Goal: Task Accomplishment & Management: Manage account settings

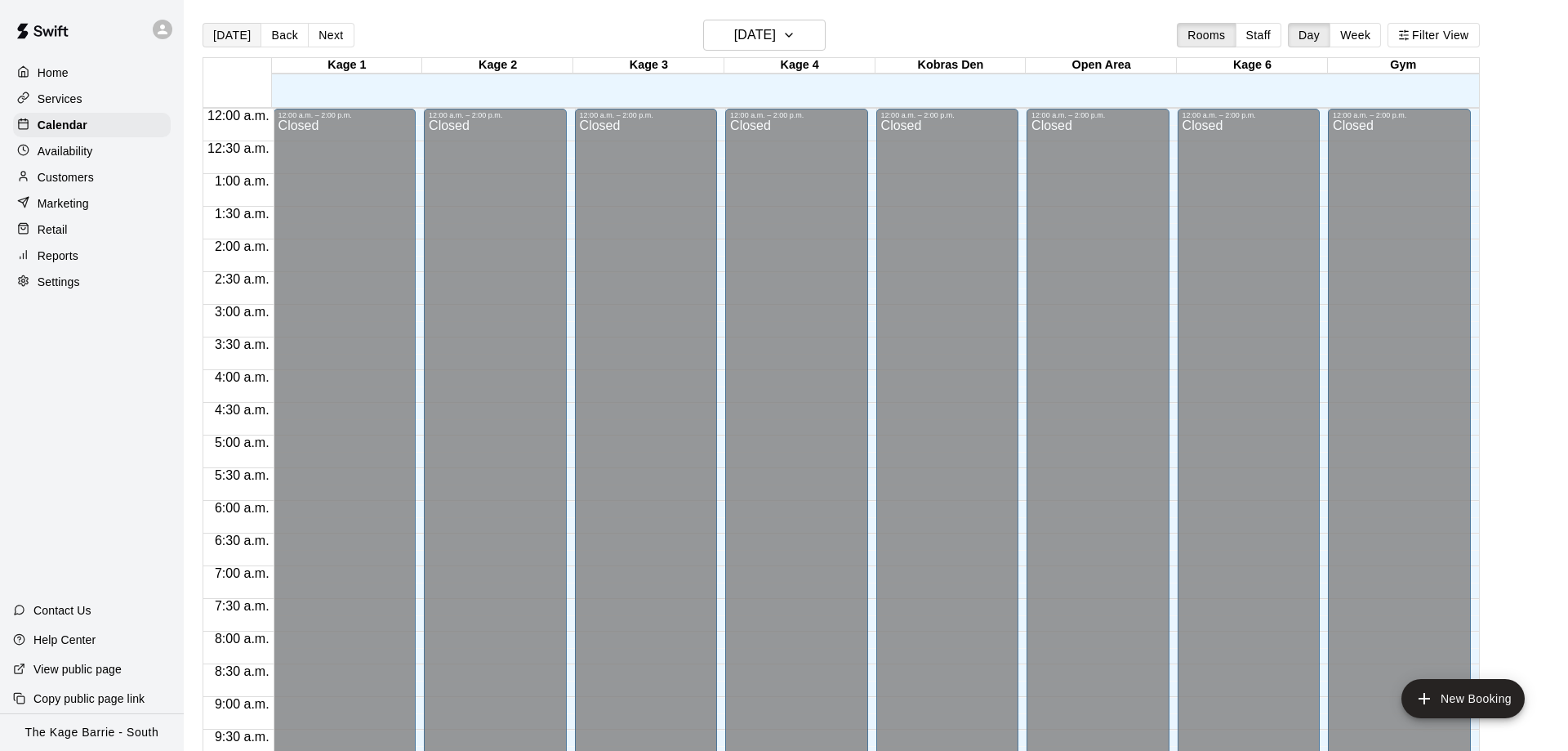
scroll to position [859, 0]
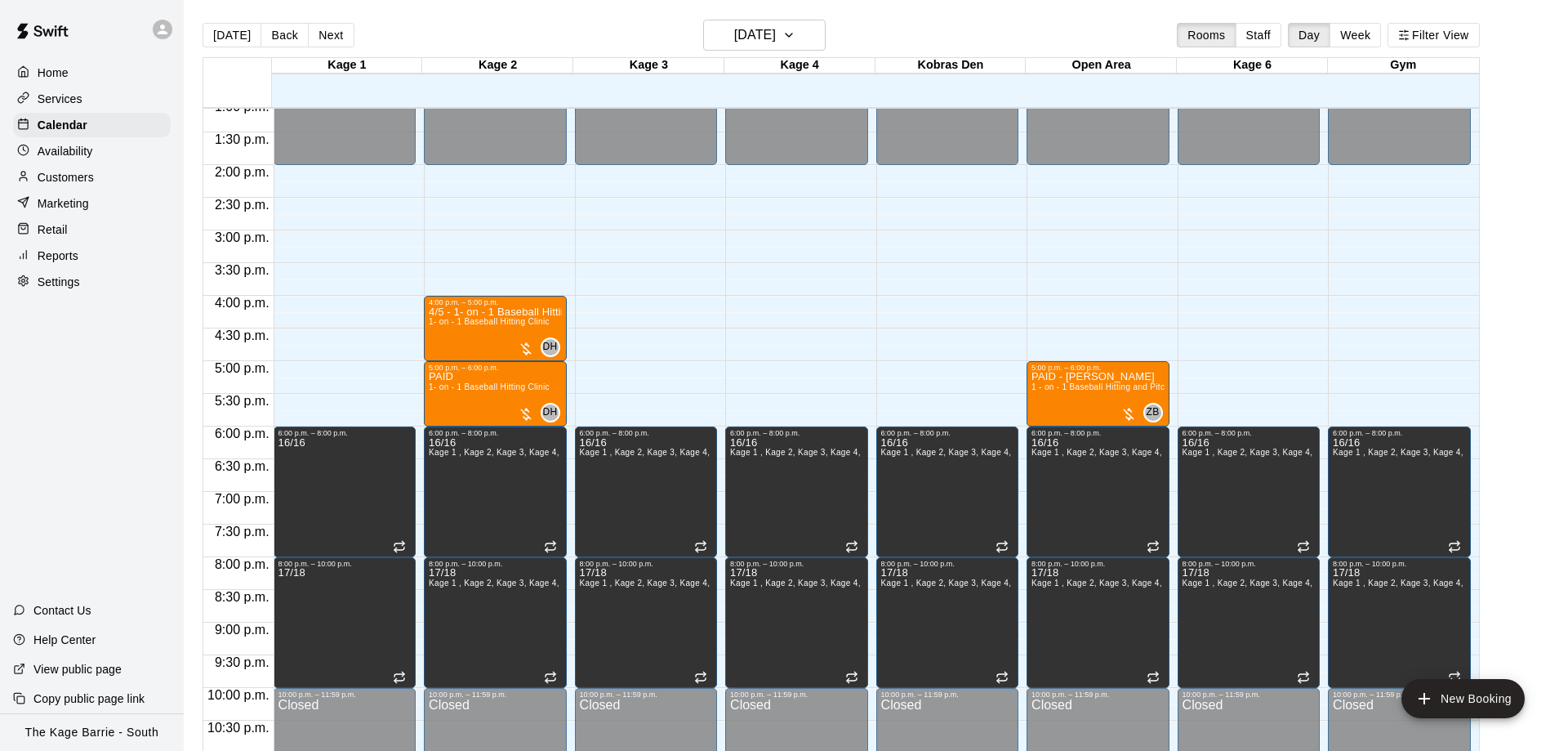
click at [244, 36] on button "[DATE]" at bounding box center [232, 35] width 59 height 24
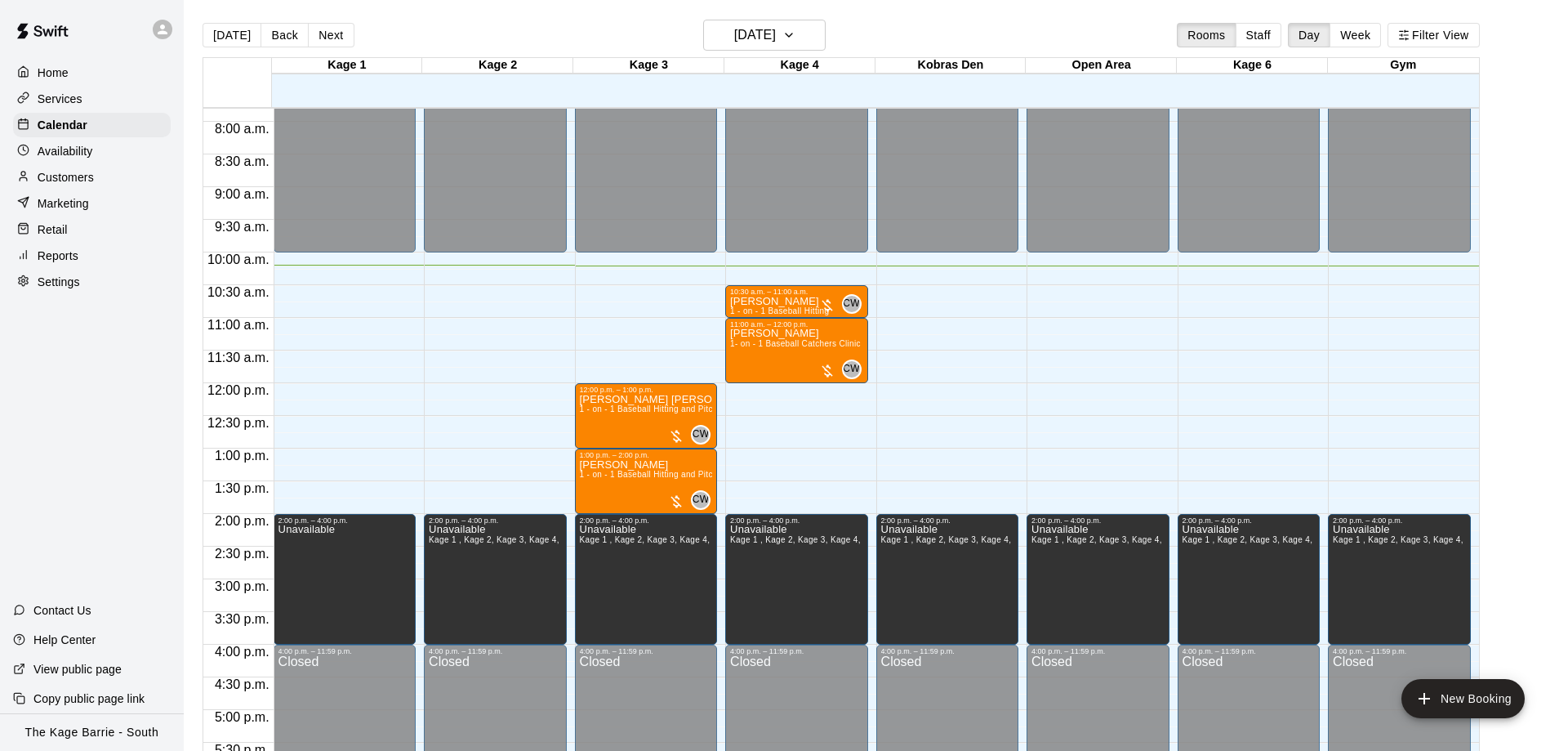
scroll to position [653, 0]
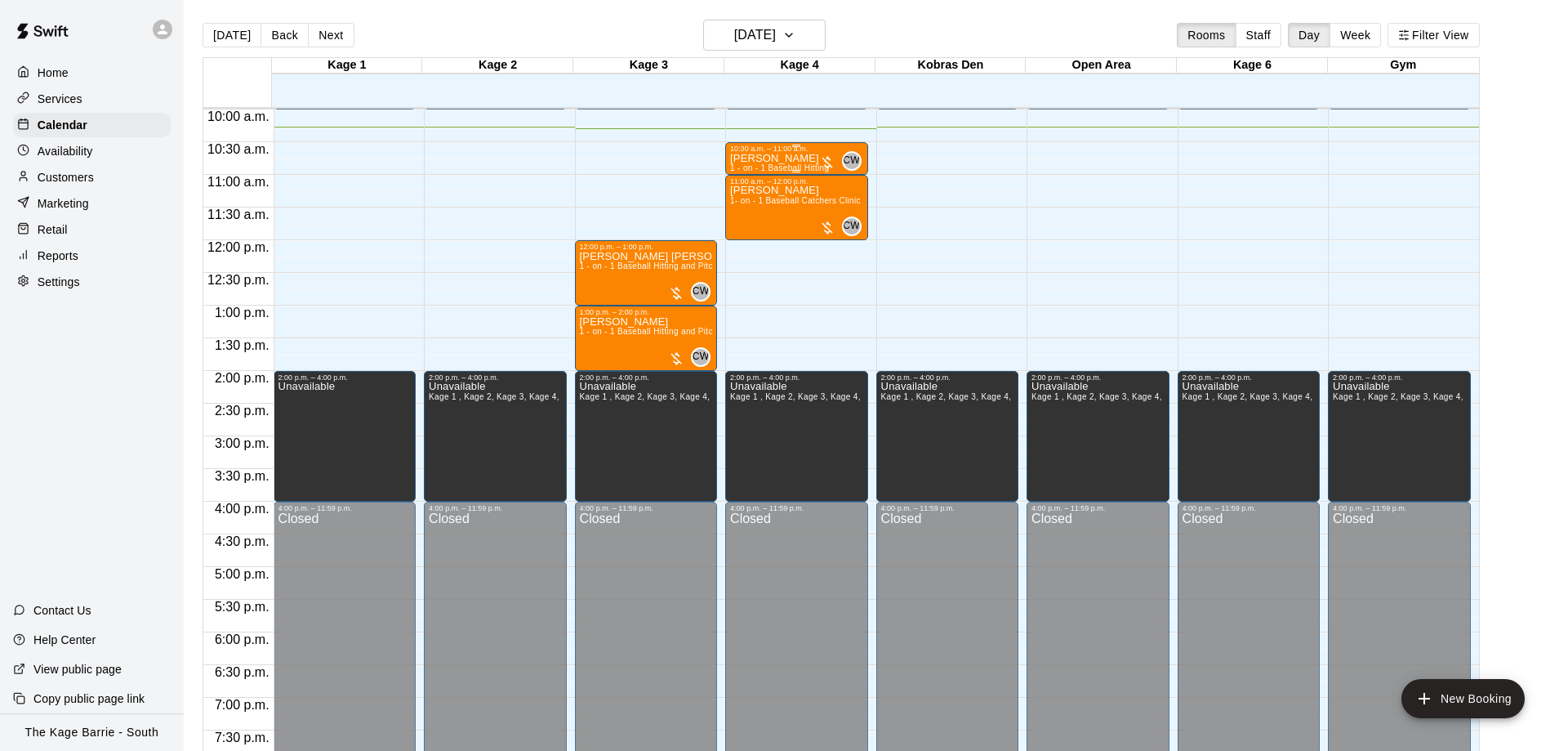
click at [807, 162] on div "Malcolm Prince 1 - on - 1 Baseball Hitting" at bounding box center [779, 528] width 99 height 751
click at [914, 265] on div at bounding box center [784, 376] width 1568 height 751
click at [796, 159] on p "Malcolm Prince" at bounding box center [779, 159] width 99 height 0
click at [741, 183] on icon "edit" at bounding box center [745, 178] width 15 height 15
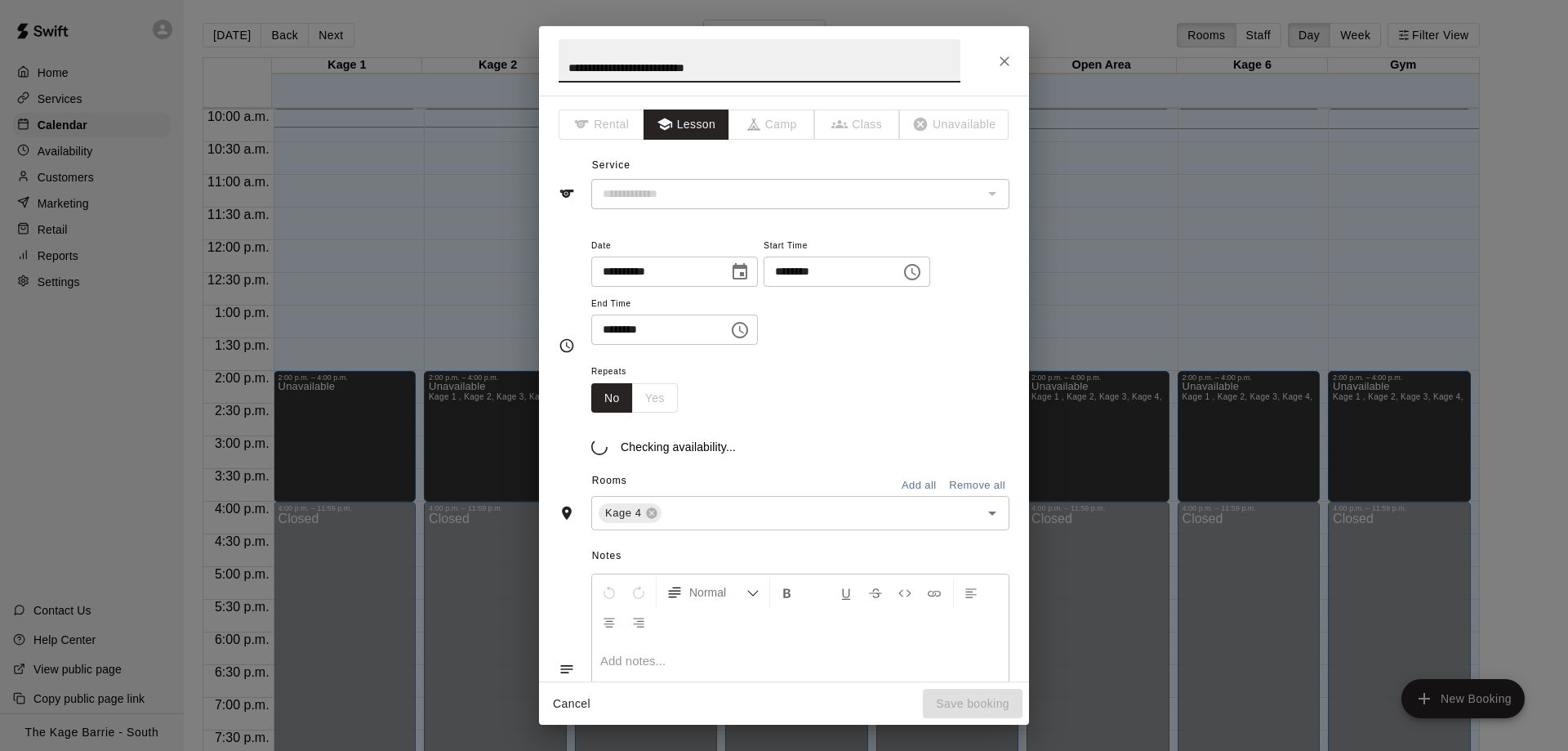
type input "**********"
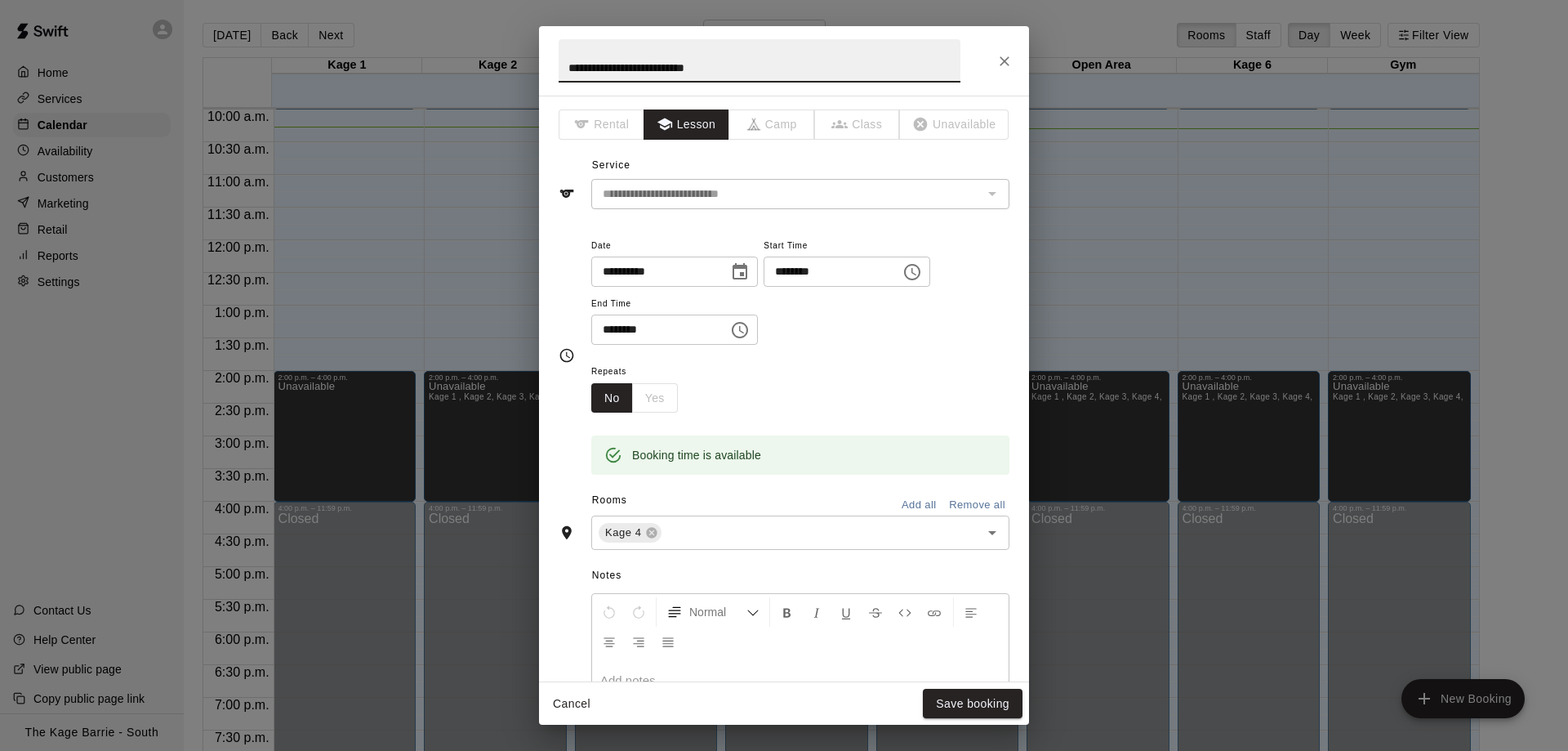
click at [558, 64] on input "**********" at bounding box center [759, 61] width 402 height 43
drag, startPoint x: 597, startPoint y: 67, endPoint x: 529, endPoint y: 67, distance: 68.0
click at [558, 67] on input "**********" at bounding box center [759, 61] width 402 height 43
type input "**********"
click at [965, 700] on button "Save booking" at bounding box center [973, 703] width 100 height 30
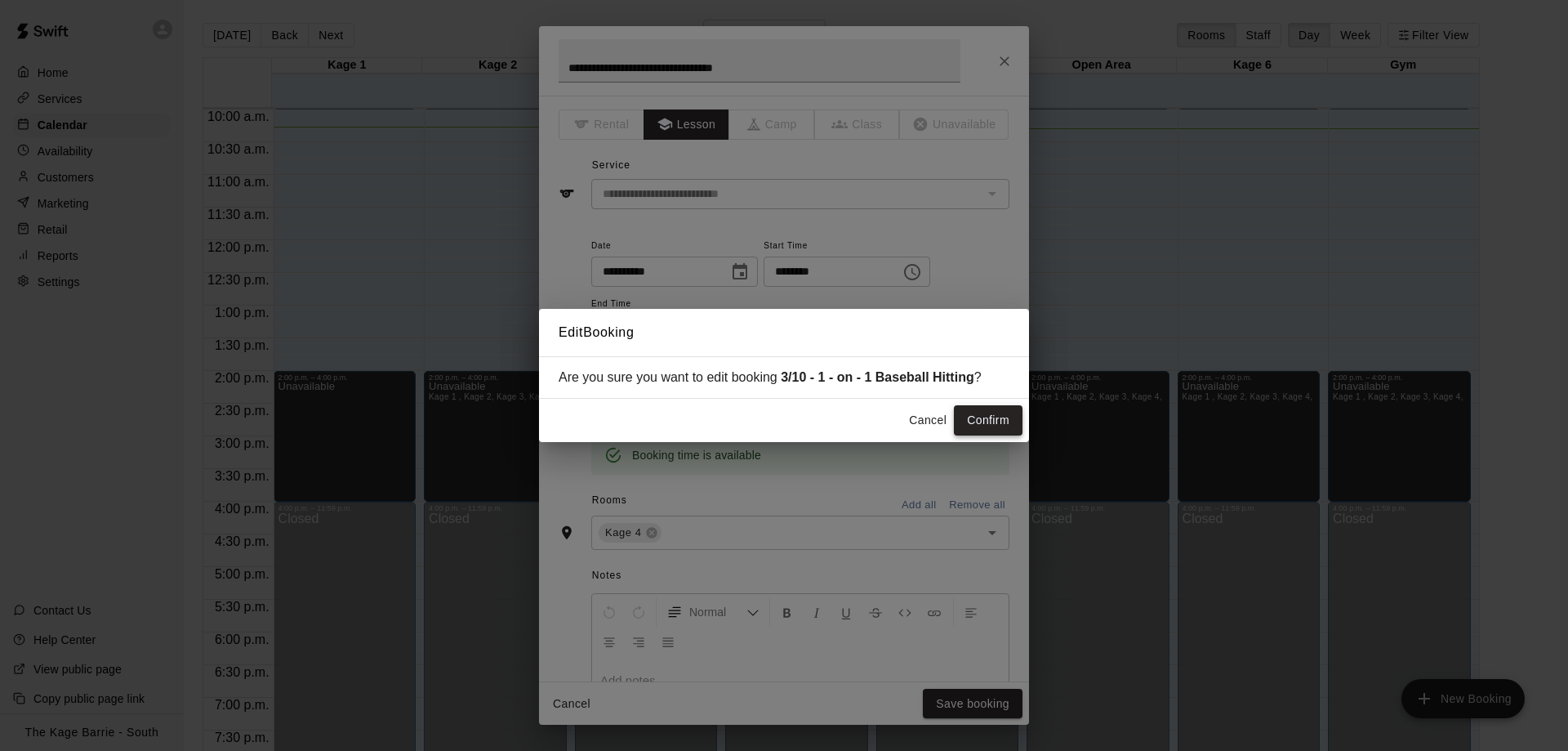
click at [1001, 426] on button "Confirm" at bounding box center [987, 420] width 68 height 30
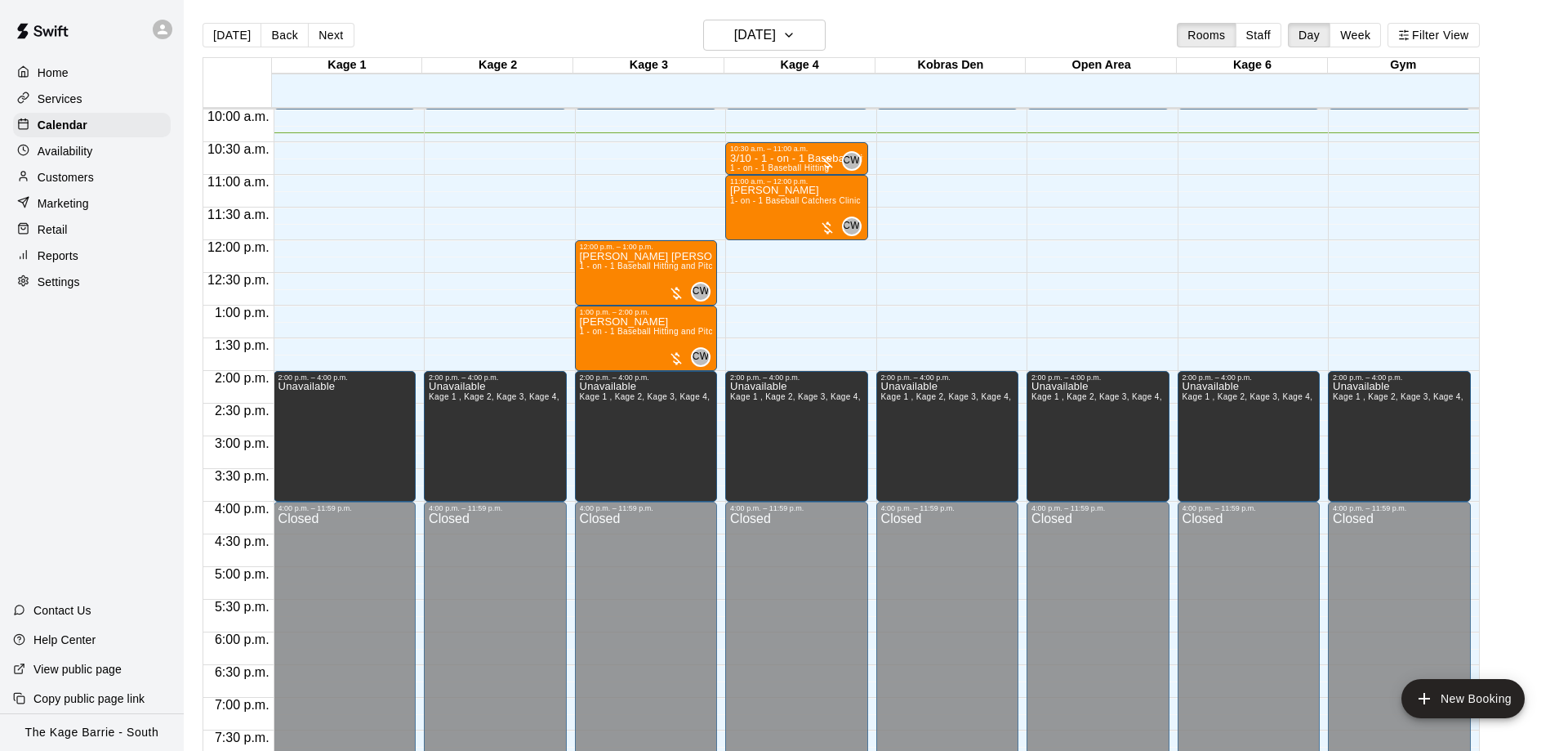
click at [162, 25] on icon at bounding box center [162, 29] width 10 height 10
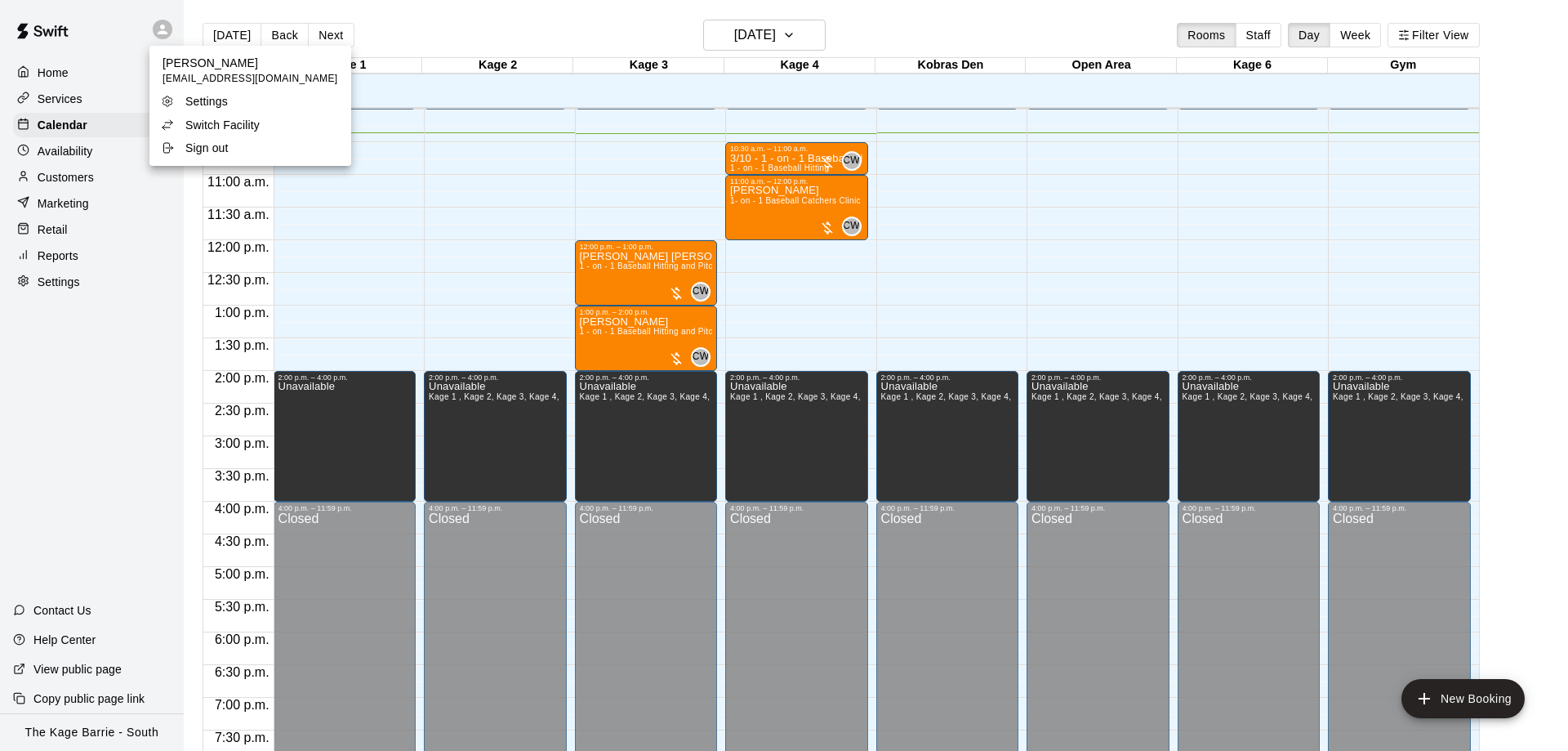
click at [274, 122] on li "Switch Facility" at bounding box center [250, 125] width 202 height 23
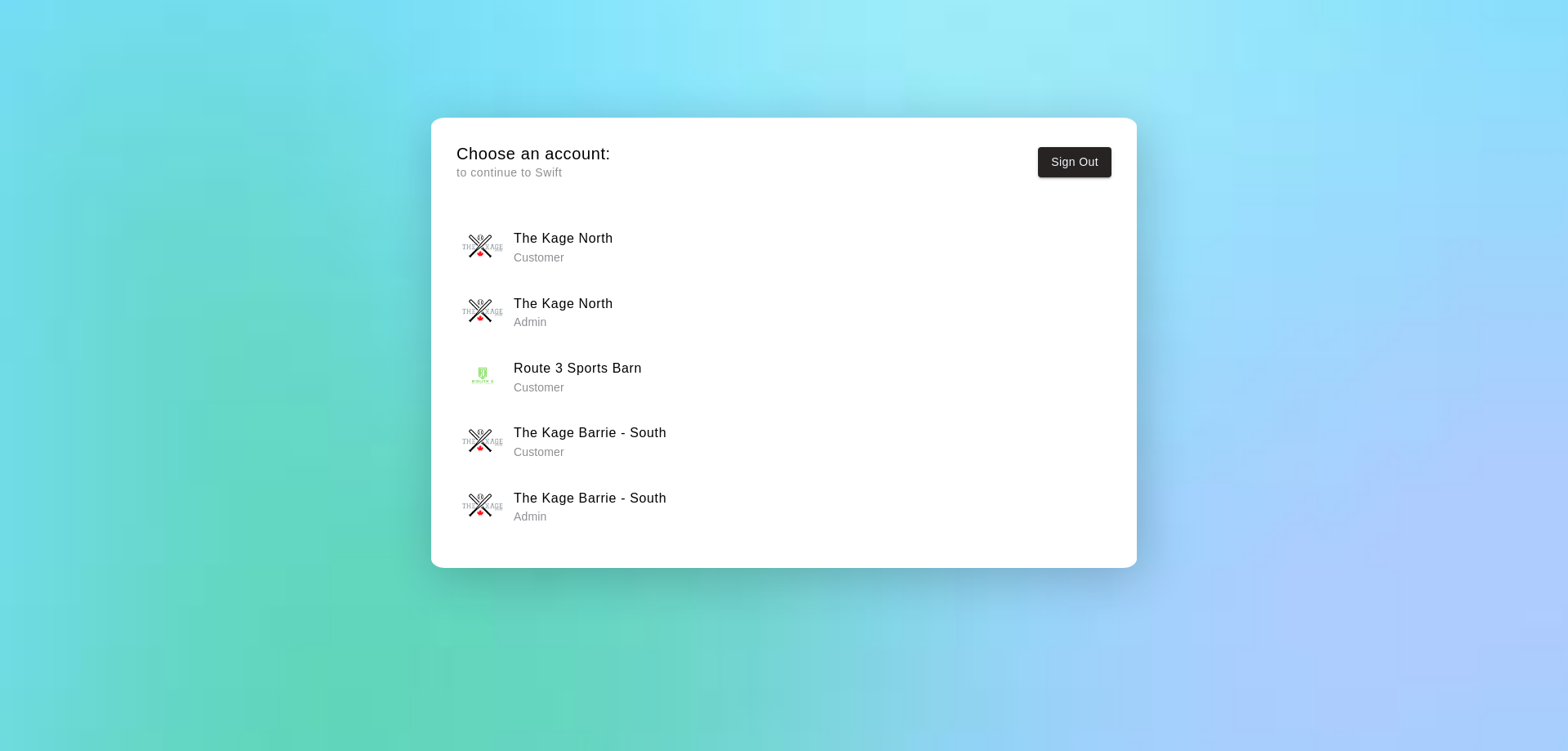
click at [575, 310] on h6 "The Kage North" at bounding box center [563, 304] width 100 height 21
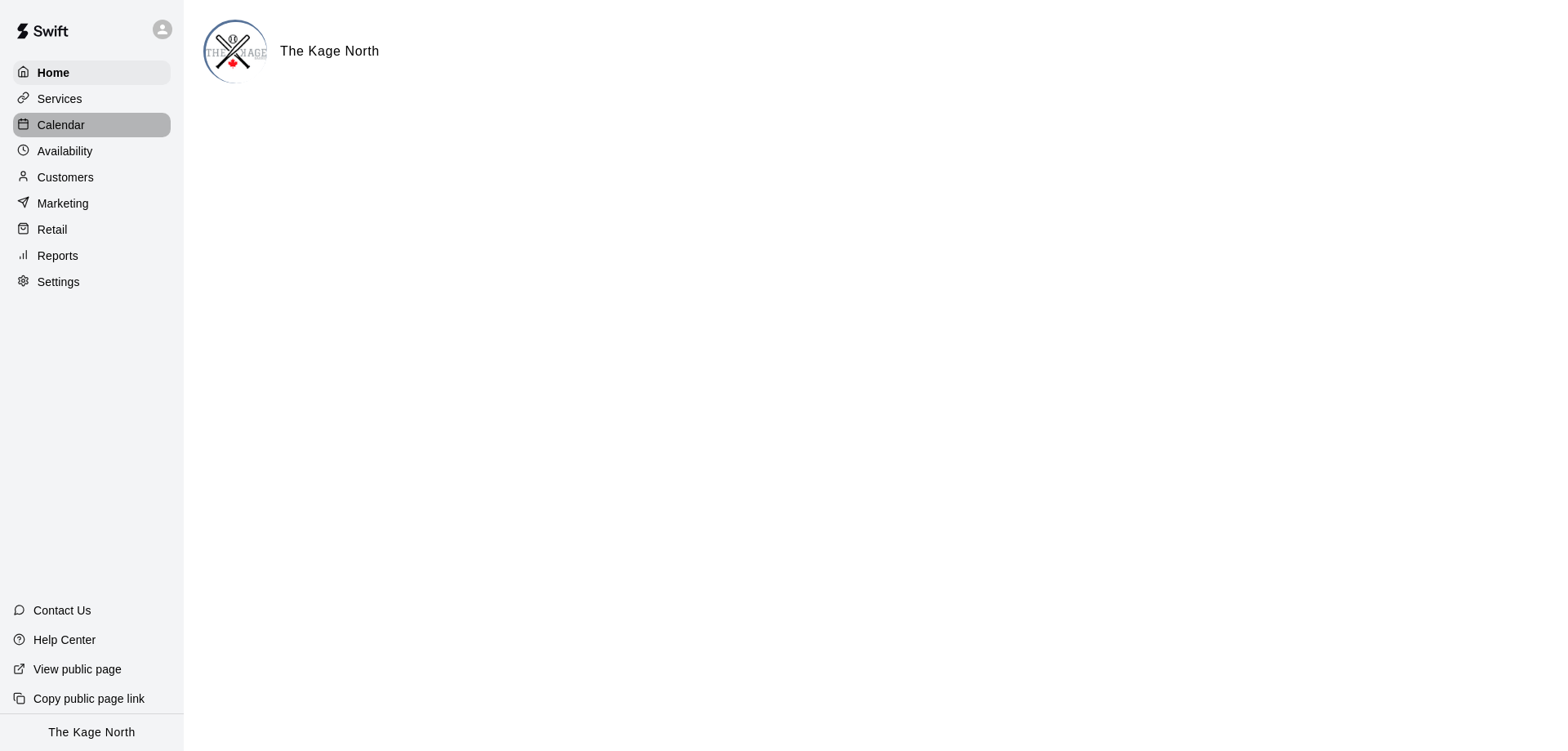
click at [84, 128] on p "Calendar" at bounding box center [61, 125] width 48 height 16
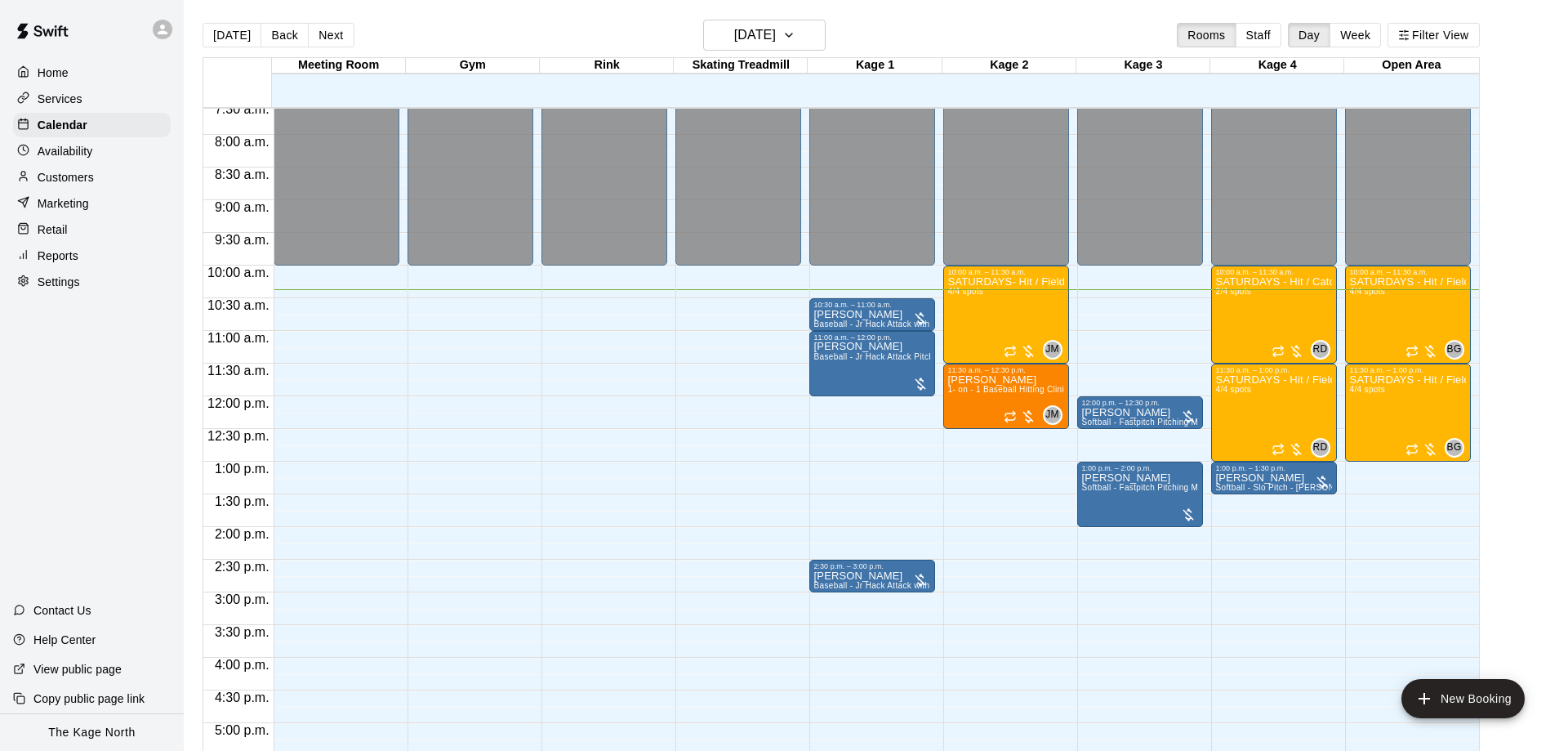
scroll to position [395, 0]
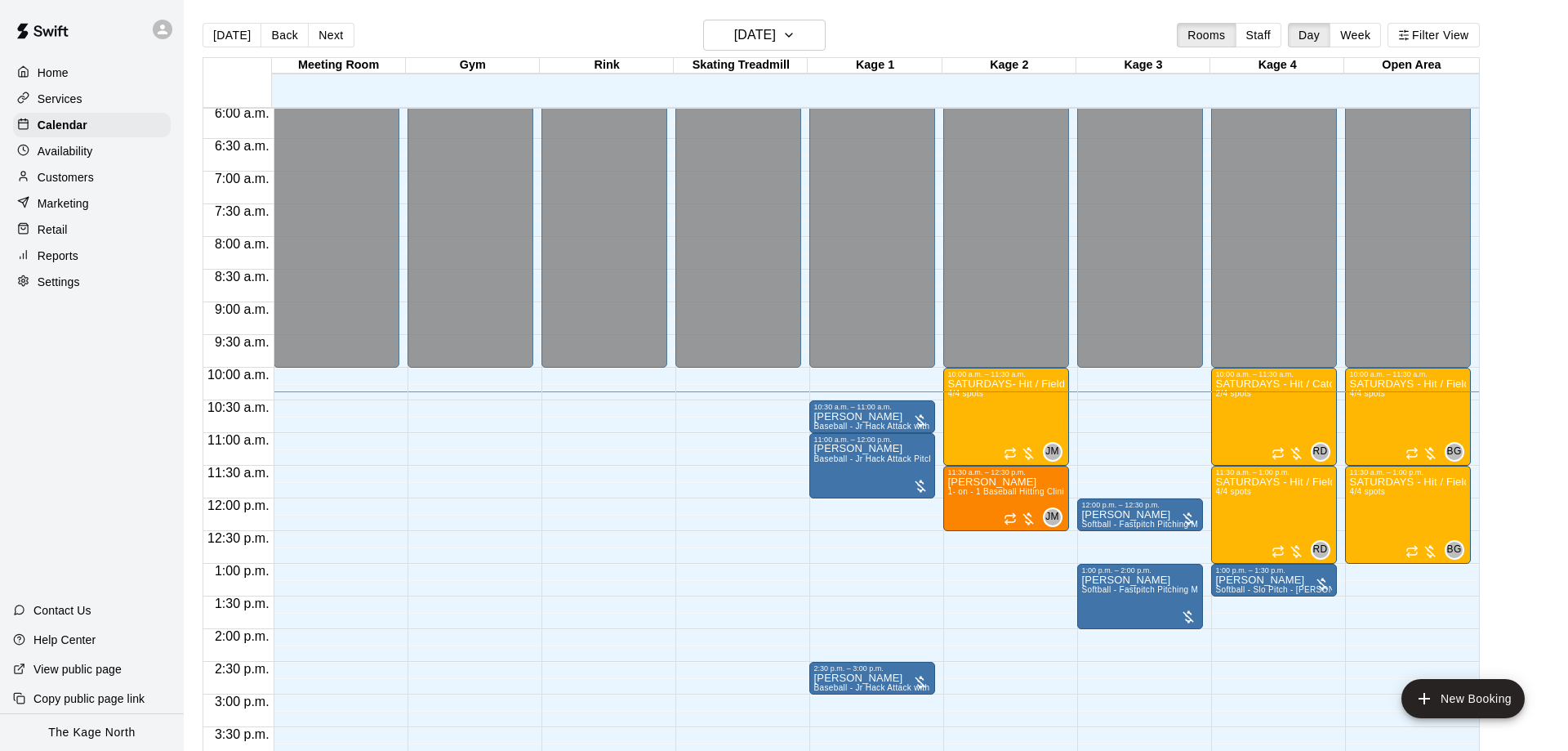
click at [154, 29] on div at bounding box center [162, 29] width 20 height 20
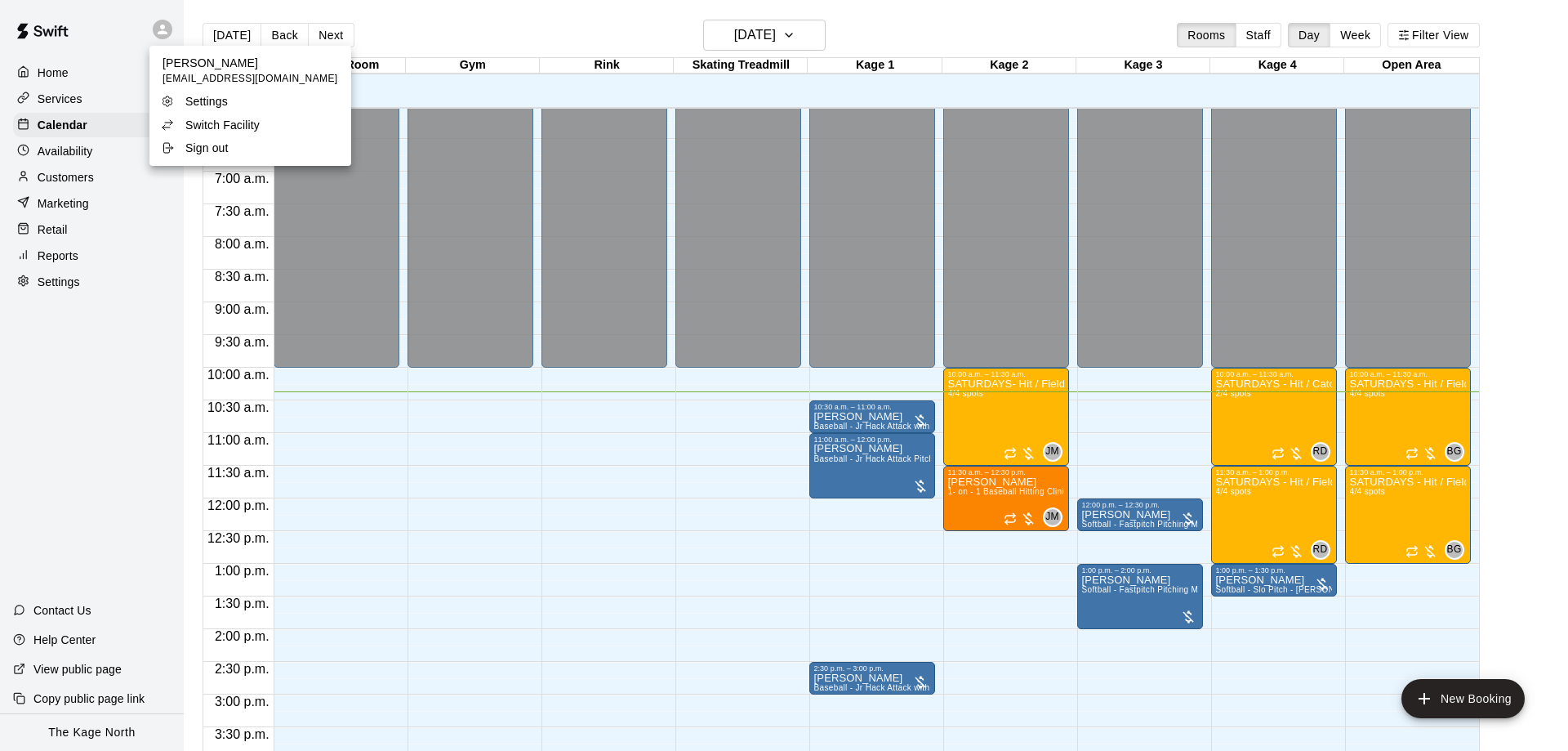
click at [232, 124] on p "Switch Facility" at bounding box center [223, 125] width 75 height 16
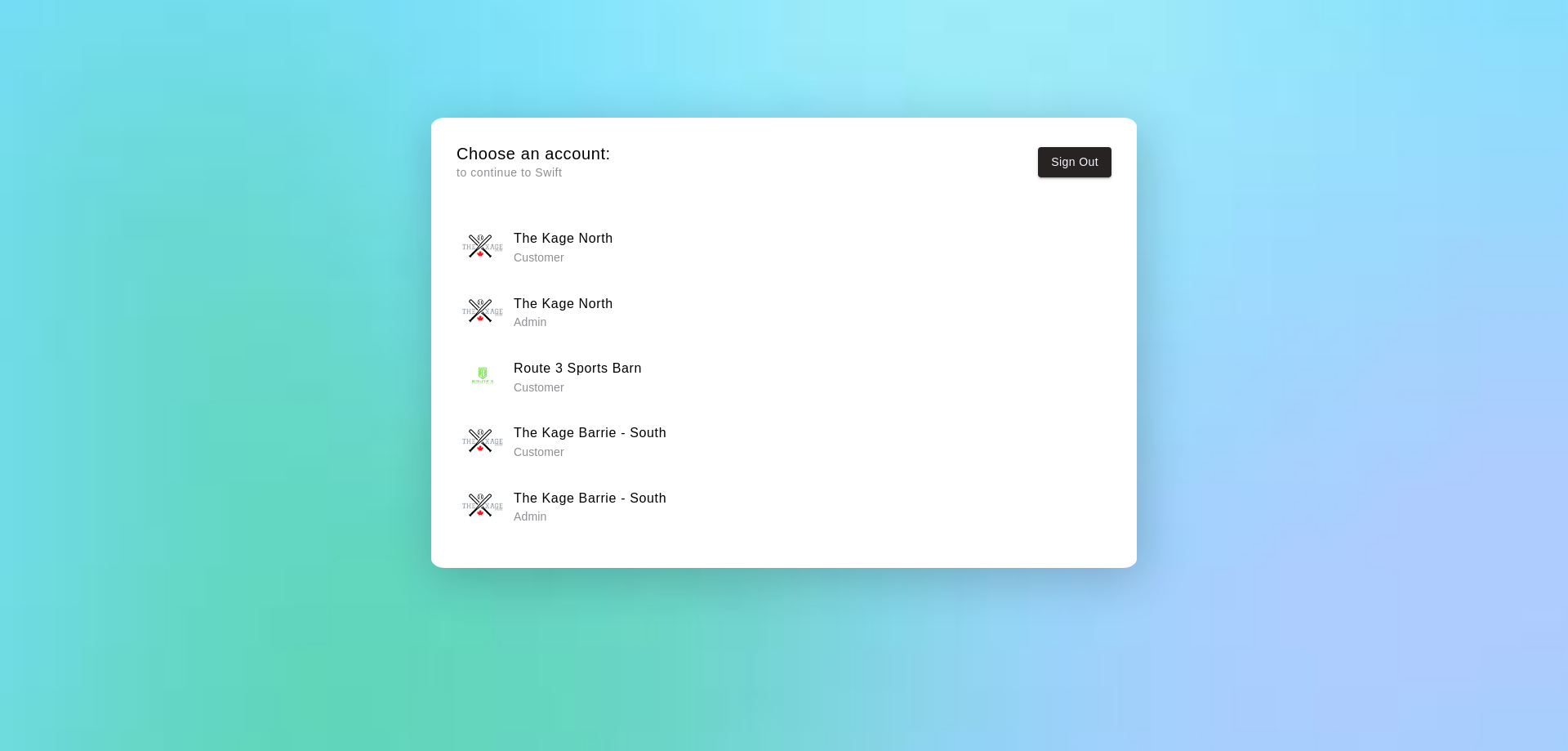
click at [577, 496] on h6 "The Kage Barrie - South" at bounding box center [590, 498] width 153 height 21
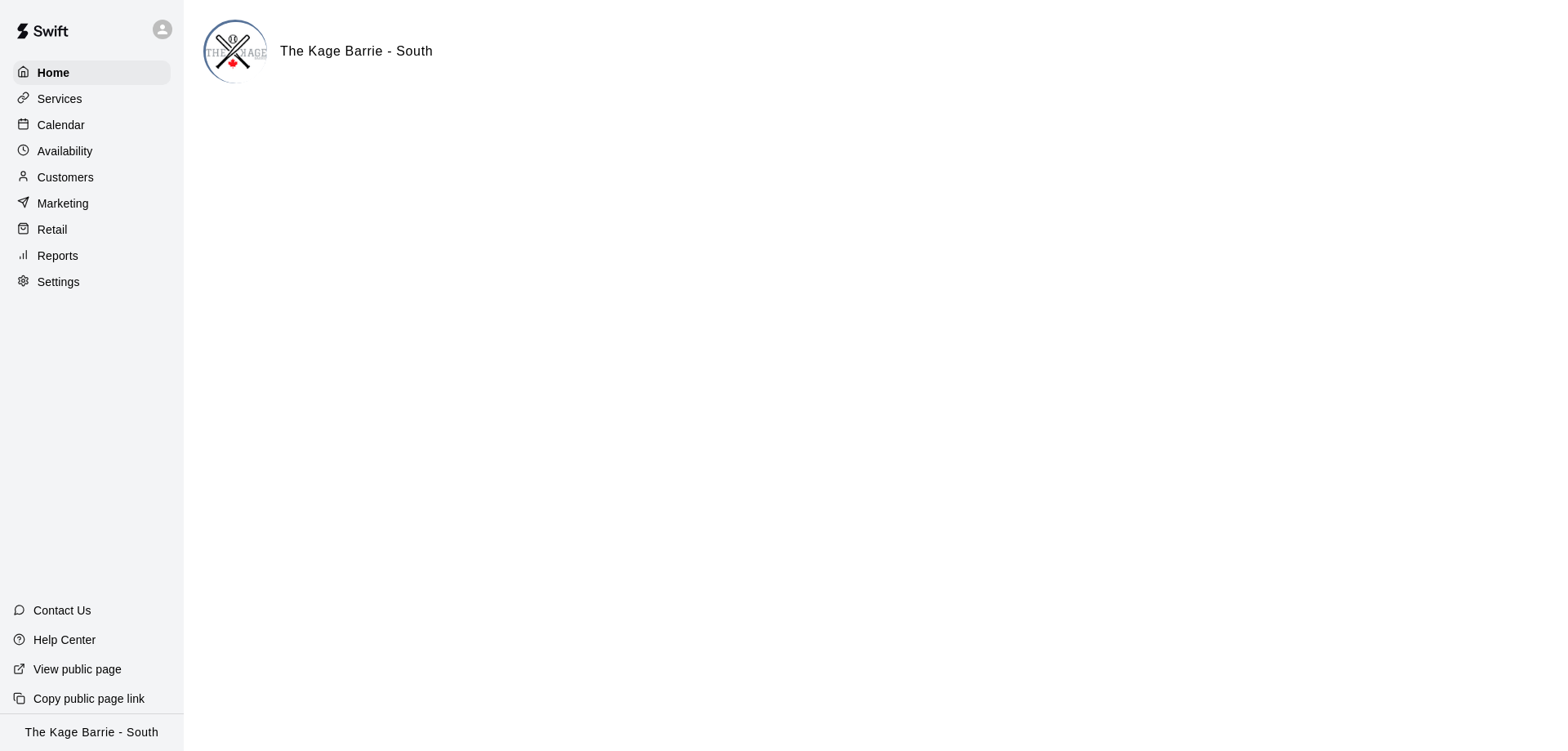
click at [94, 134] on div "Calendar" at bounding box center [92, 125] width 158 height 24
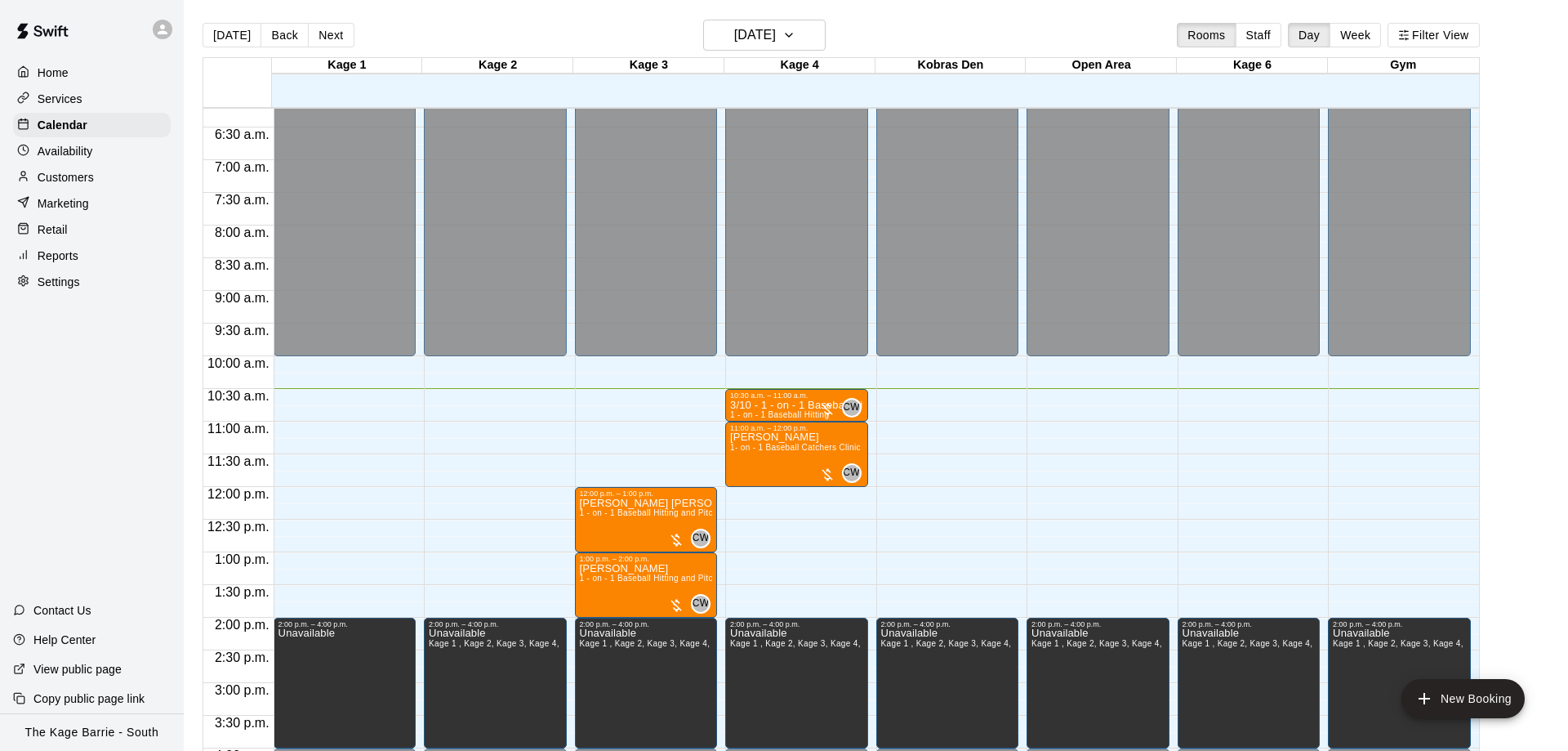
scroll to position [473, 0]
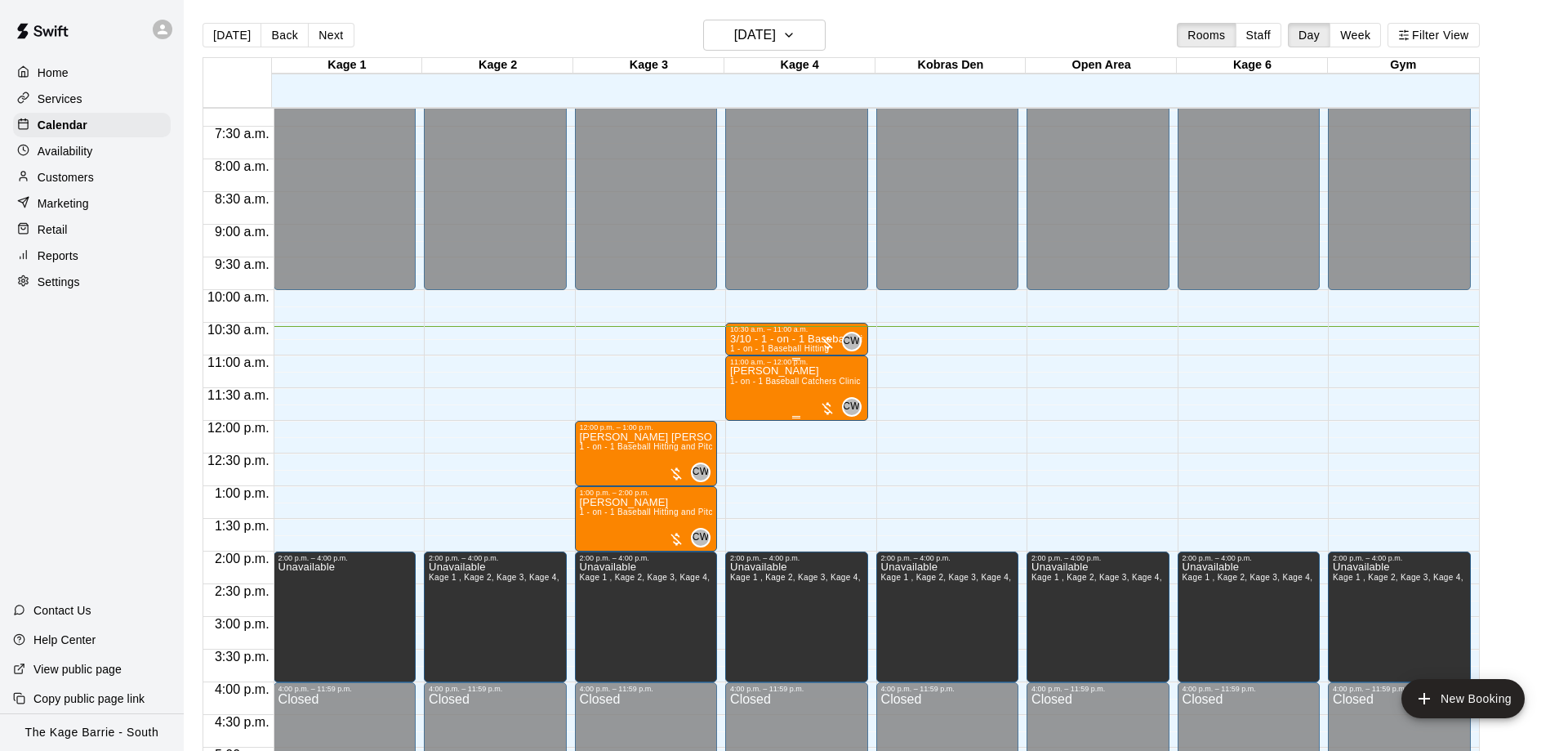
click at [784, 386] on span "1- on - 1 Baseball Catchers Clinic" at bounding box center [795, 381] width 131 height 9
click at [753, 440] on img "edit" at bounding box center [745, 436] width 19 height 19
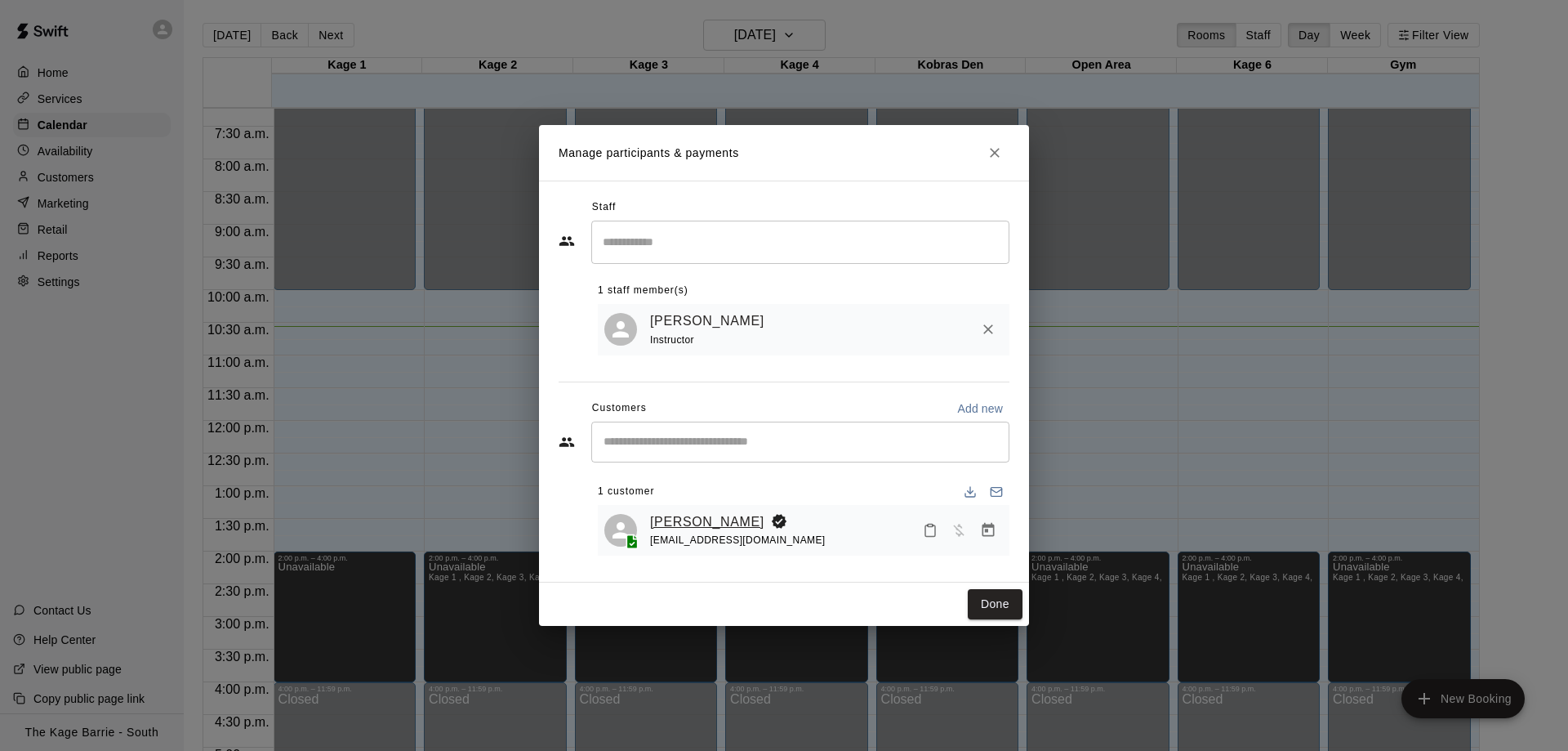
click at [715, 515] on link "Mason Woods" at bounding box center [707, 522] width 114 height 21
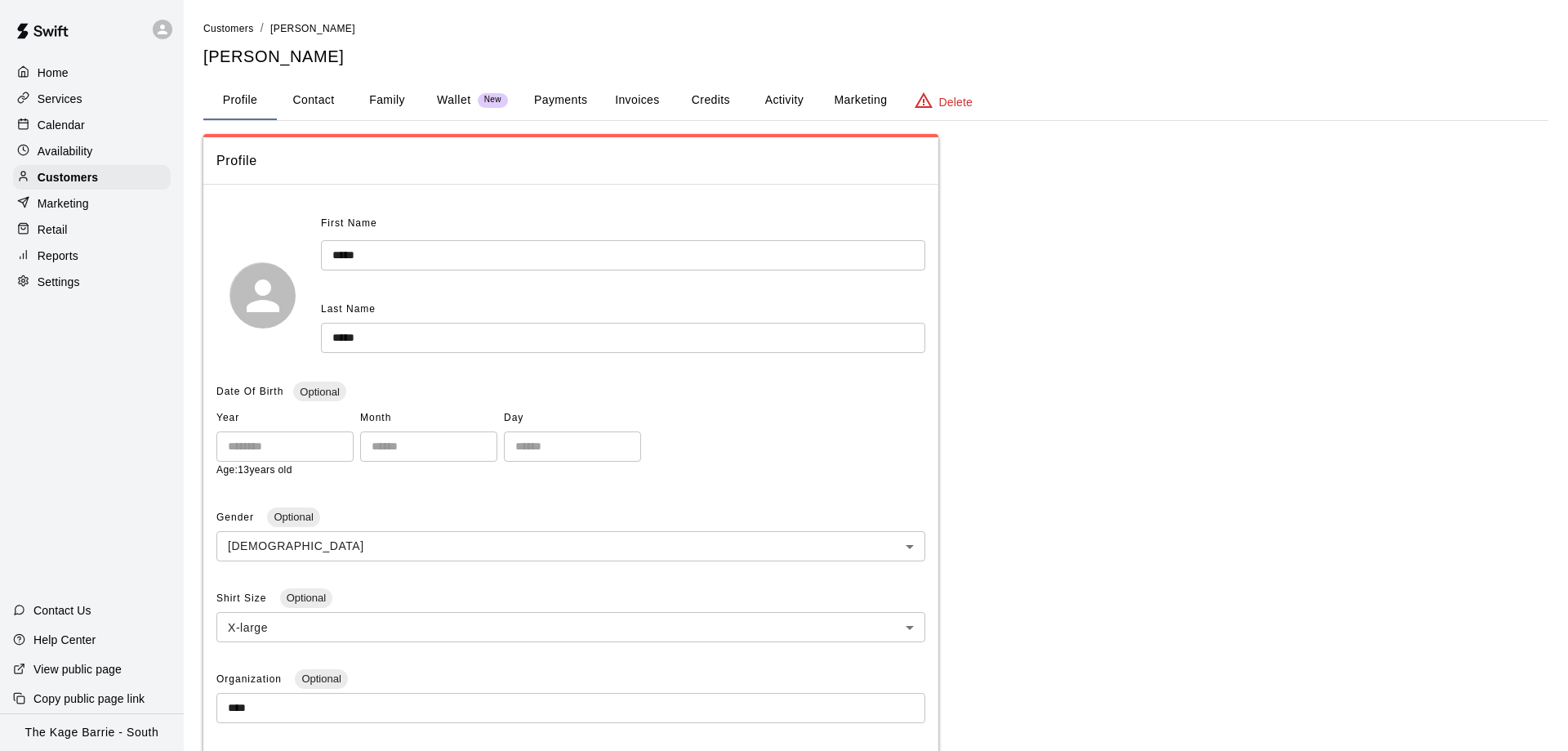
click at [769, 97] on button "Activity" at bounding box center [784, 100] width 74 height 39
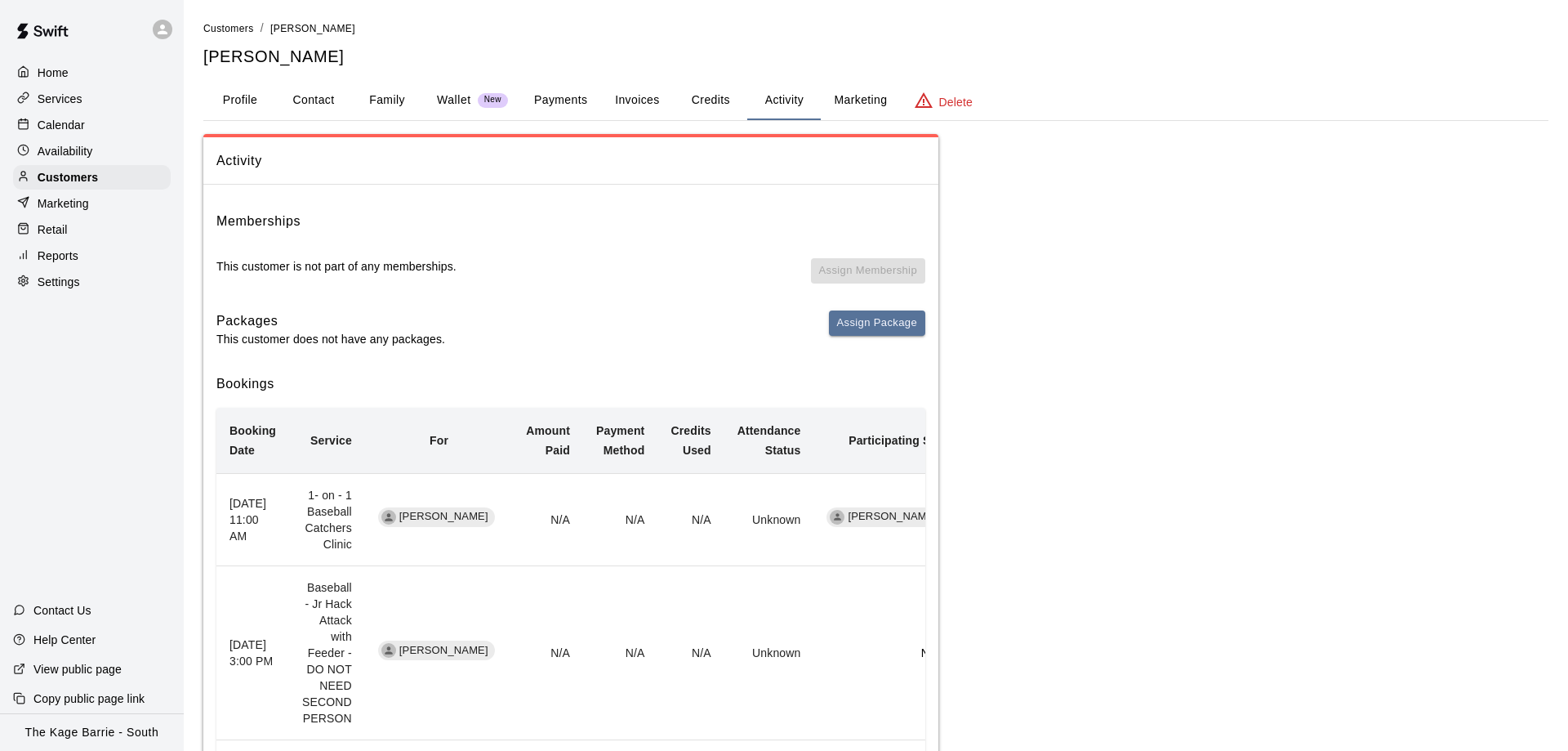
click at [264, 97] on button "Profile" at bounding box center [240, 100] width 74 height 39
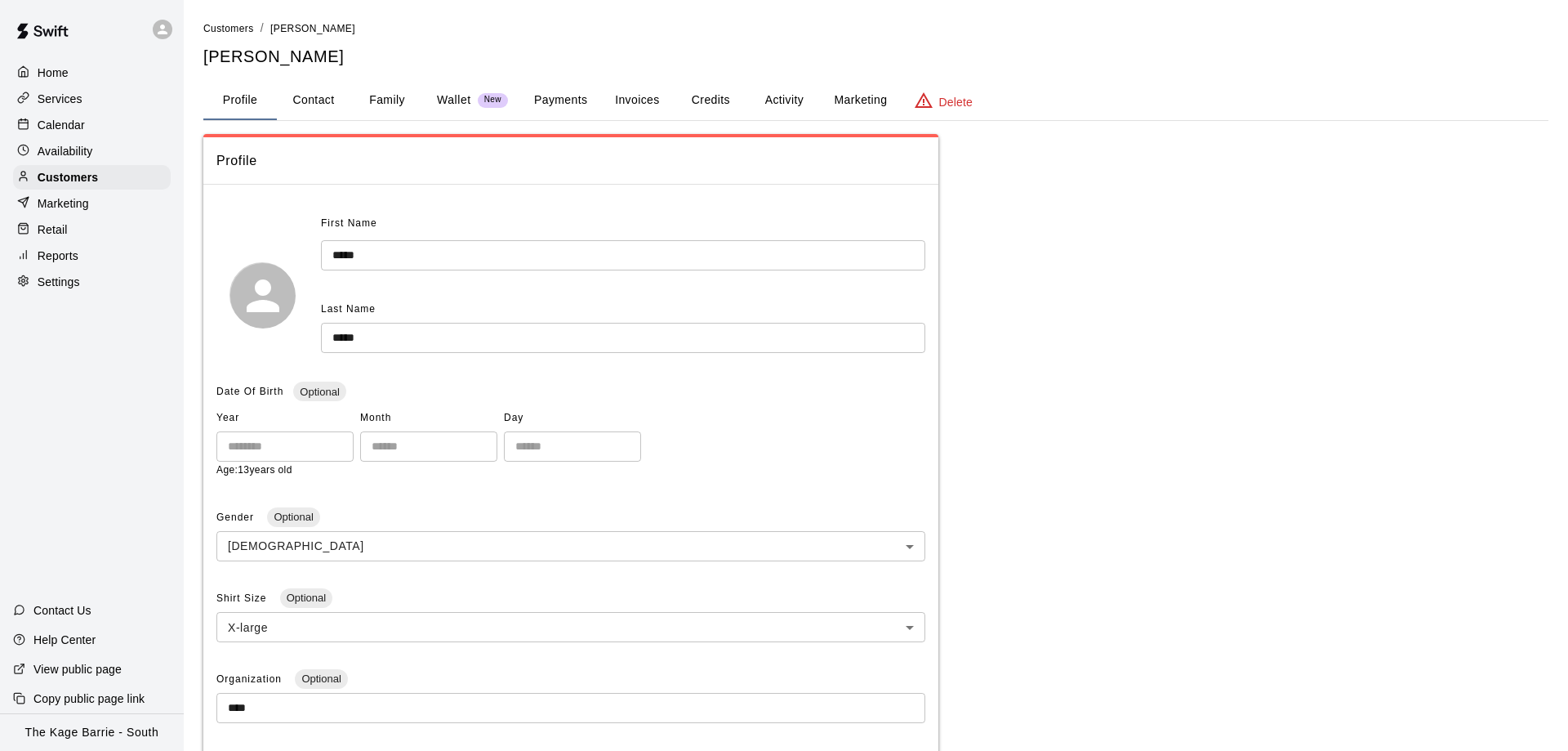
click at [96, 129] on div "Calendar" at bounding box center [92, 125] width 158 height 24
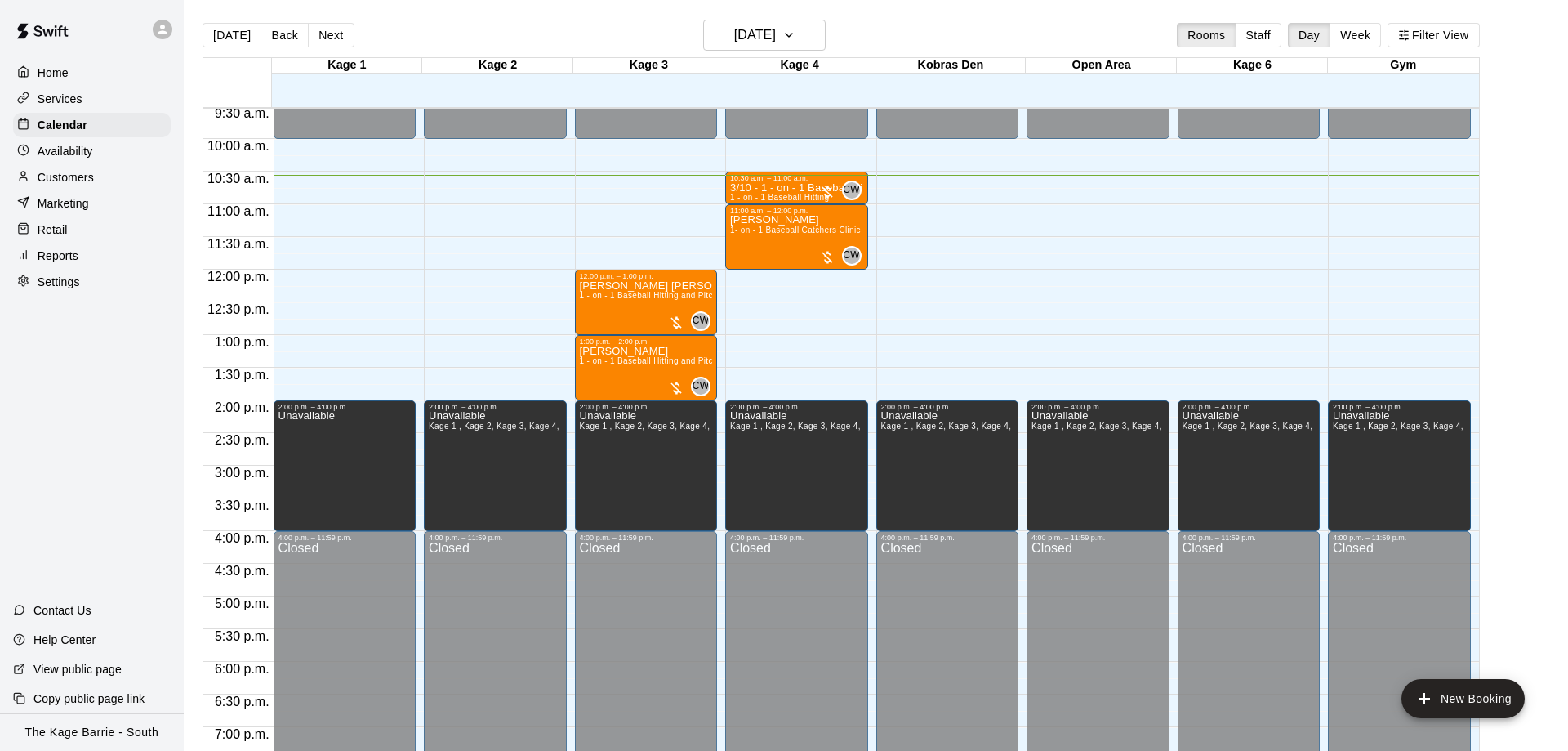
scroll to position [587, 0]
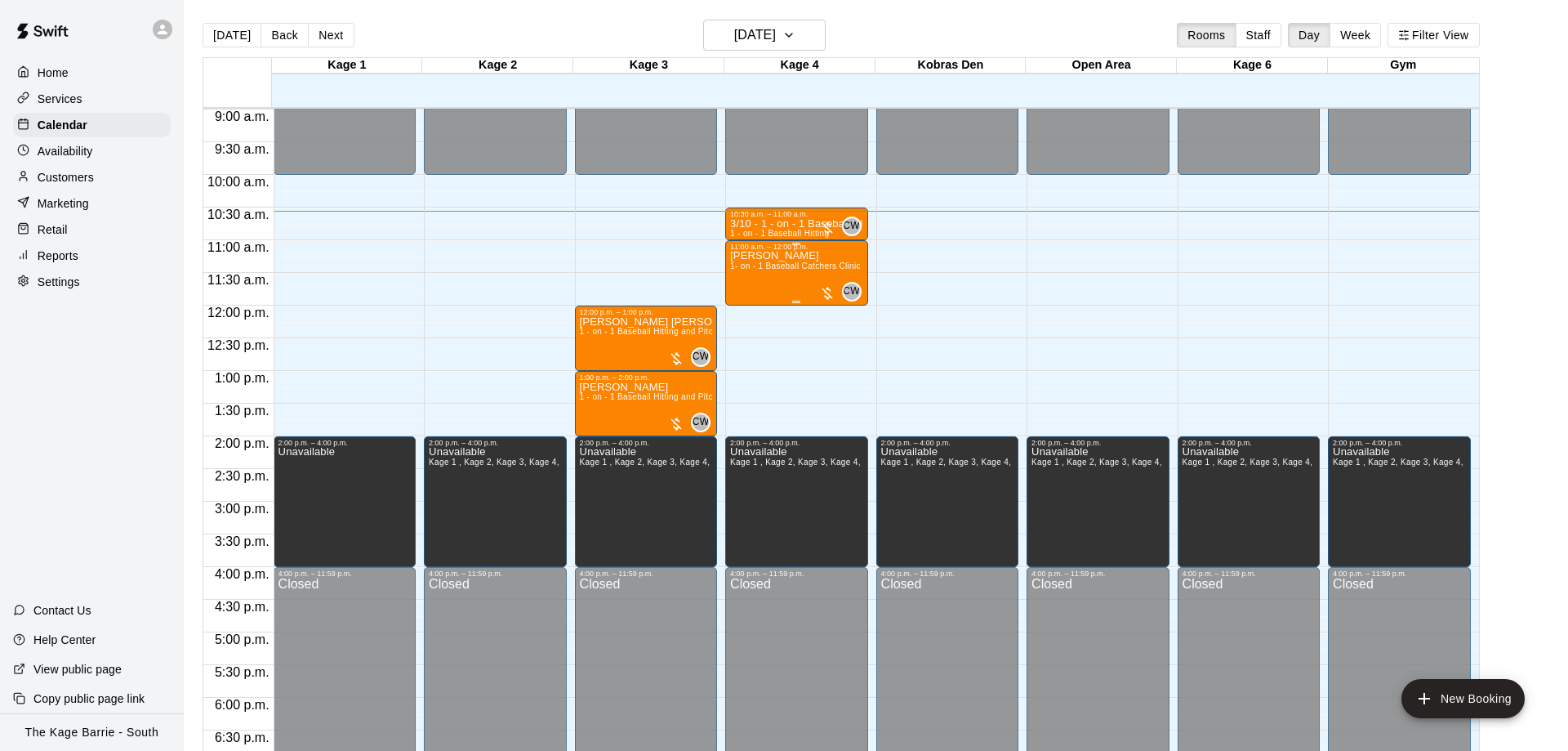
click at [821, 276] on div "Mason Woods 1- on - 1 Baseball Catchers Clinic" at bounding box center [795, 626] width 131 height 751
click at [745, 317] on img "edit" at bounding box center [745, 310] width 19 height 19
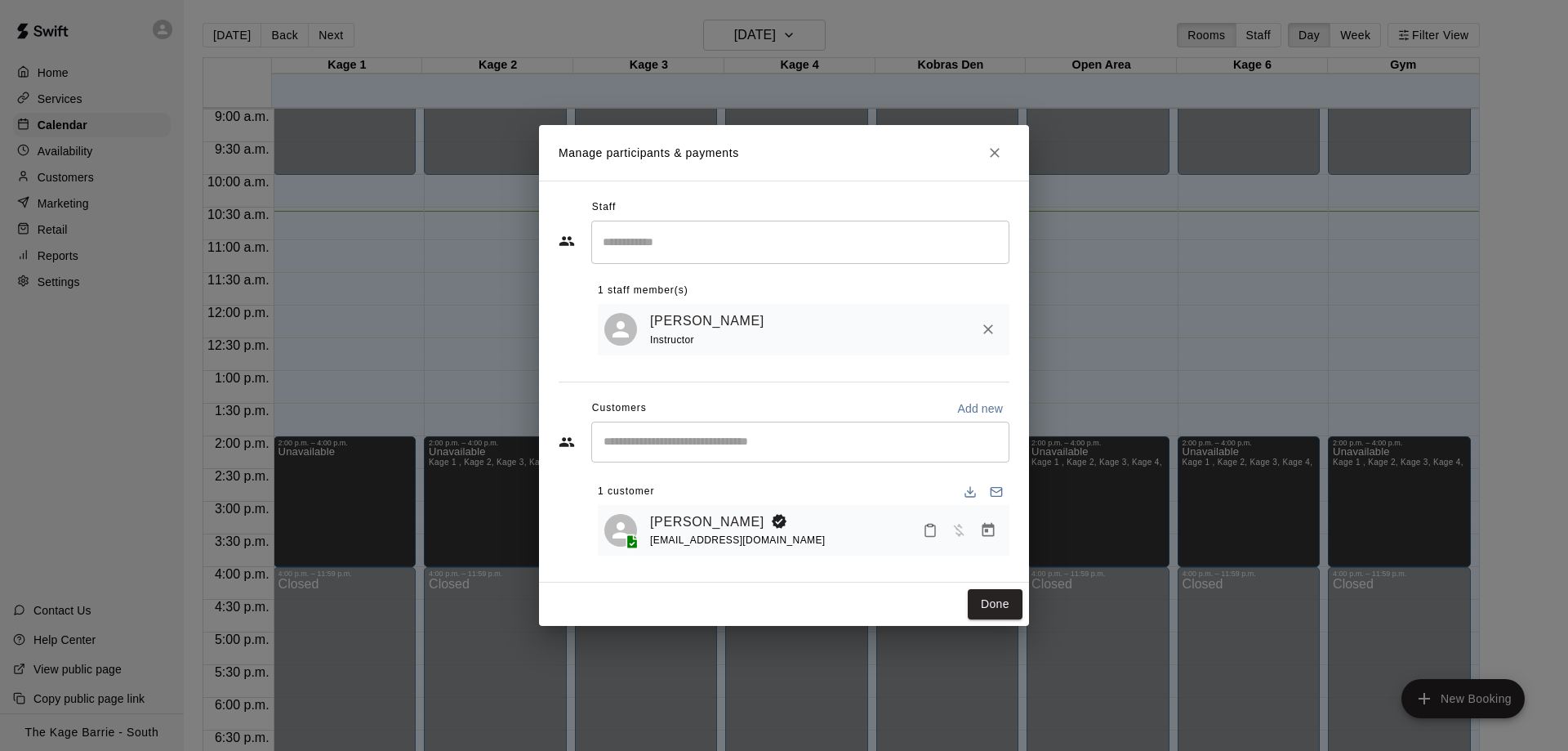
click at [716, 534] on div "scorpiox10@hotmail.com" at bounding box center [738, 540] width 176 height 17
click at [710, 519] on link "Mason Woods" at bounding box center [707, 522] width 114 height 21
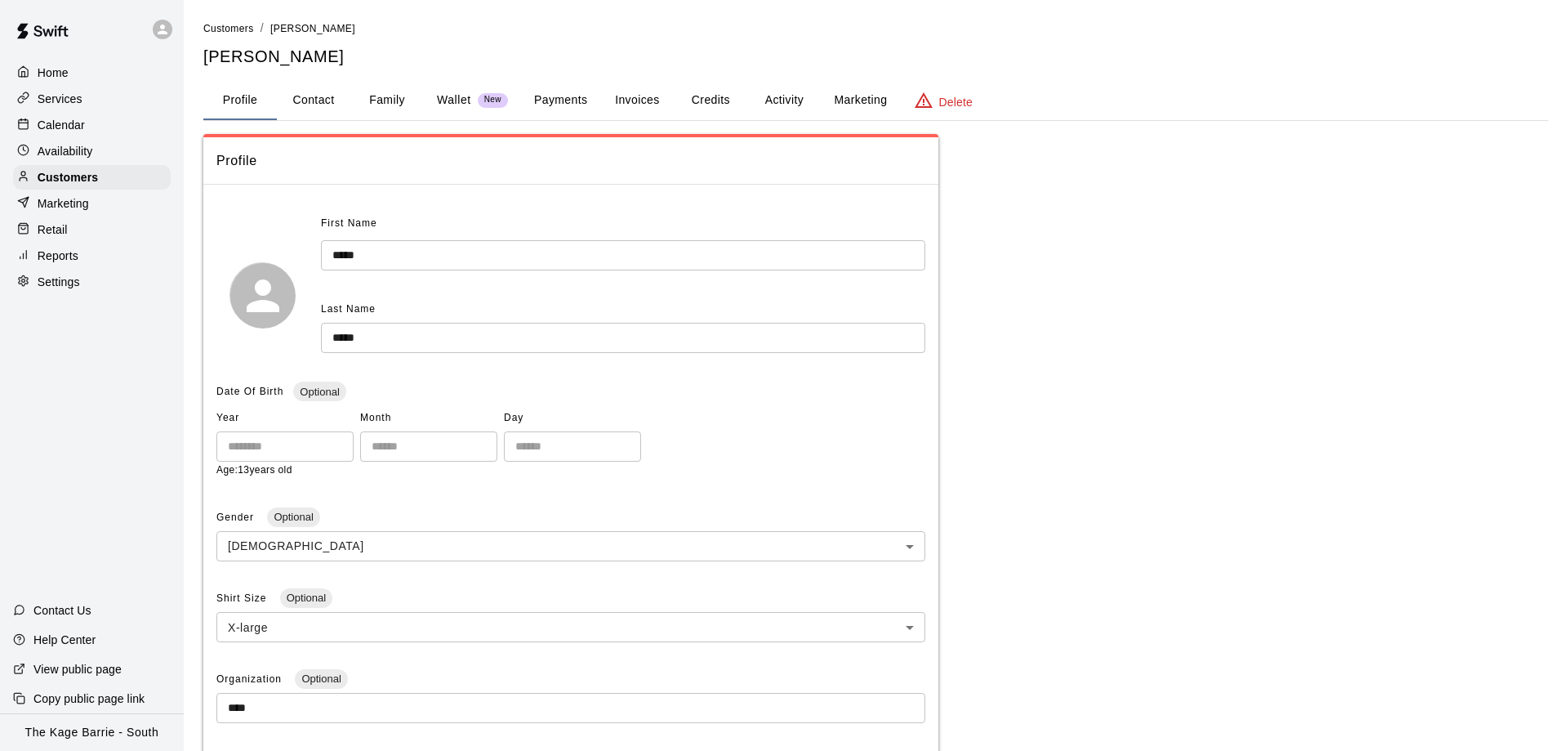
click at [781, 85] on button "Activity" at bounding box center [784, 100] width 74 height 39
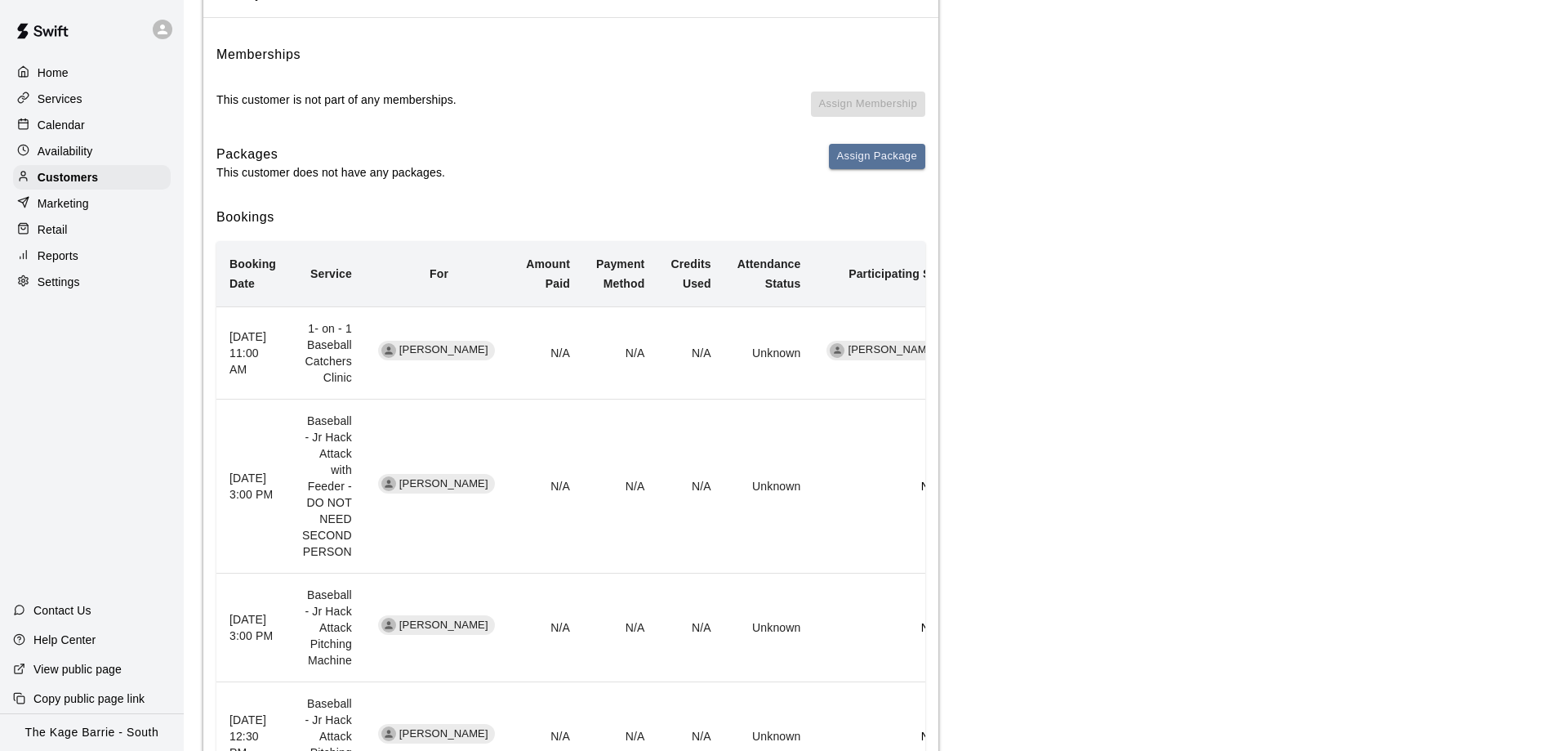
scroll to position [474, 0]
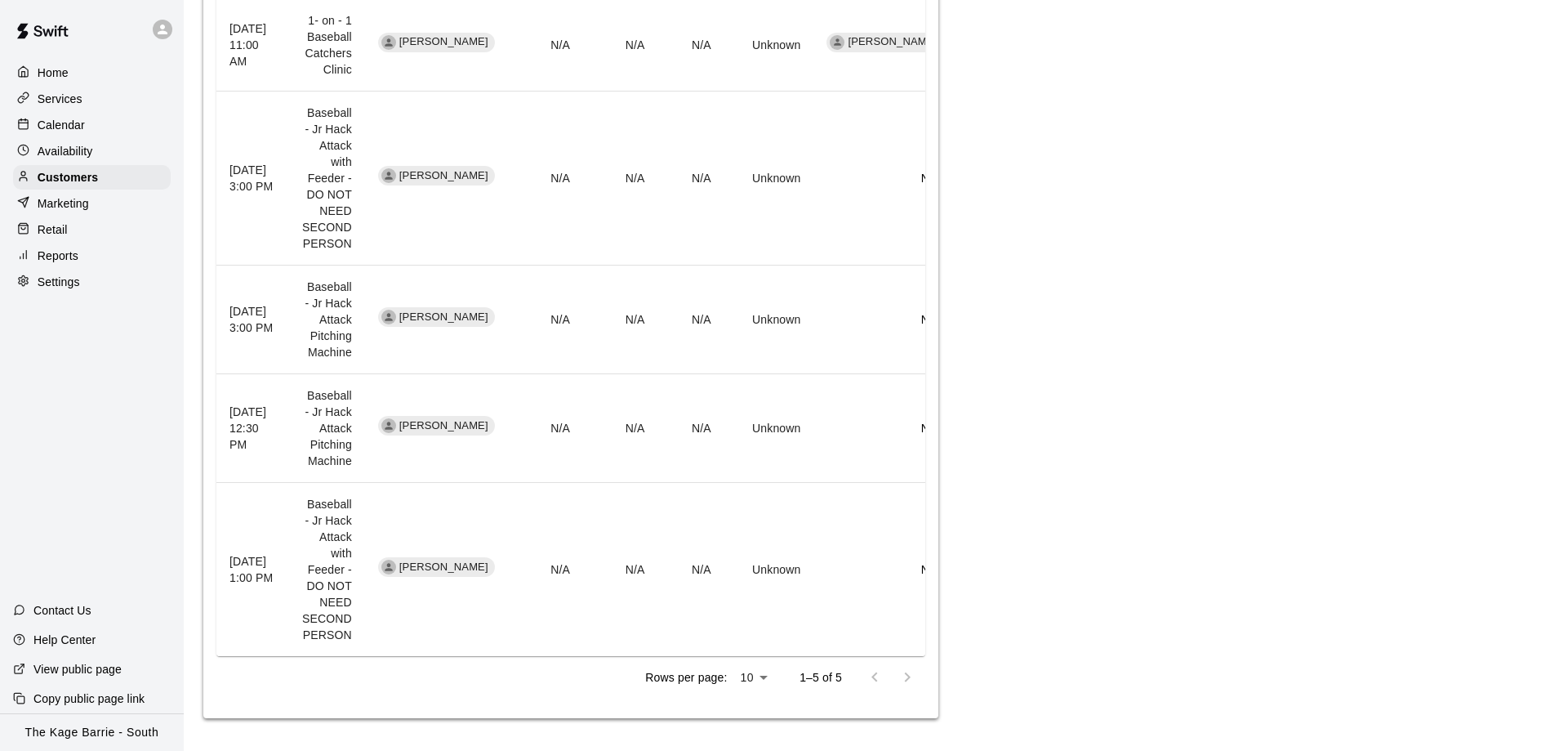
click at [744, 681] on body "Home Services Calendar Availability Customers Marketing Retail Reports Settings…" at bounding box center [784, 138] width 1568 height 1225
click at [748, 711] on li "25" at bounding box center [753, 717] width 40 height 27
type input "**"
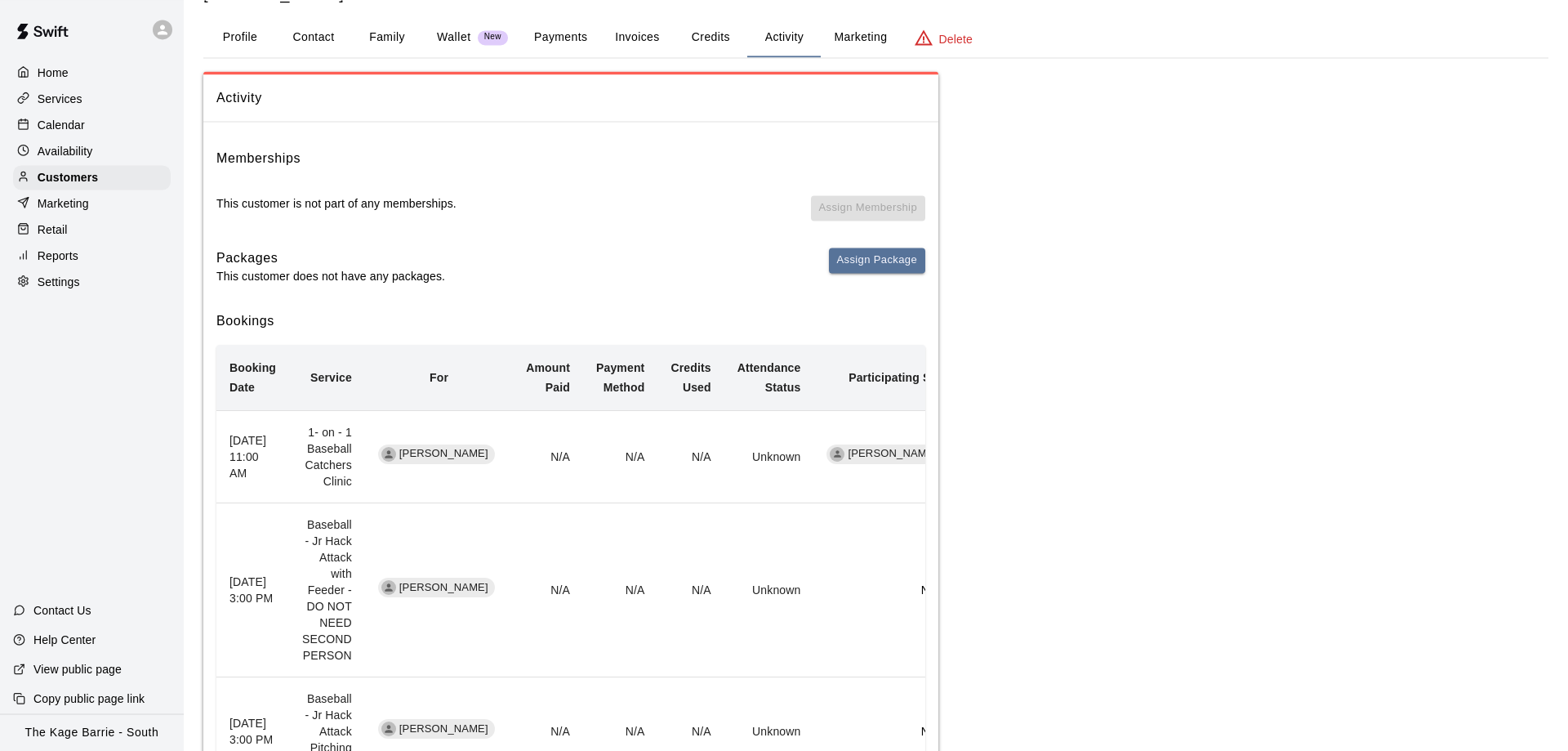
scroll to position [58, 0]
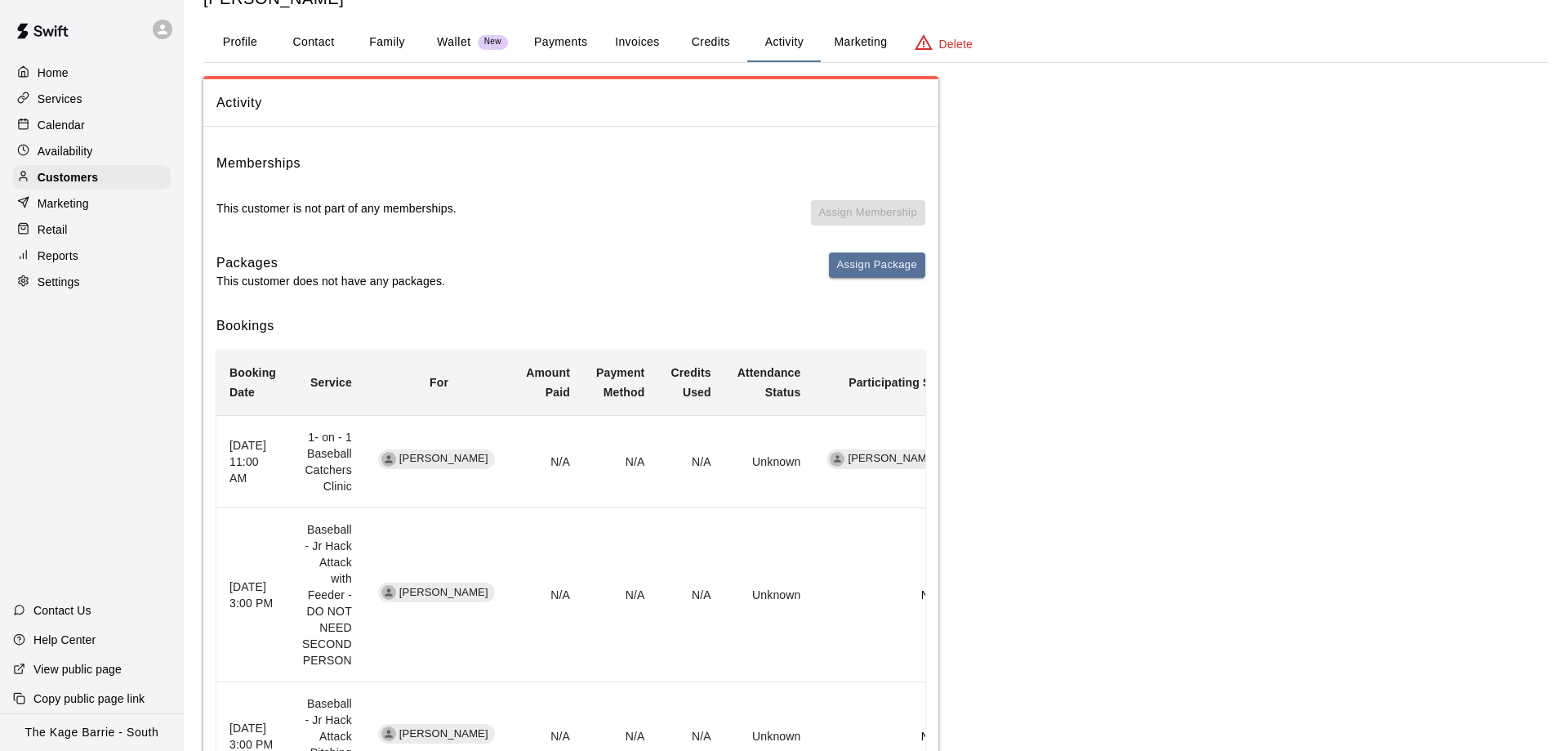
click at [71, 121] on p "Calendar" at bounding box center [61, 125] width 48 height 16
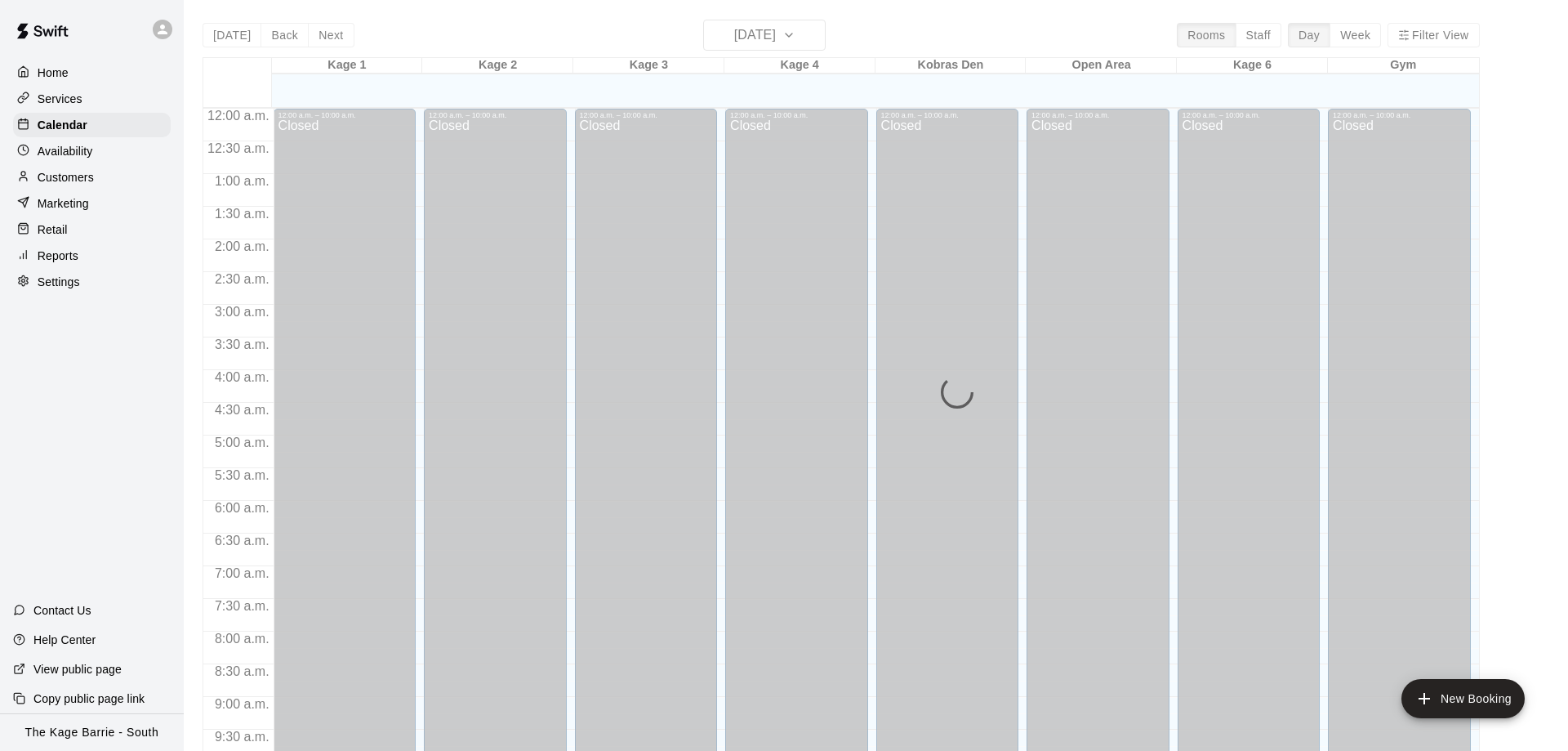
scroll to position [691, 0]
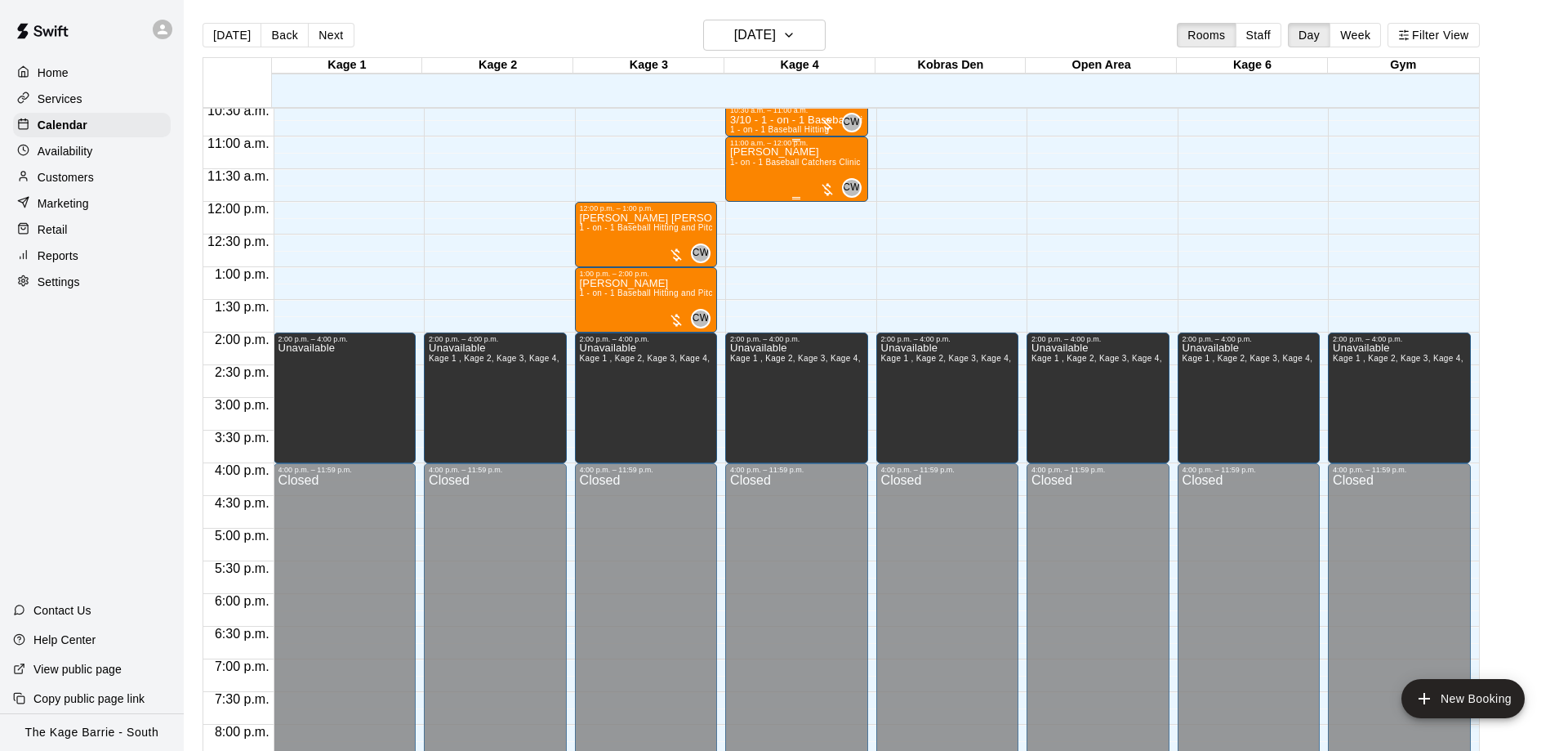
click at [745, 152] on p "Mason Woods" at bounding box center [795, 152] width 131 height 0
click at [741, 155] on div at bounding box center [784, 376] width 1568 height 751
click at [741, 165] on span "1- on - 1 Baseball Catchers Clinic" at bounding box center [795, 162] width 131 height 9
click at [738, 167] on button "edit" at bounding box center [745, 179] width 33 height 33
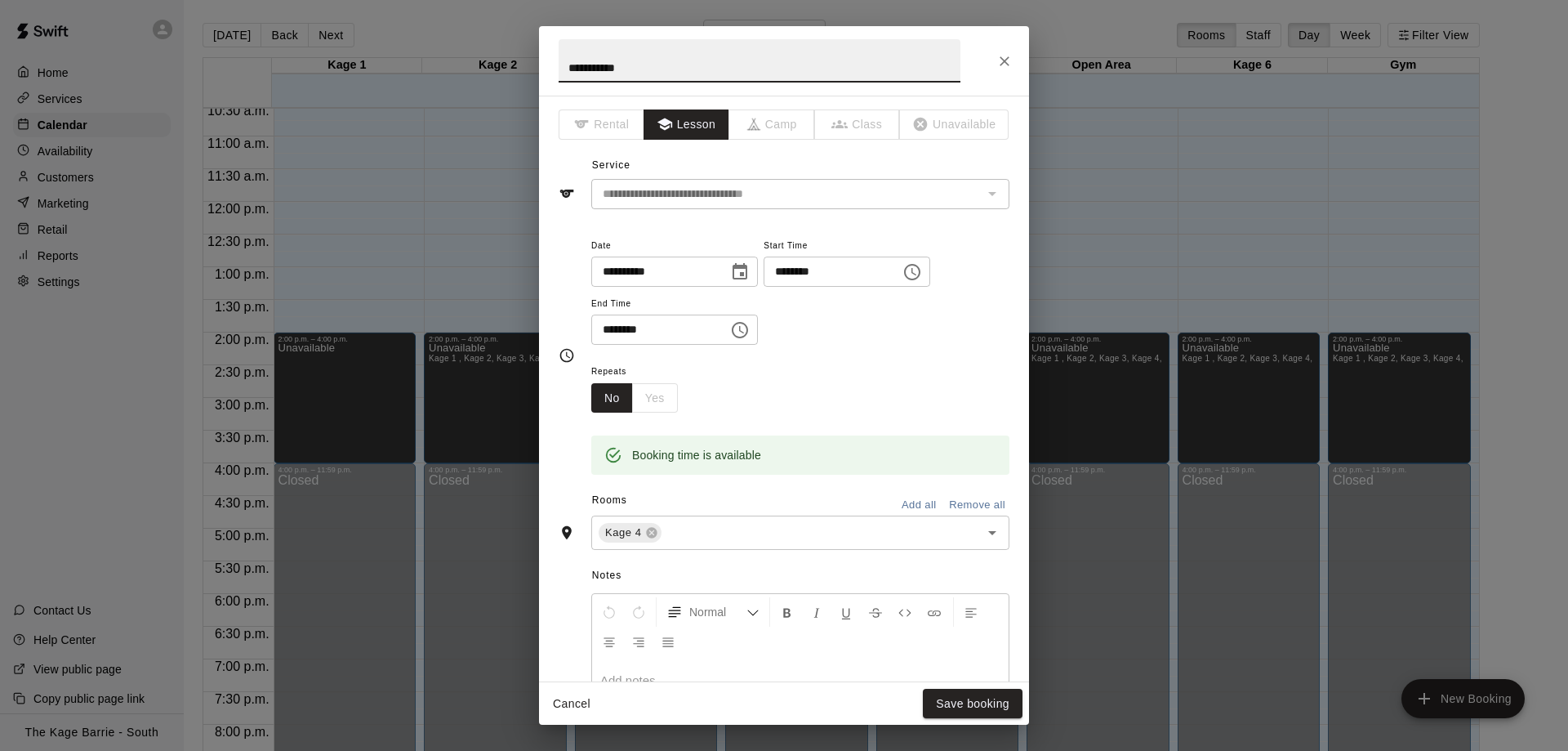
click at [562, 63] on input "**********" at bounding box center [759, 61] width 402 height 43
type input "**********"
click at [1012, 708] on button "Save booking" at bounding box center [973, 703] width 100 height 30
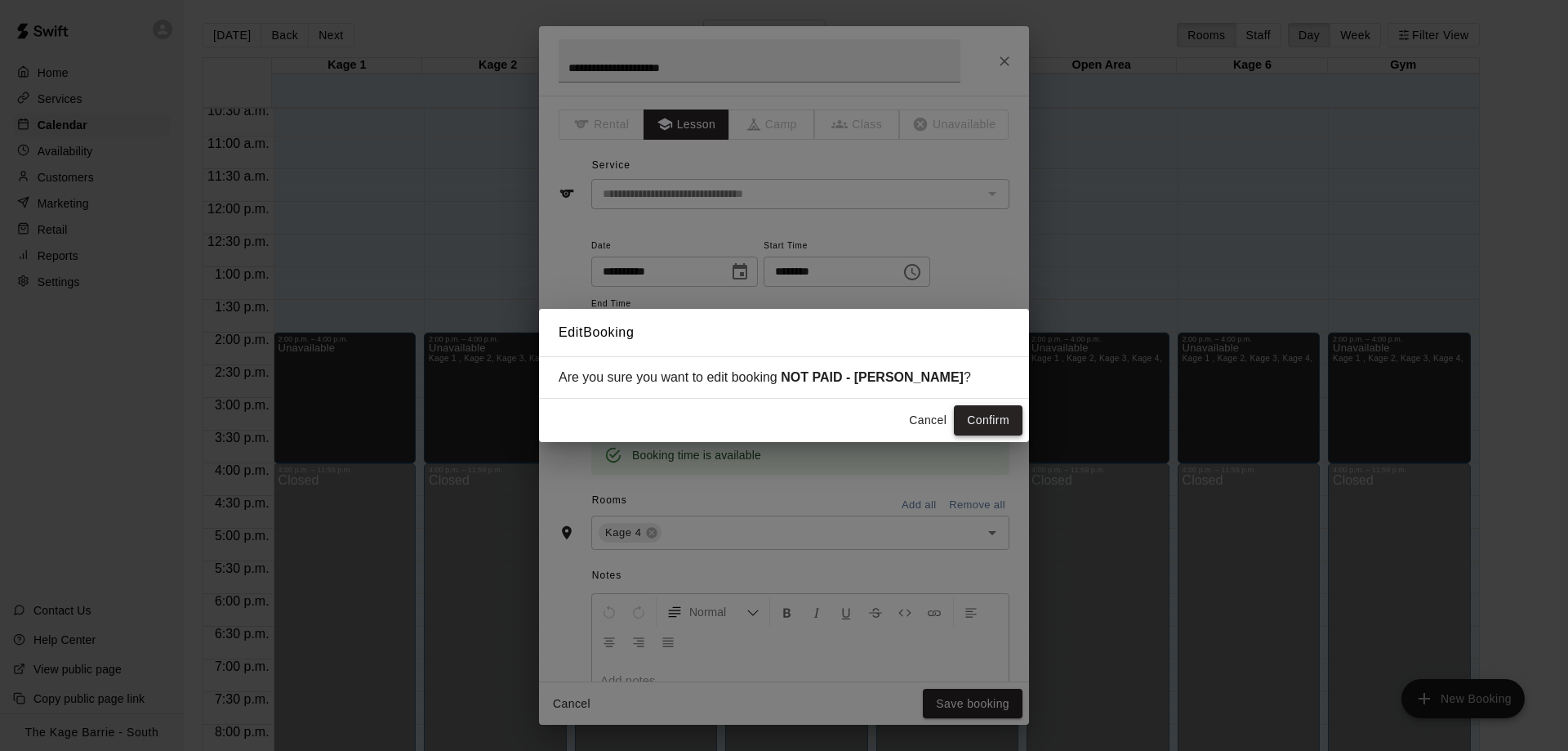
drag, startPoint x: 1005, startPoint y: 422, endPoint x: 1019, endPoint y: 408, distance: 19.8
click at [1005, 421] on button "Confirm" at bounding box center [987, 420] width 68 height 30
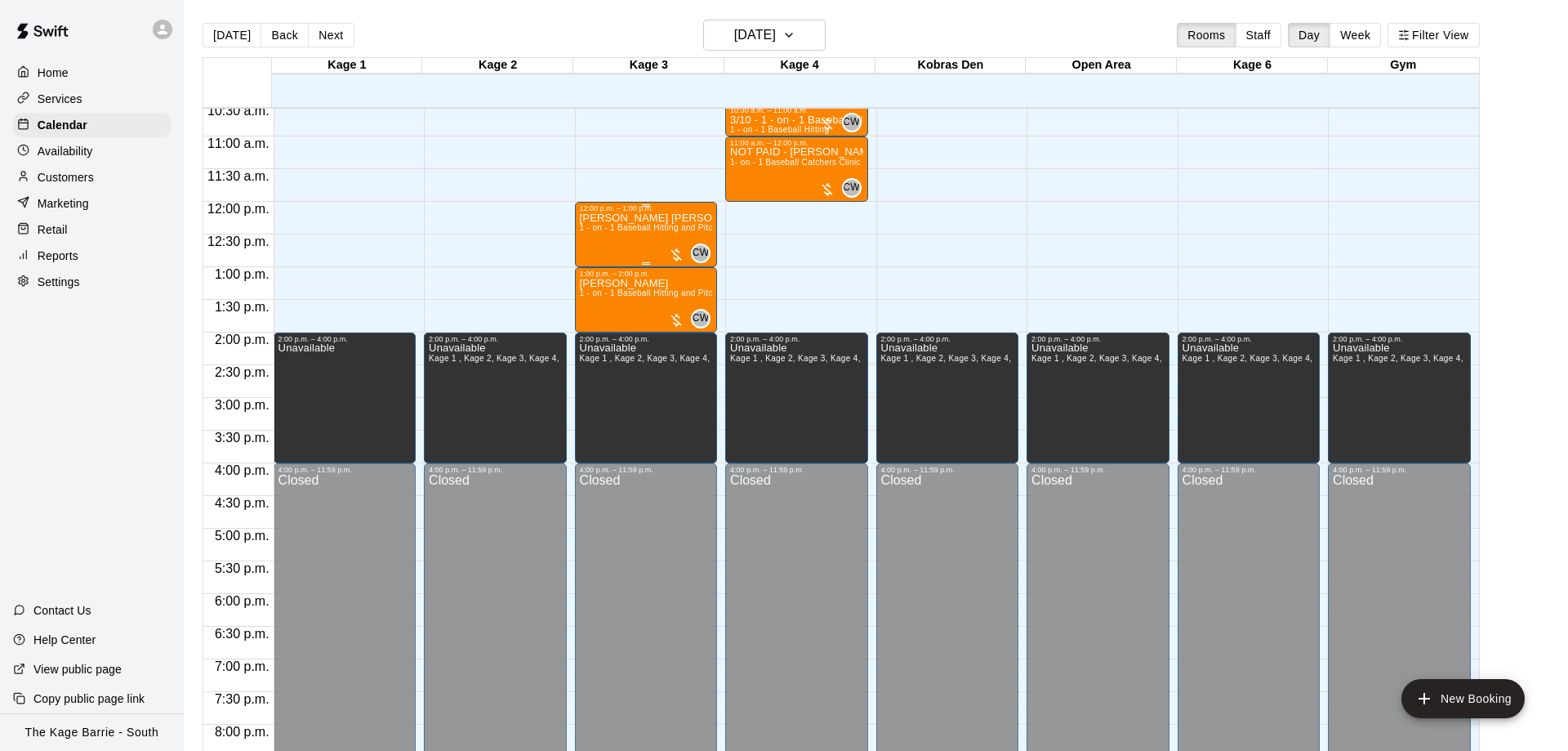
click at [647, 219] on p "Hudson Lasseter" at bounding box center [647, 219] width 133 height 0
click at [583, 270] on button "edit" at bounding box center [594, 277] width 33 height 32
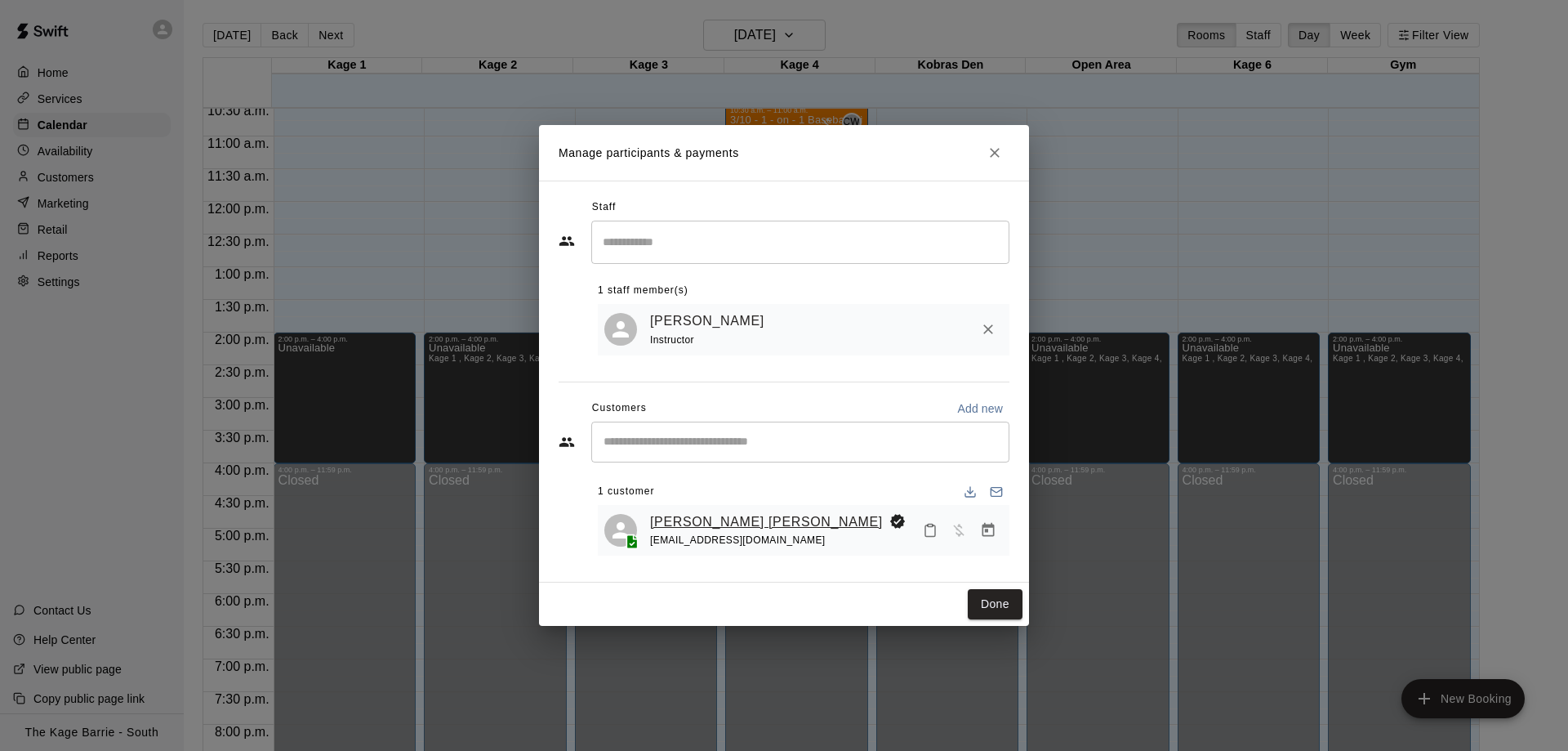
click at [699, 519] on link "Hudson Lasseter" at bounding box center [766, 522] width 232 height 21
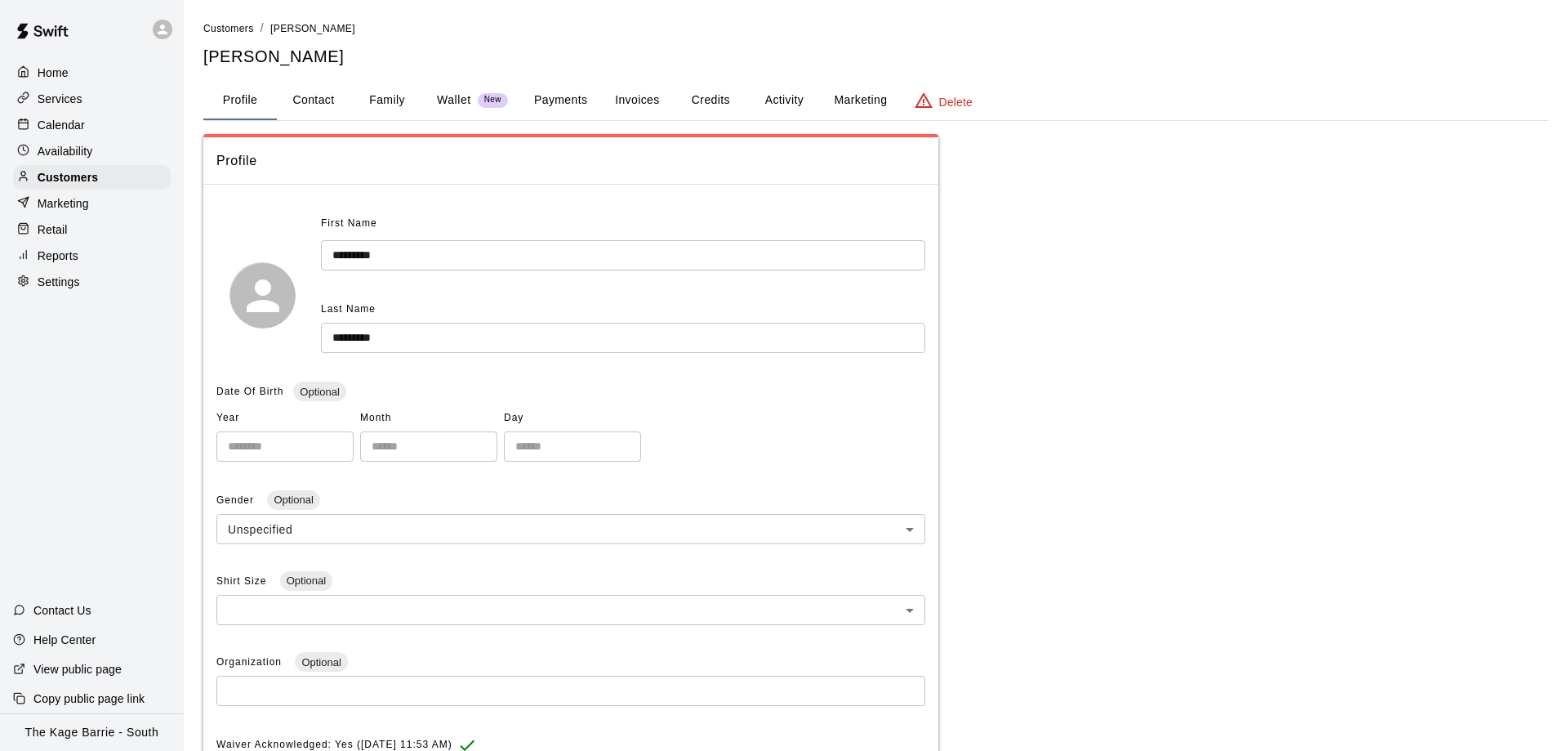
click at [852, 92] on button "Marketing" at bounding box center [860, 100] width 79 height 39
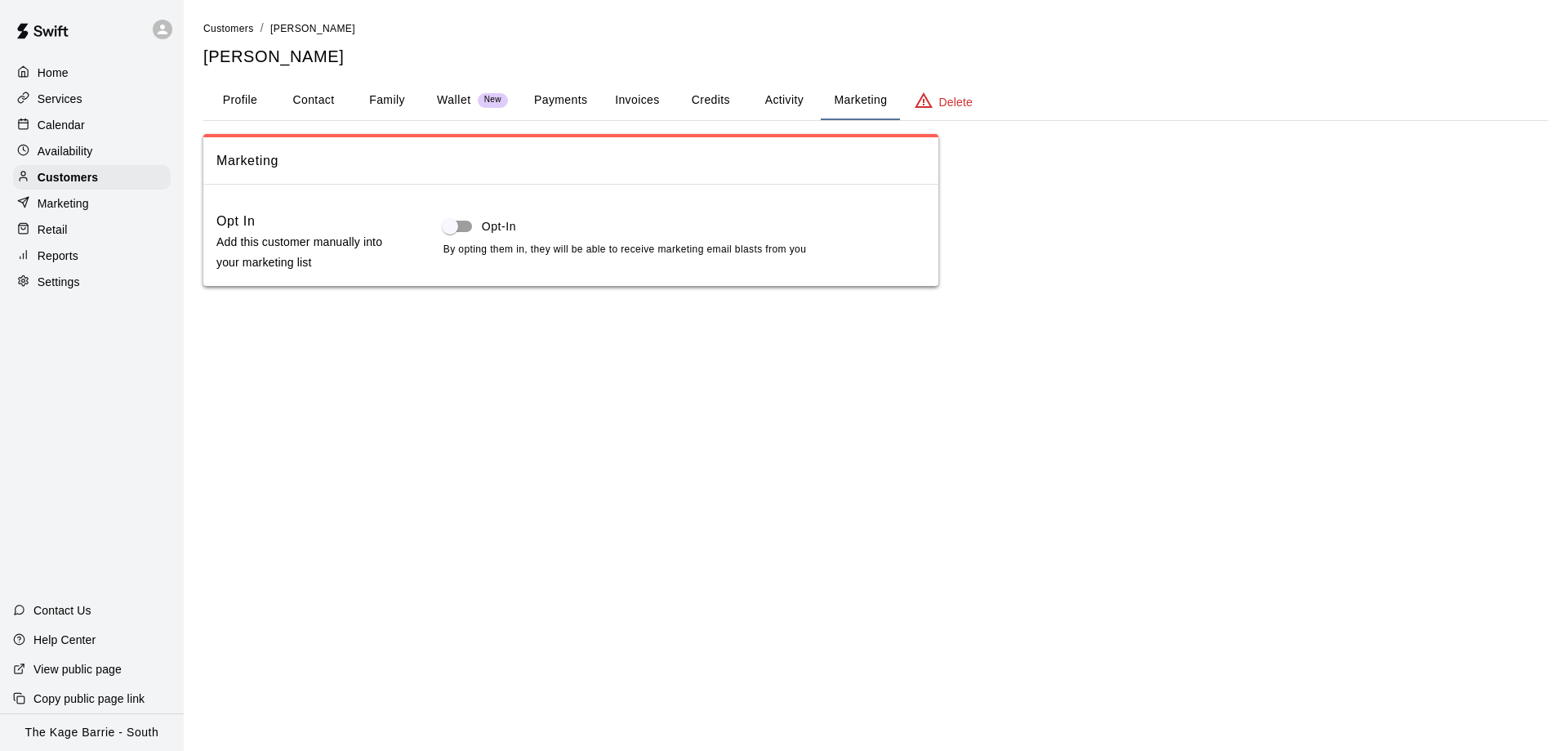
click at [755, 94] on button "Activity" at bounding box center [784, 100] width 74 height 39
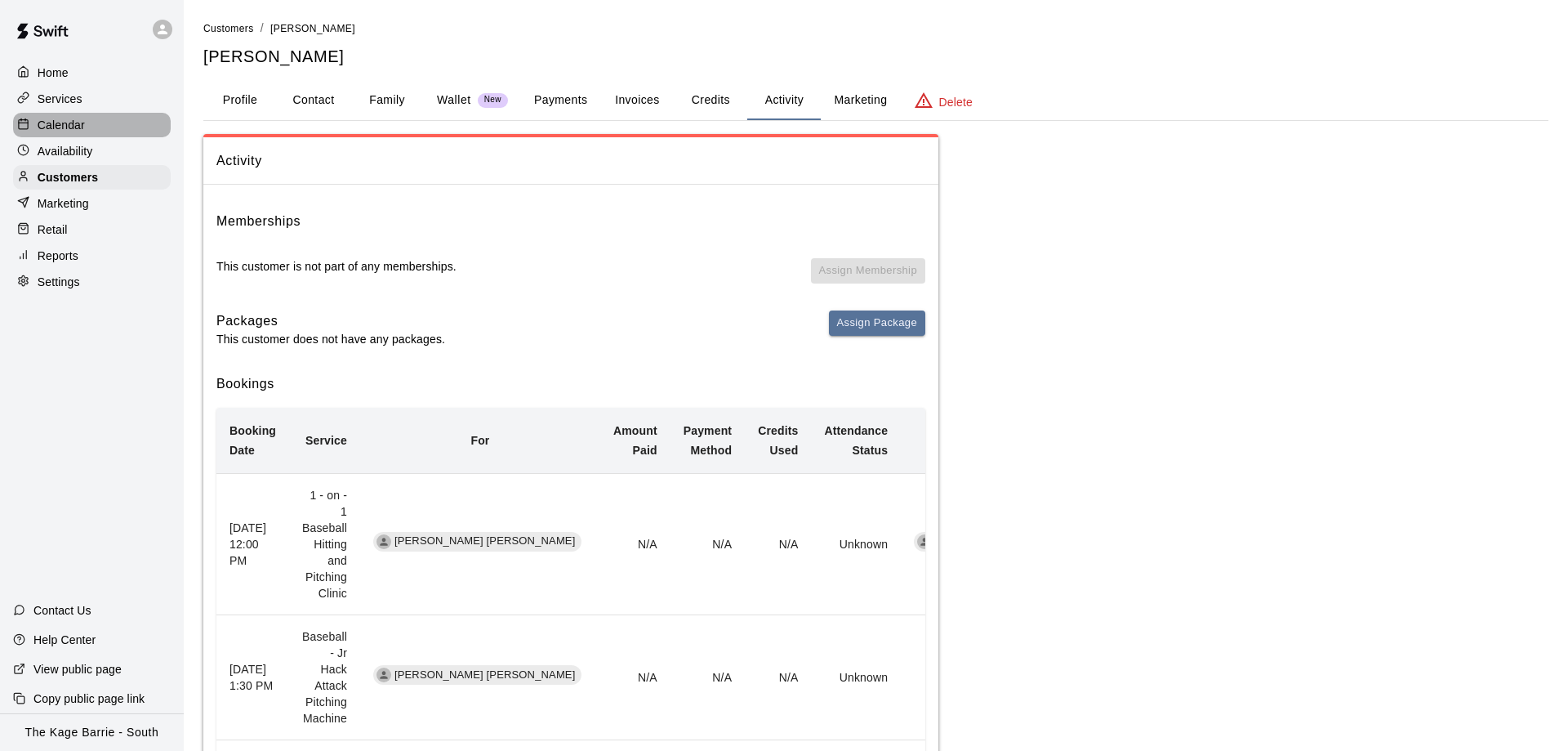
click at [133, 123] on div "Calendar" at bounding box center [92, 125] width 158 height 24
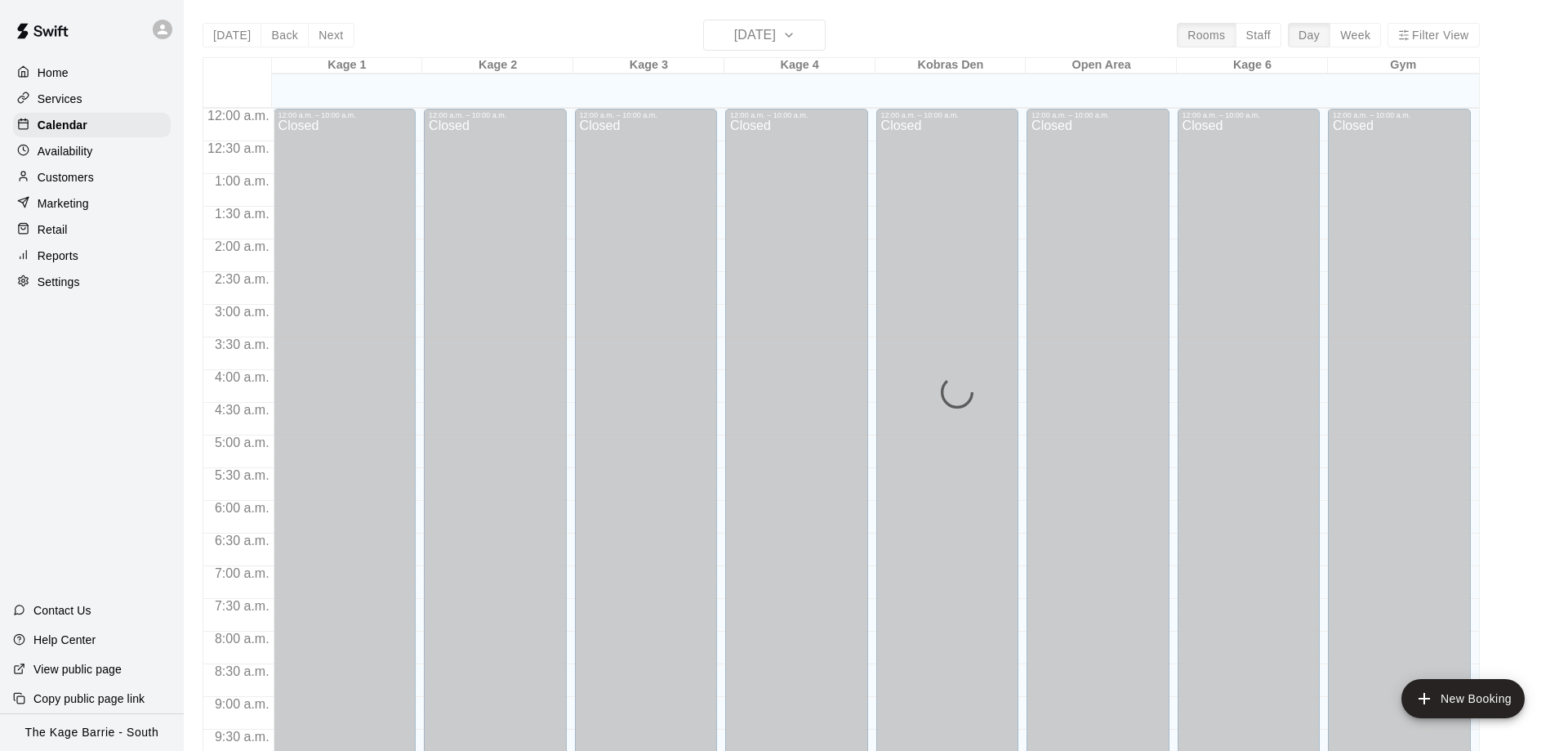
scroll to position [691, 0]
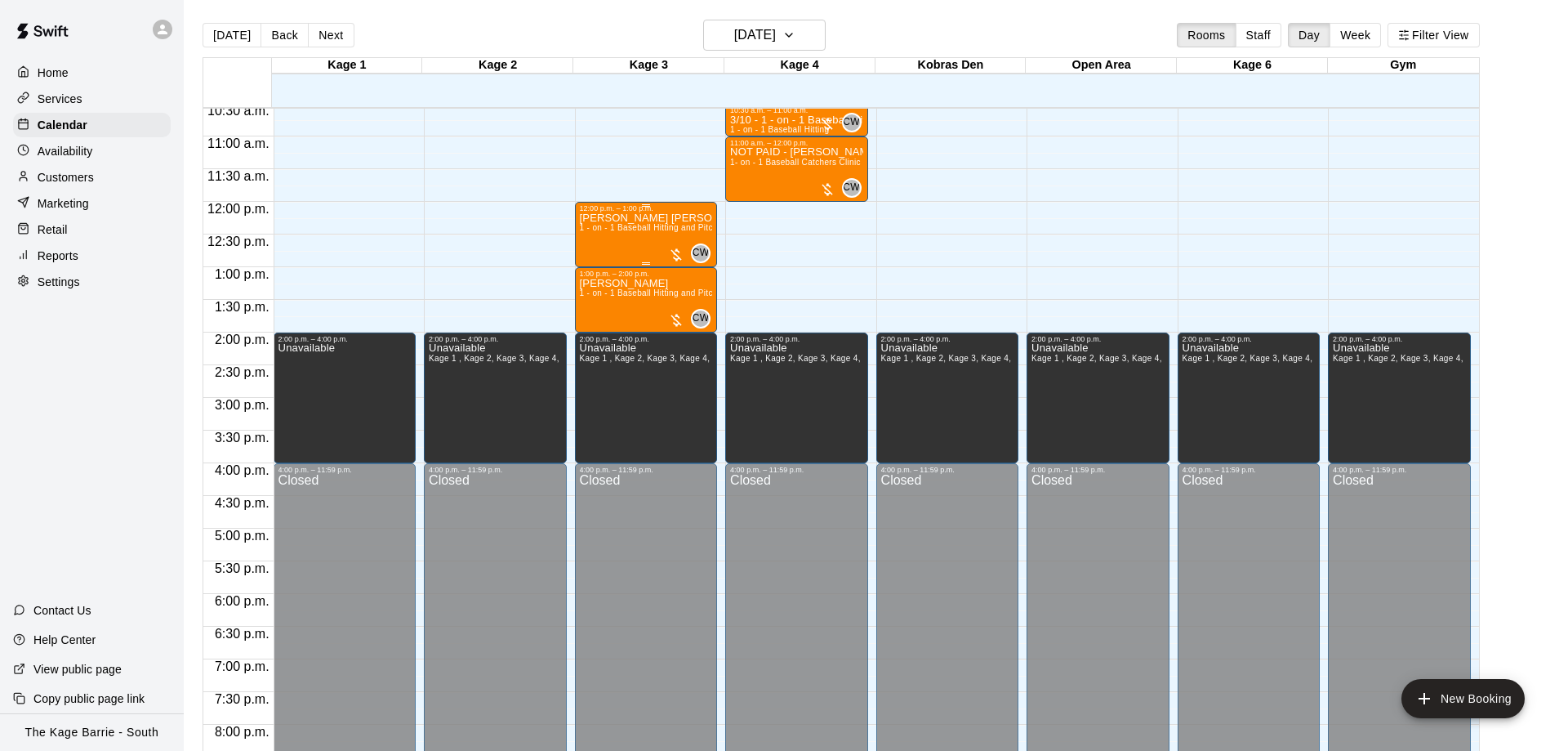
click at [637, 228] on span "1 - on - 1 Baseball Hitting and Pitching Clinic" at bounding box center [667, 227] width 174 height 9
click at [606, 237] on div at bounding box center [594, 282] width 33 height 110
click at [604, 237] on button "edit" at bounding box center [594, 244] width 33 height 33
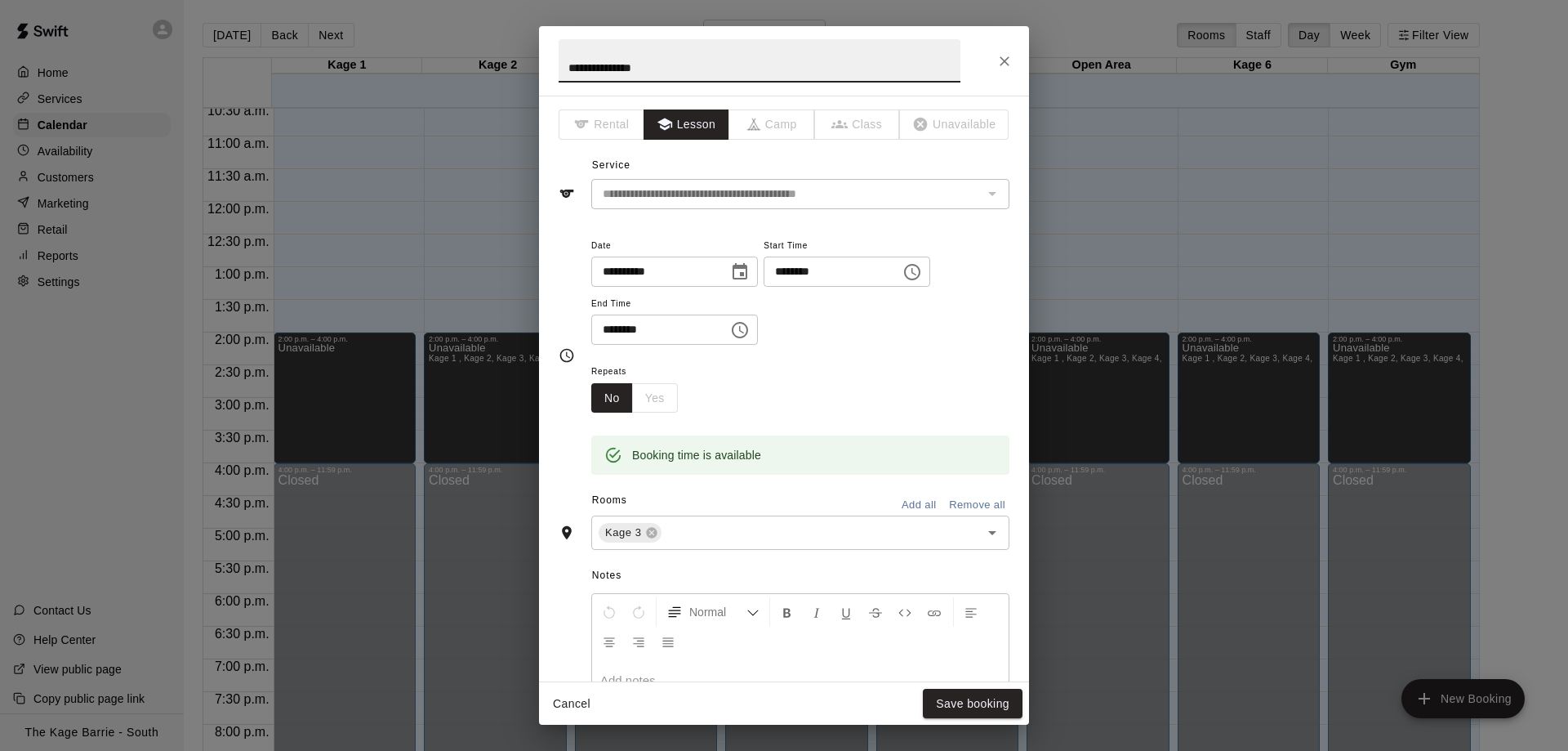
click at [562, 64] on input "**********" at bounding box center [759, 61] width 402 height 43
type input "**********"
click at [980, 711] on button "Save booking" at bounding box center [973, 703] width 100 height 30
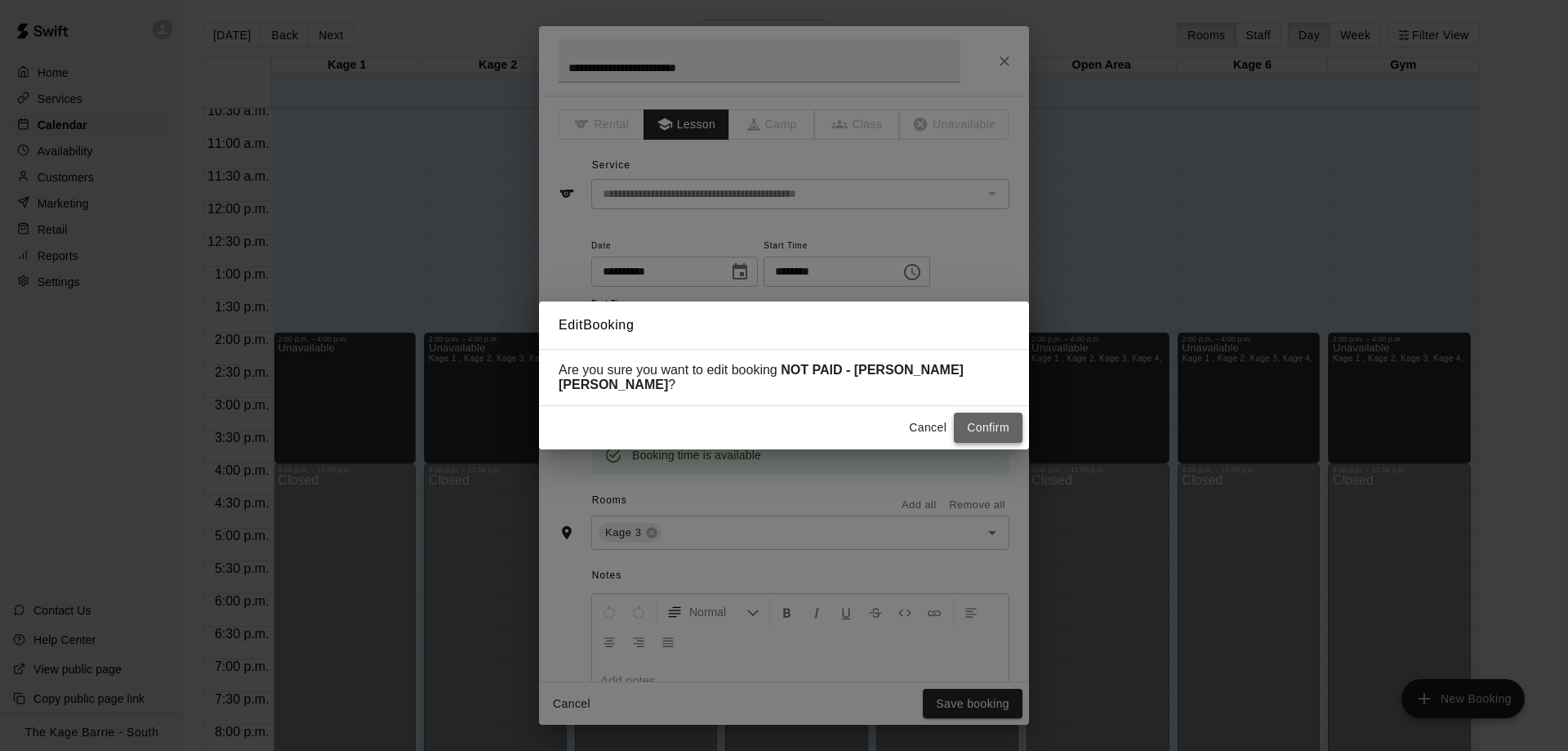
click at [995, 424] on button "Confirm" at bounding box center [987, 428] width 68 height 30
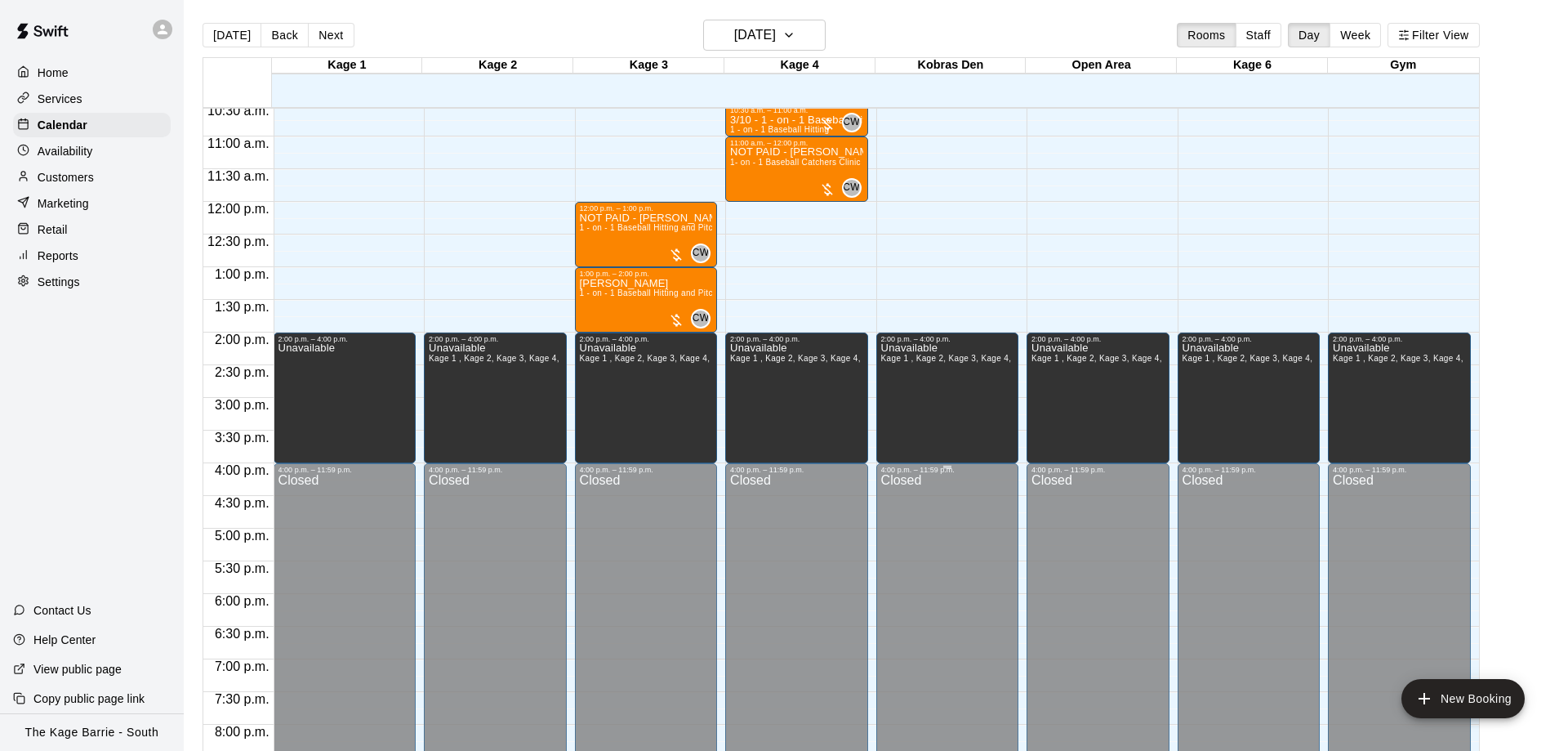
scroll to position [588, 0]
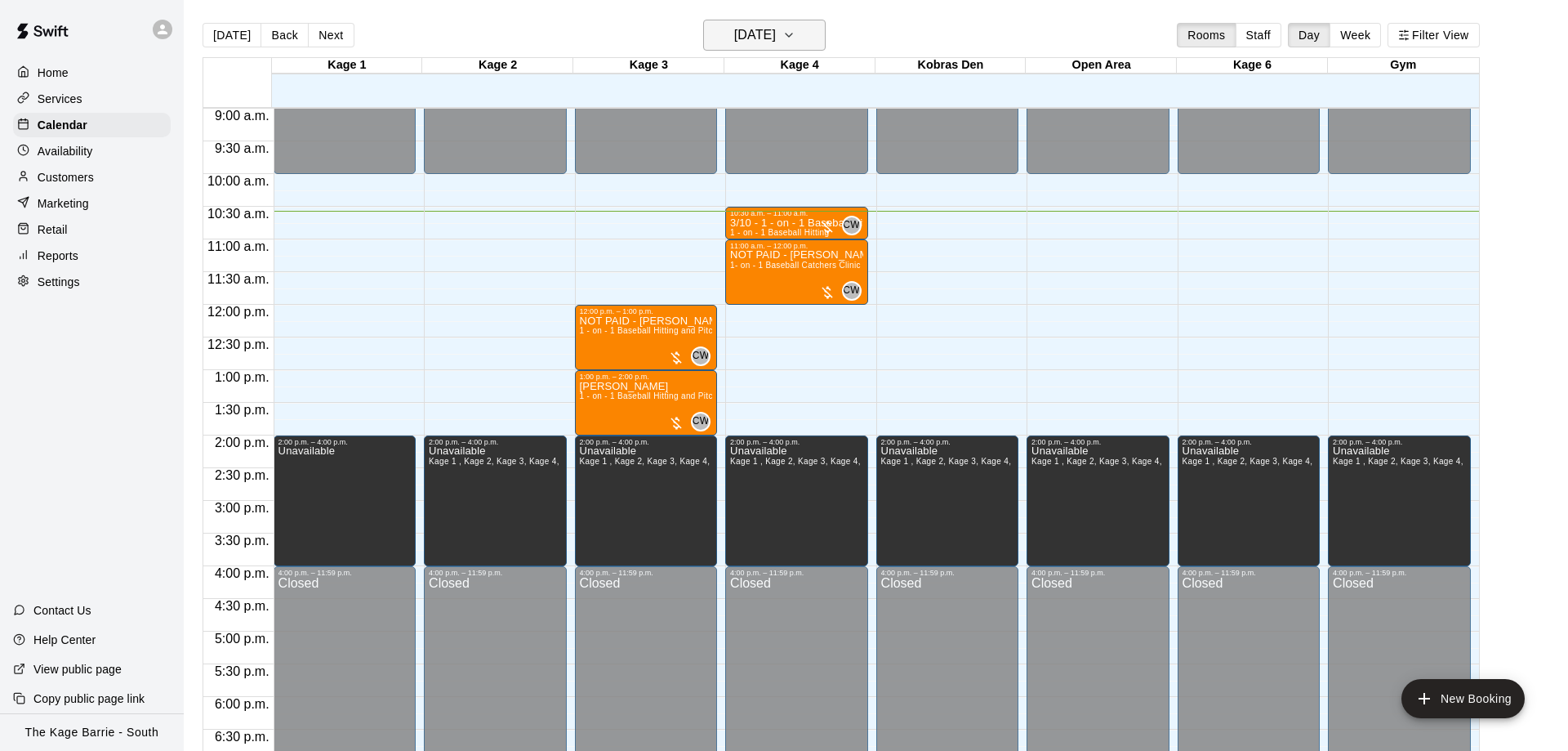
click at [745, 32] on h6 "[DATE]" at bounding box center [755, 35] width 42 height 23
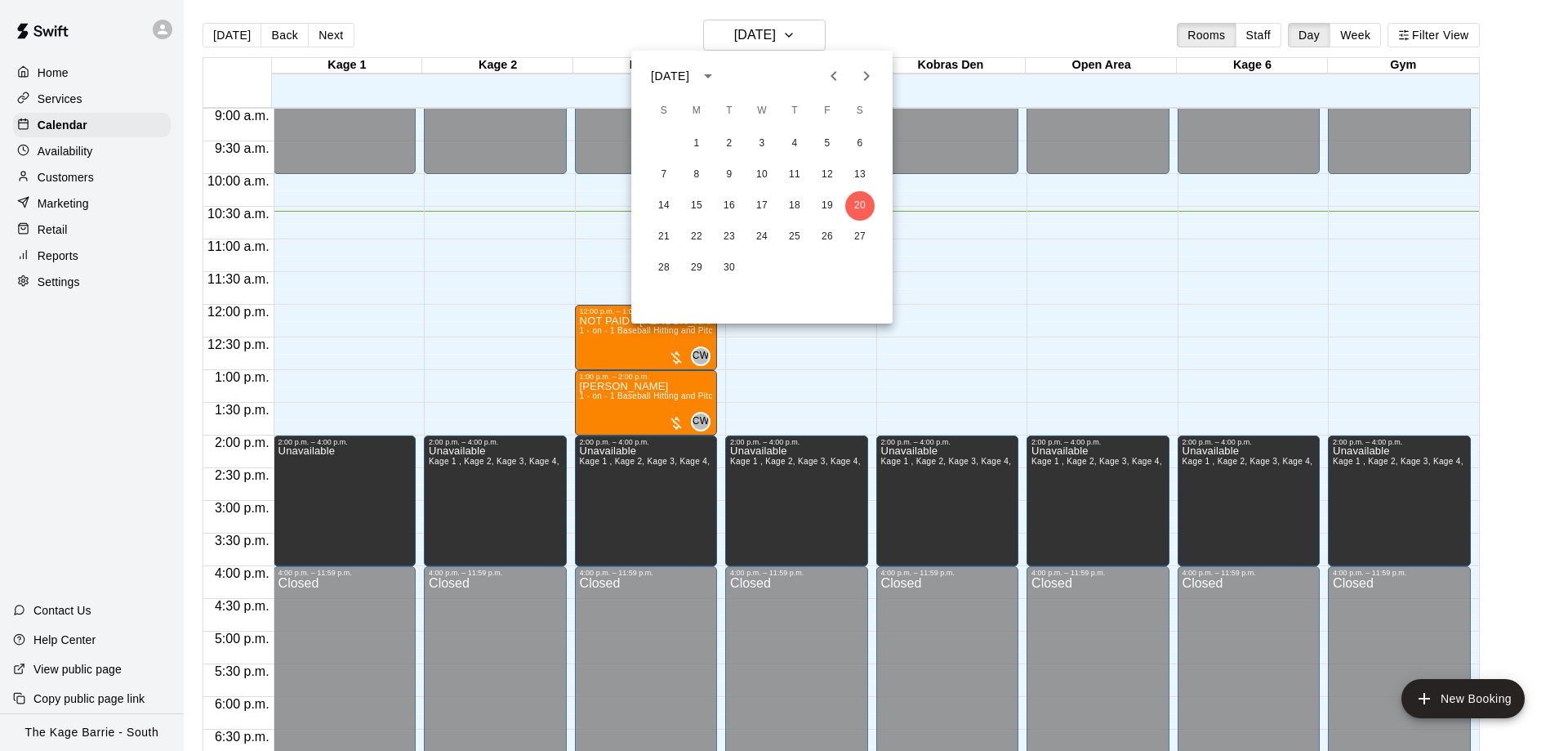
click at [862, 67] on icon "Next month" at bounding box center [866, 75] width 20 height 20
click at [758, 140] on button "1" at bounding box center [762, 144] width 29 height 29
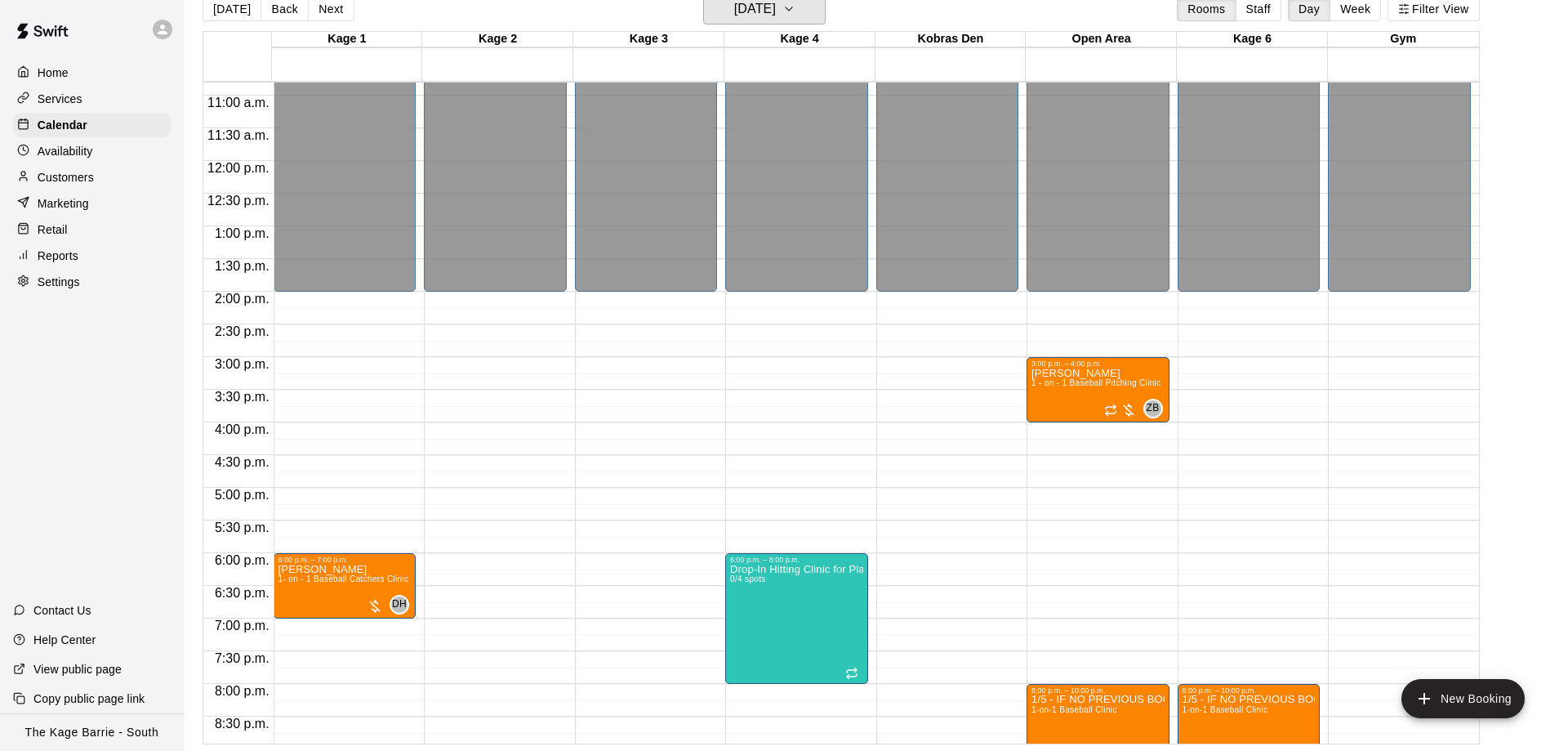
scroll to position [703, 0]
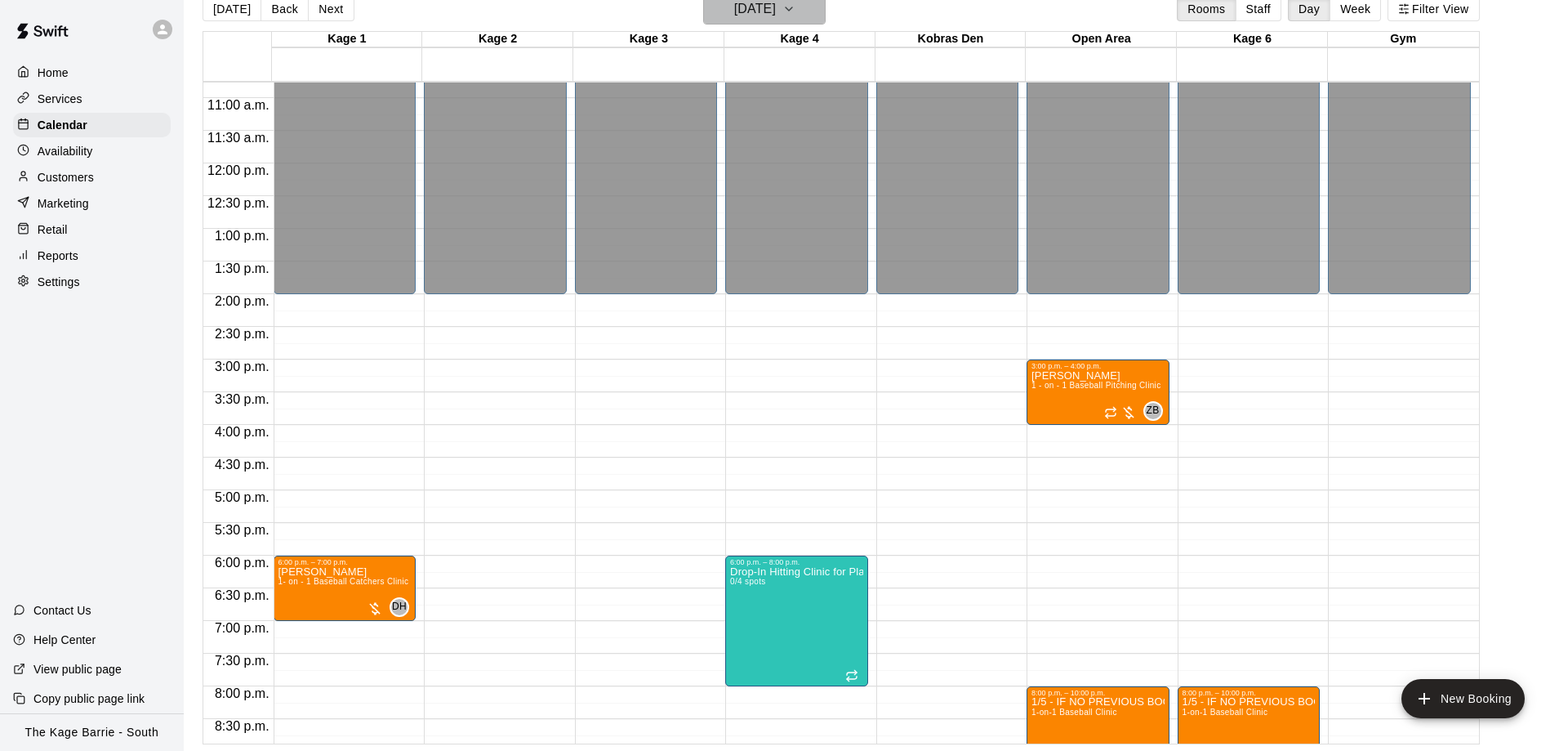
click at [766, 18] on h6 "Wednesday Oct 01" at bounding box center [755, 9] width 42 height 23
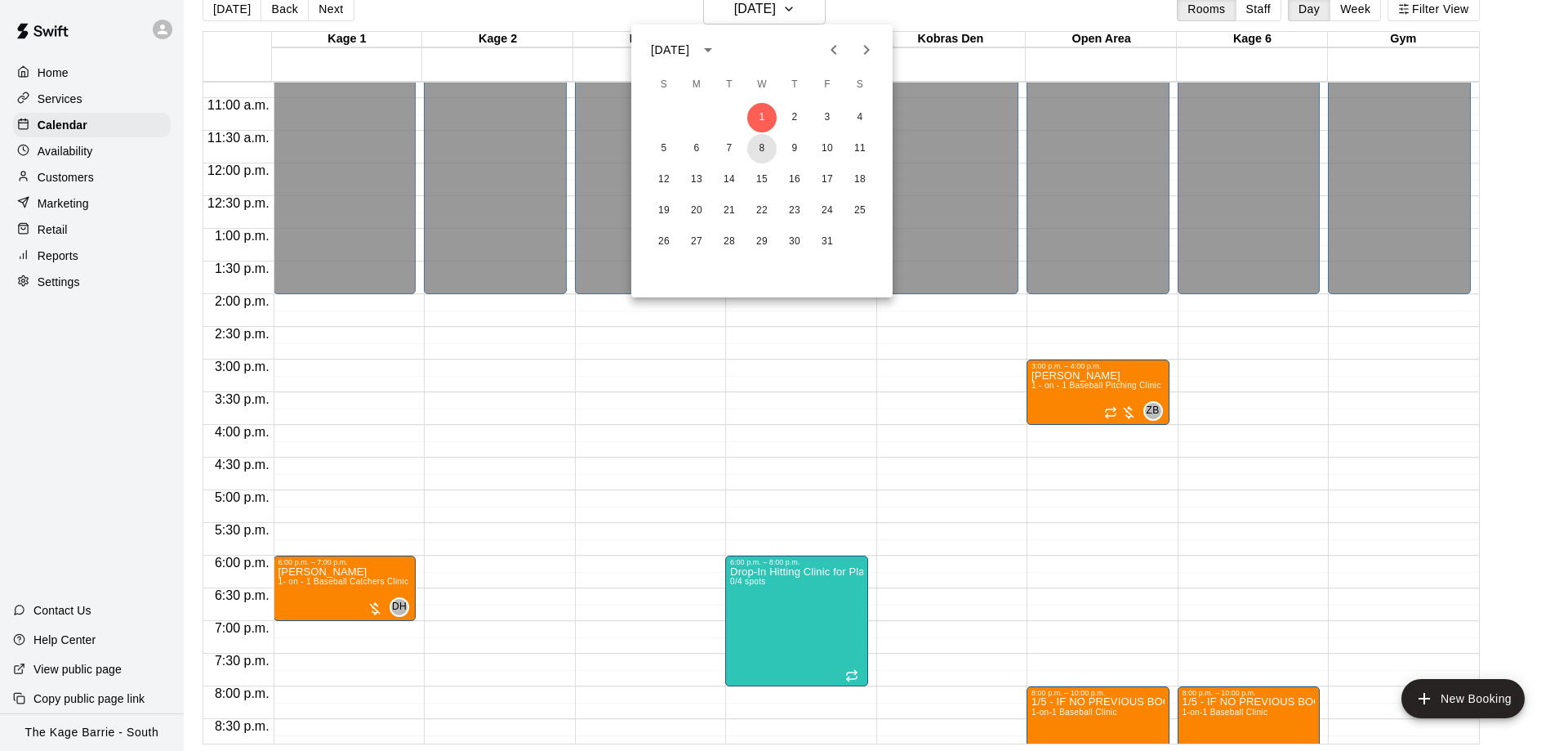
click at [759, 162] on button "8" at bounding box center [762, 149] width 29 height 29
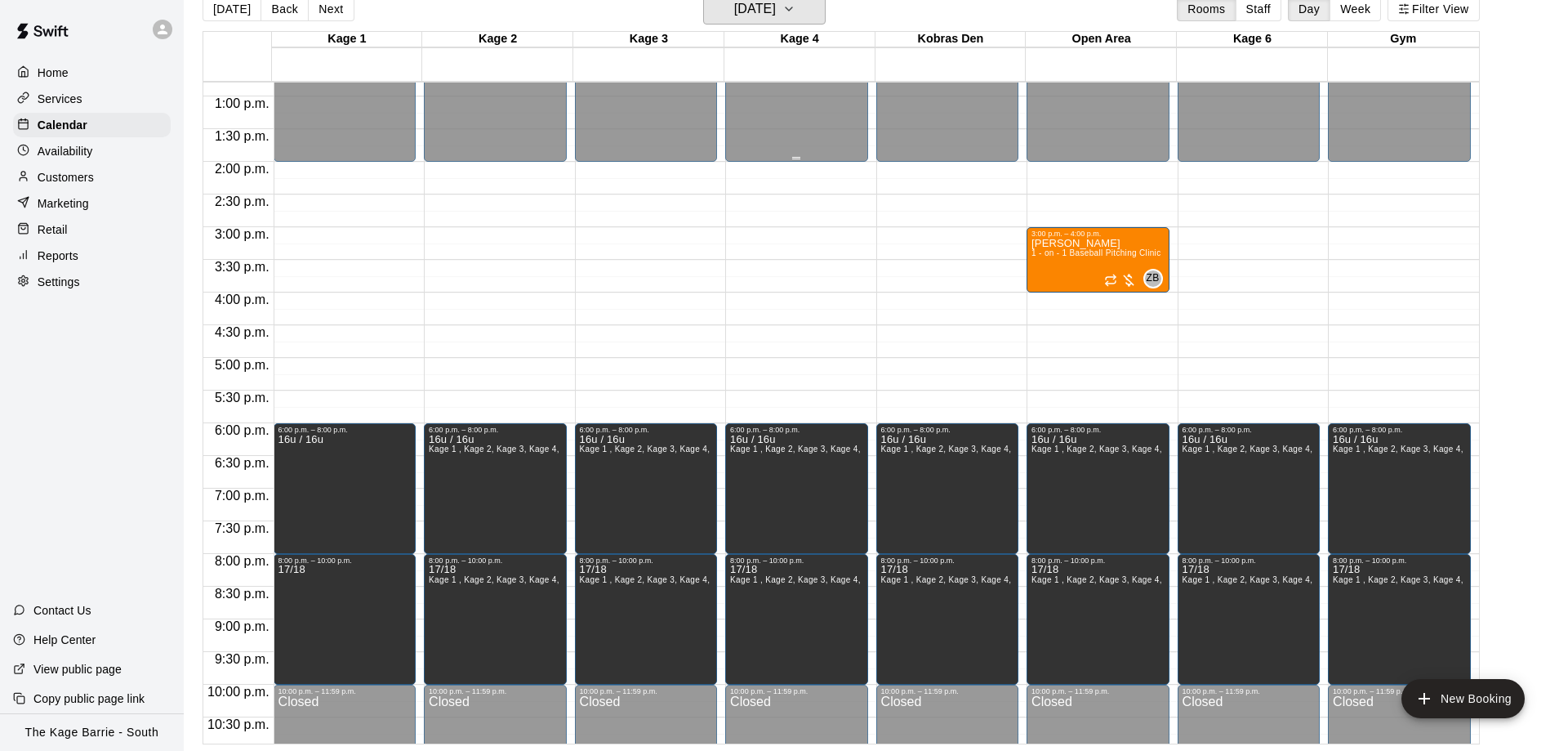
scroll to position [807, 0]
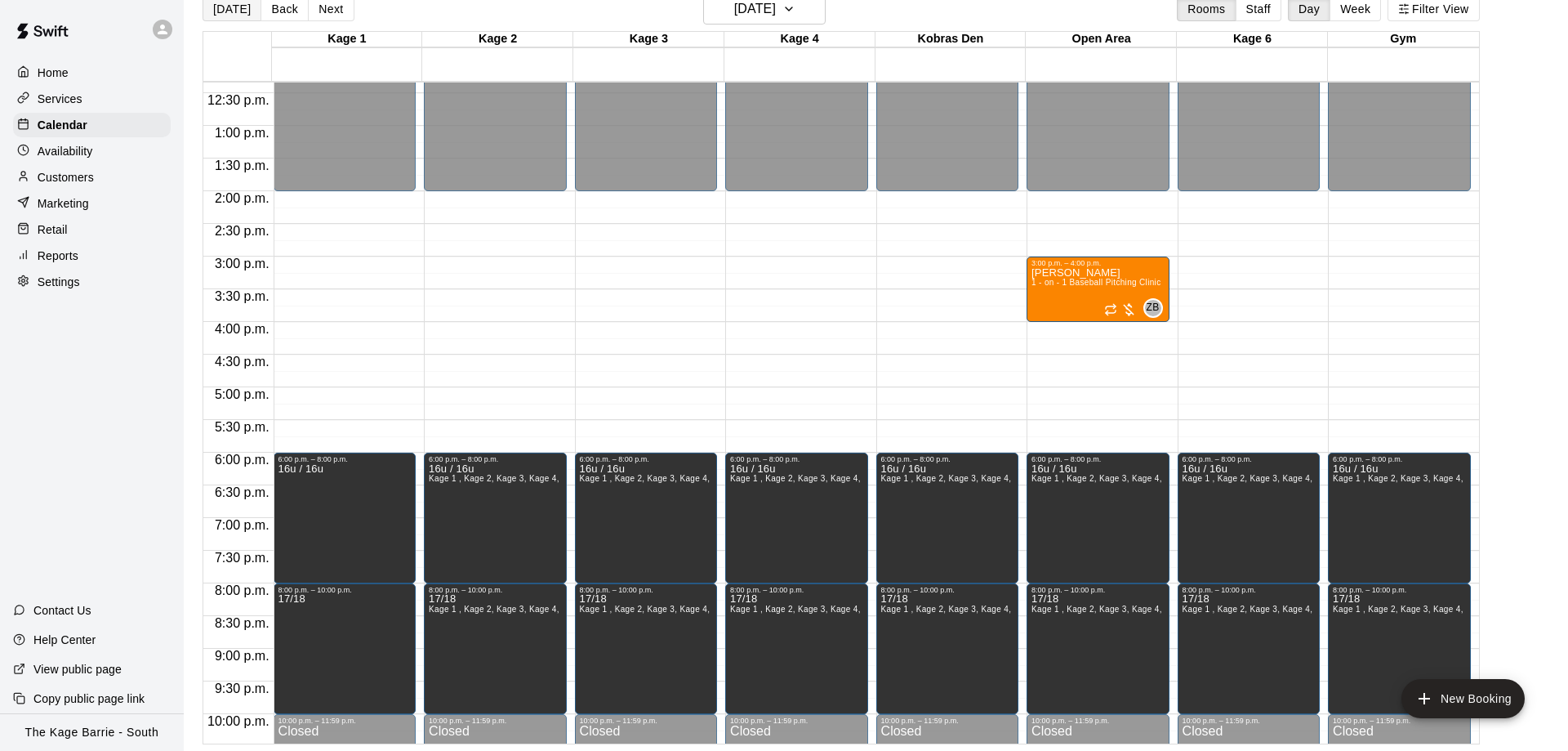
click at [240, 12] on button "[DATE]" at bounding box center [232, 9] width 59 height 24
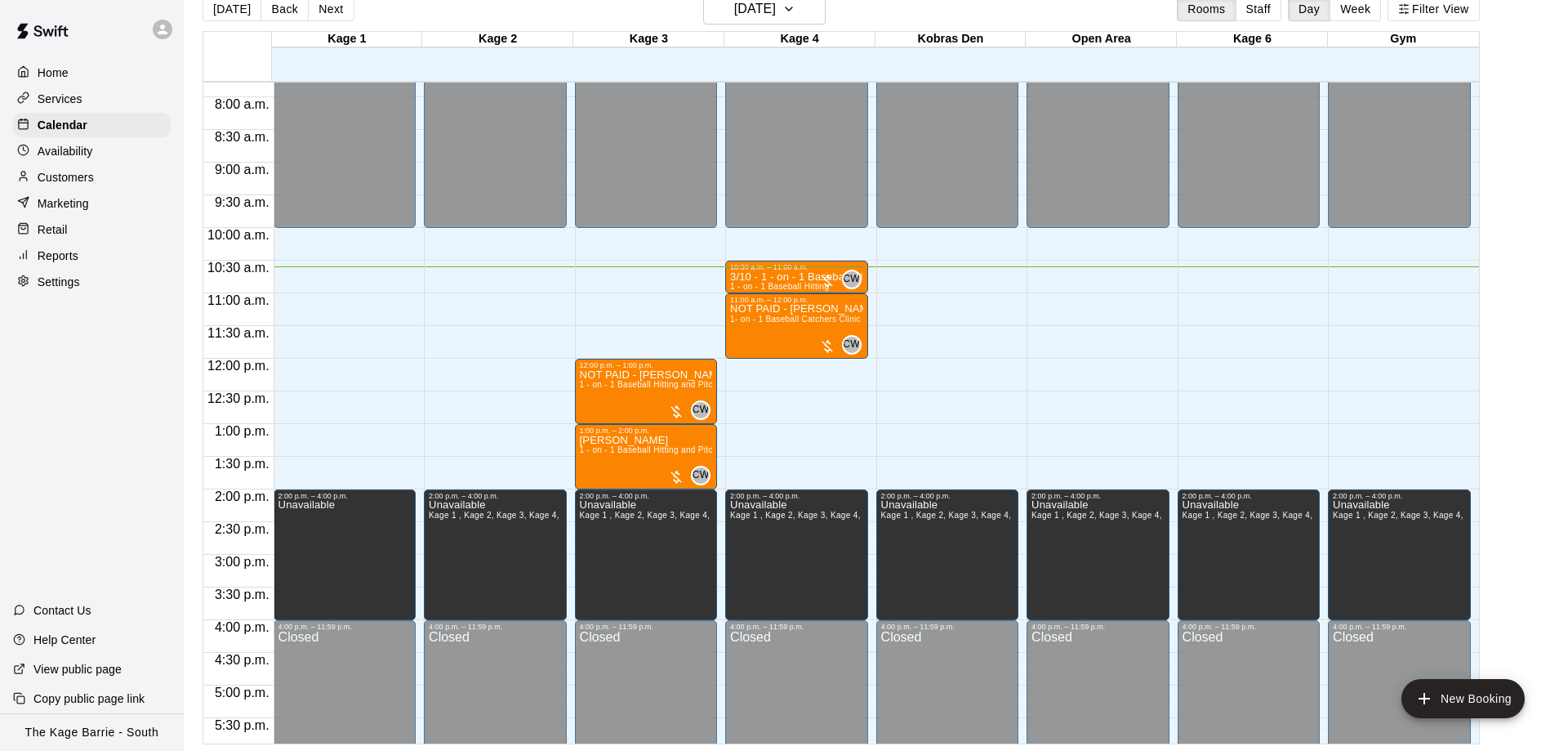
scroll to position [498, 0]
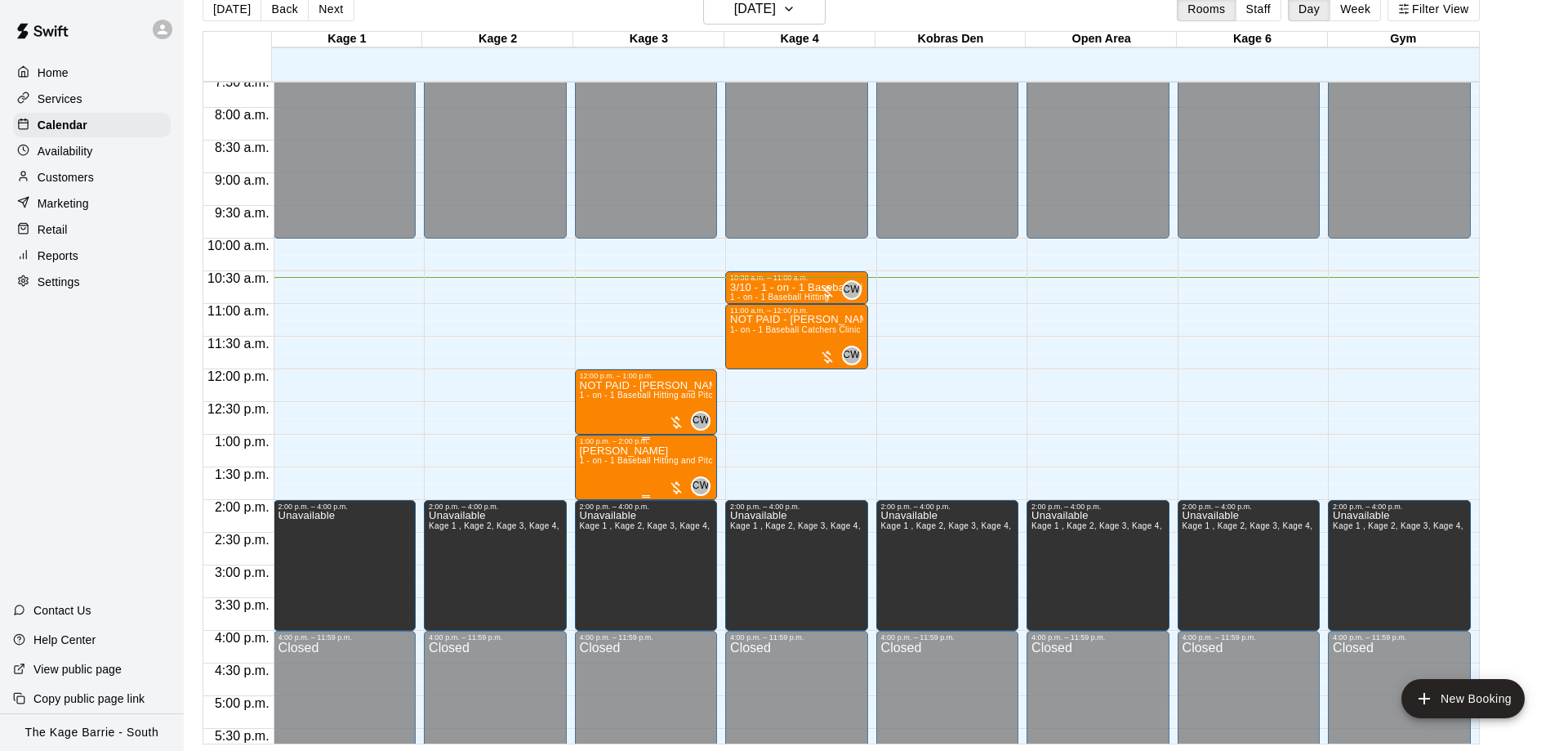
click at [640, 451] on p "[PERSON_NAME]" at bounding box center [647, 451] width 133 height 0
click at [595, 502] on img "edit" at bounding box center [595, 510] width 19 height 19
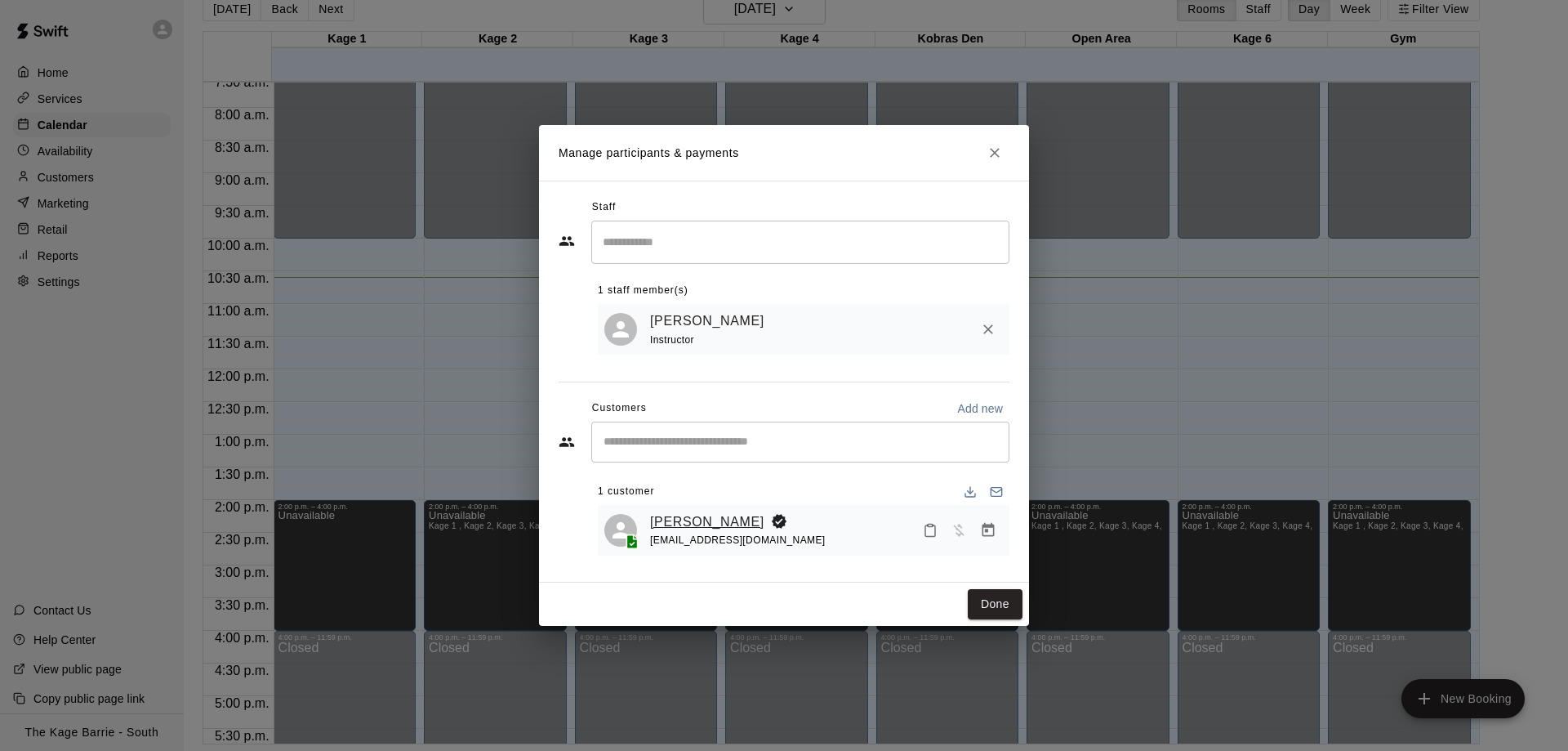
click at [699, 520] on link "[PERSON_NAME]" at bounding box center [707, 522] width 114 height 21
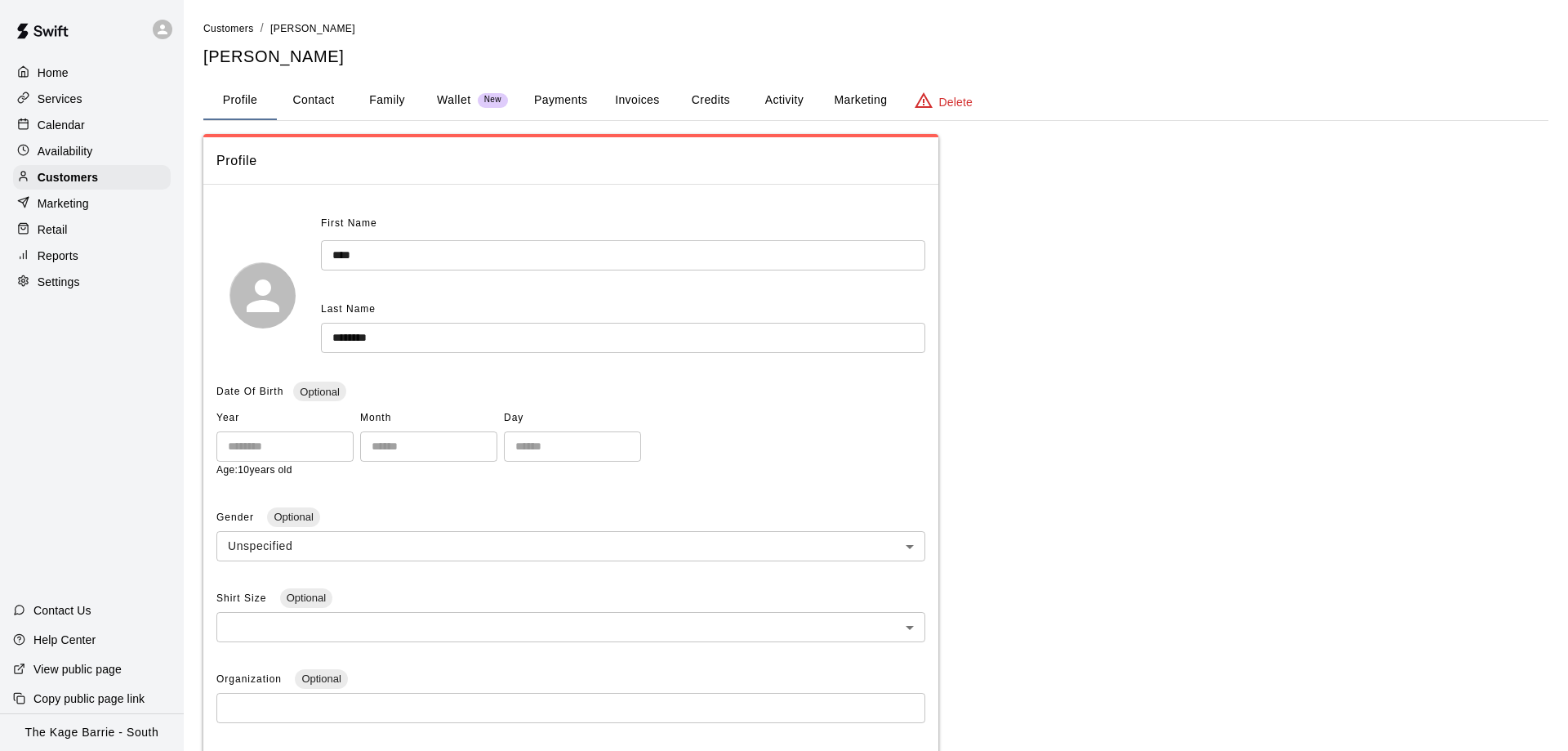
click at [780, 109] on button "Activity" at bounding box center [784, 100] width 74 height 39
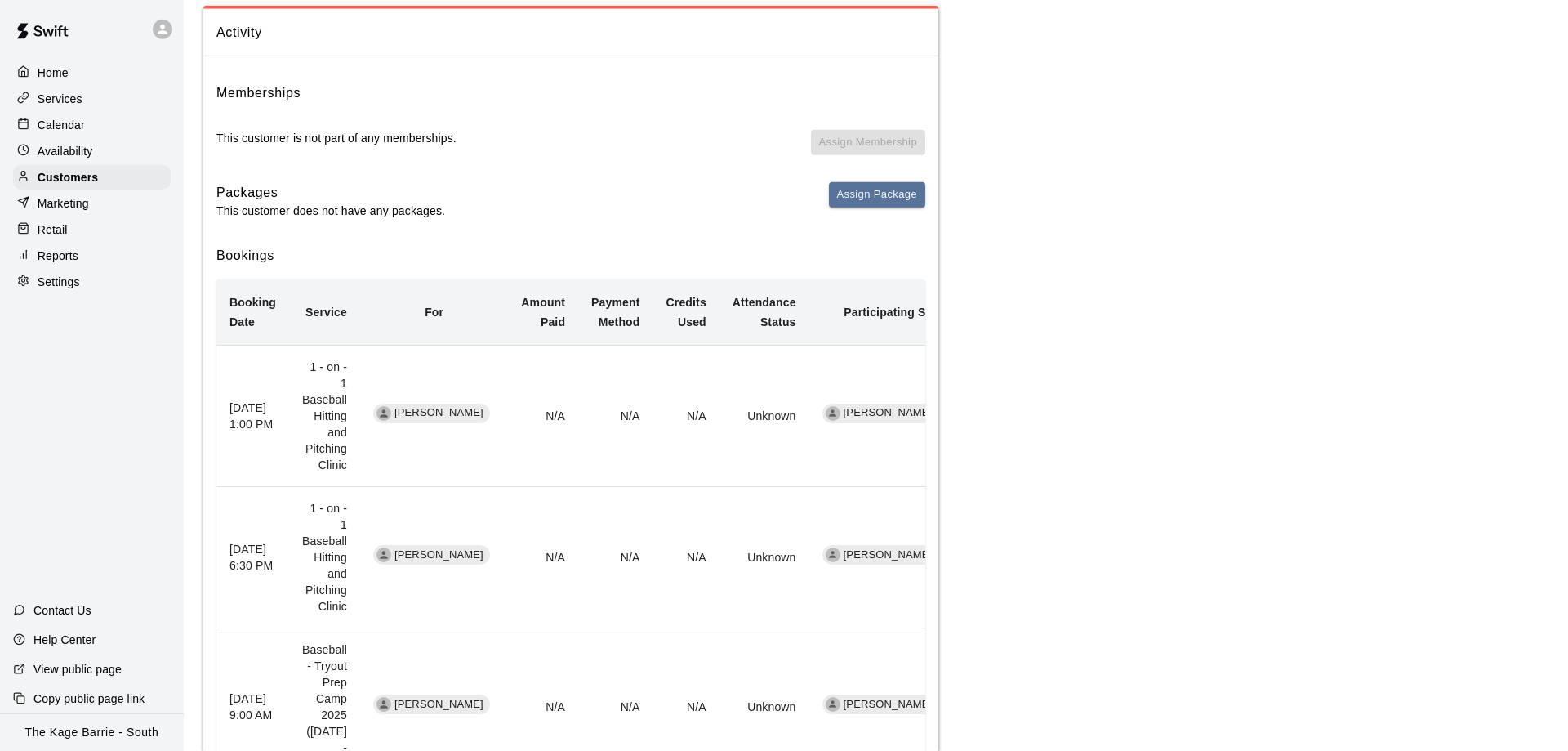
scroll to position [167, 0]
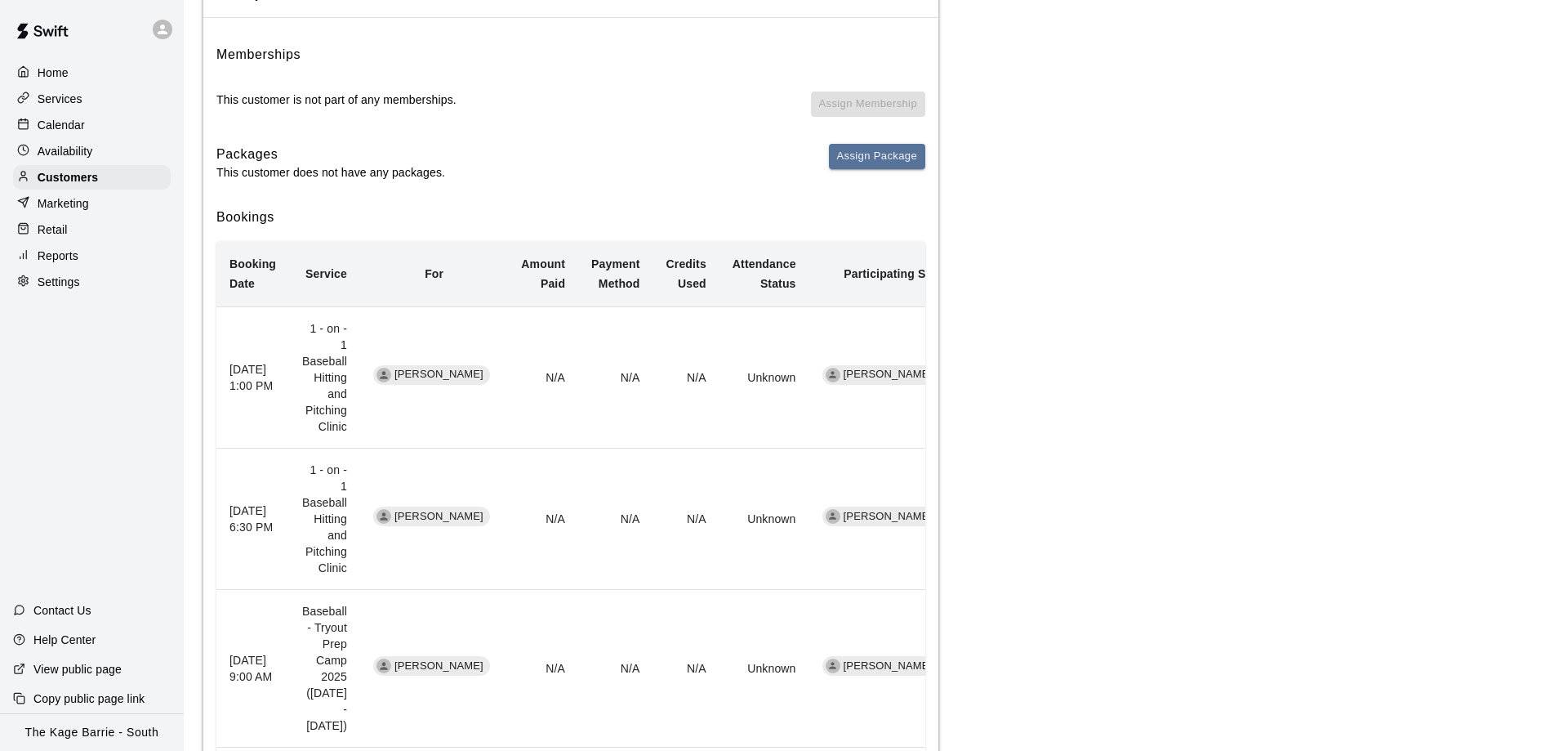
click at [74, 120] on p "Calendar" at bounding box center [61, 125] width 48 height 16
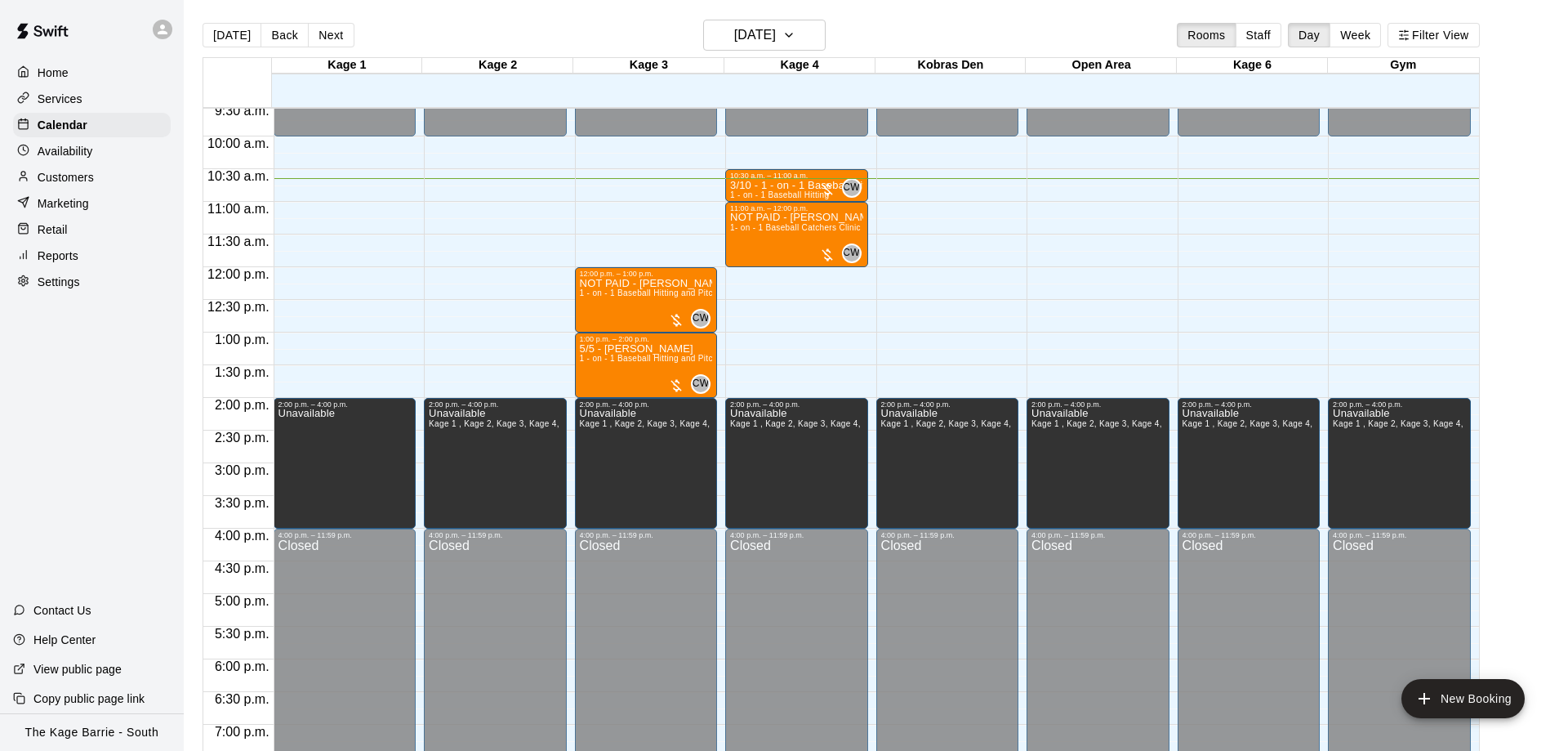
scroll to position [591, 0]
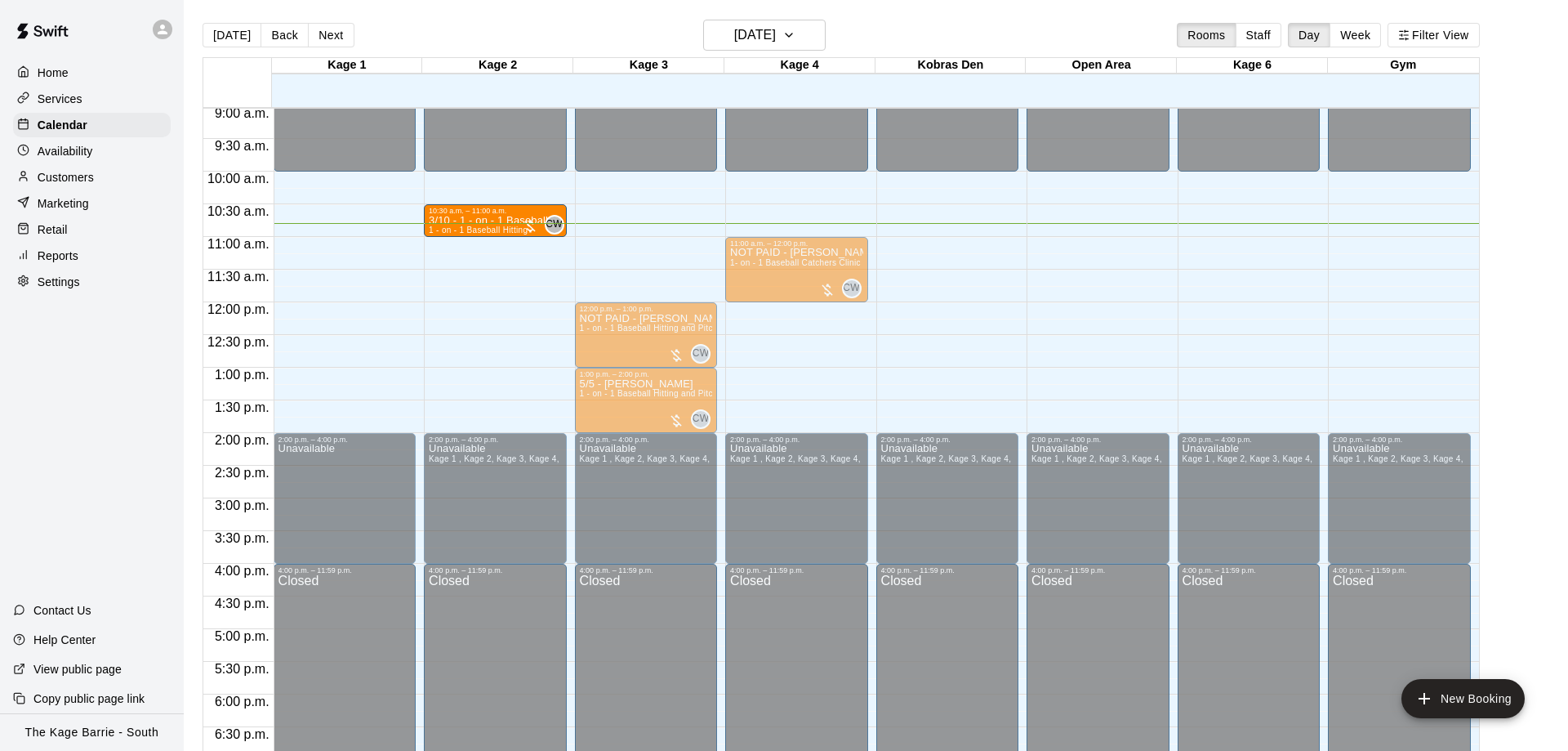
drag, startPoint x: 767, startPoint y: 219, endPoint x: 516, endPoint y: 231, distance: 251.3
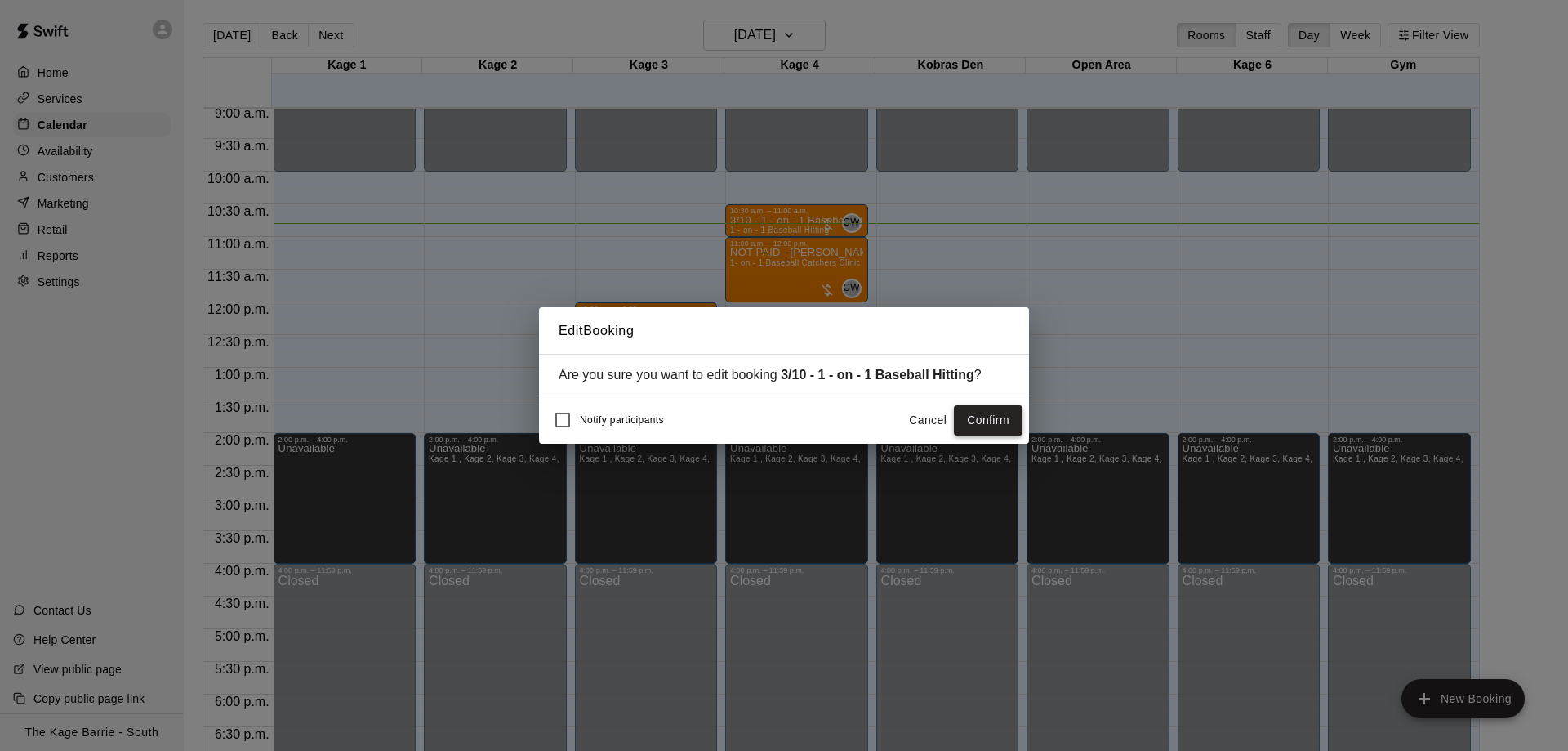
click at [994, 425] on button "Confirm" at bounding box center [987, 420] width 68 height 30
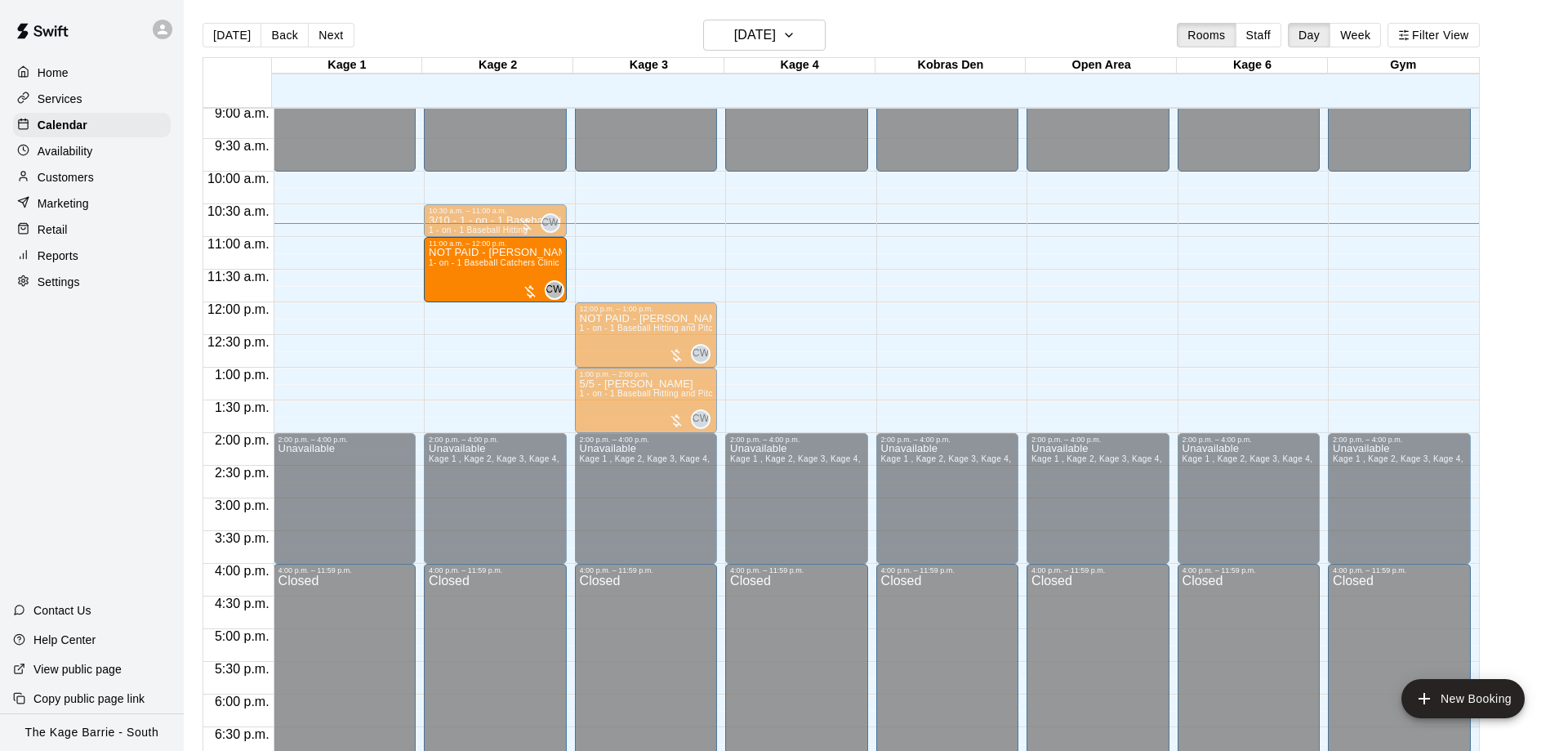
drag, startPoint x: 800, startPoint y: 261, endPoint x: 541, endPoint y: 265, distance: 259.0
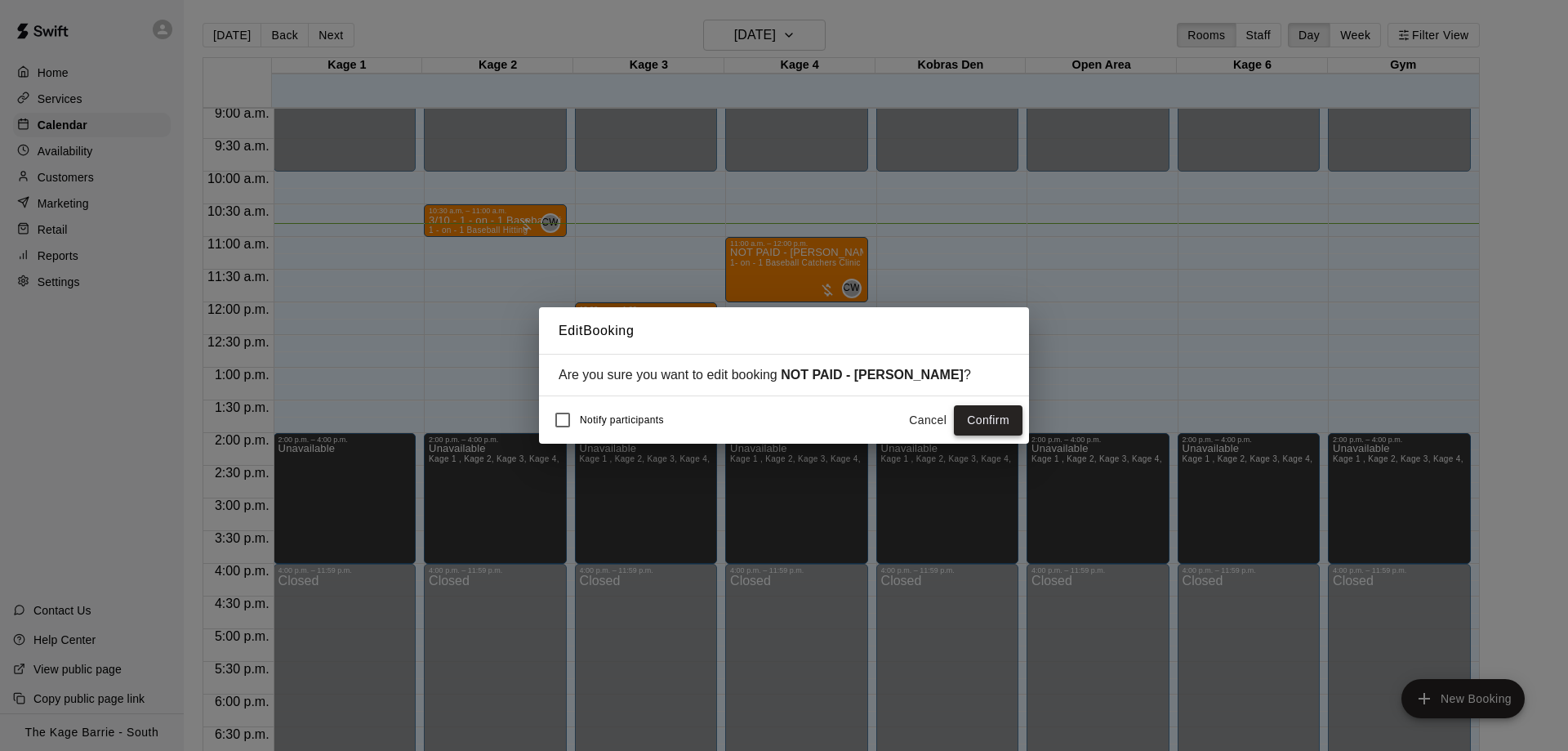
click at [976, 421] on button "Confirm" at bounding box center [987, 420] width 68 height 30
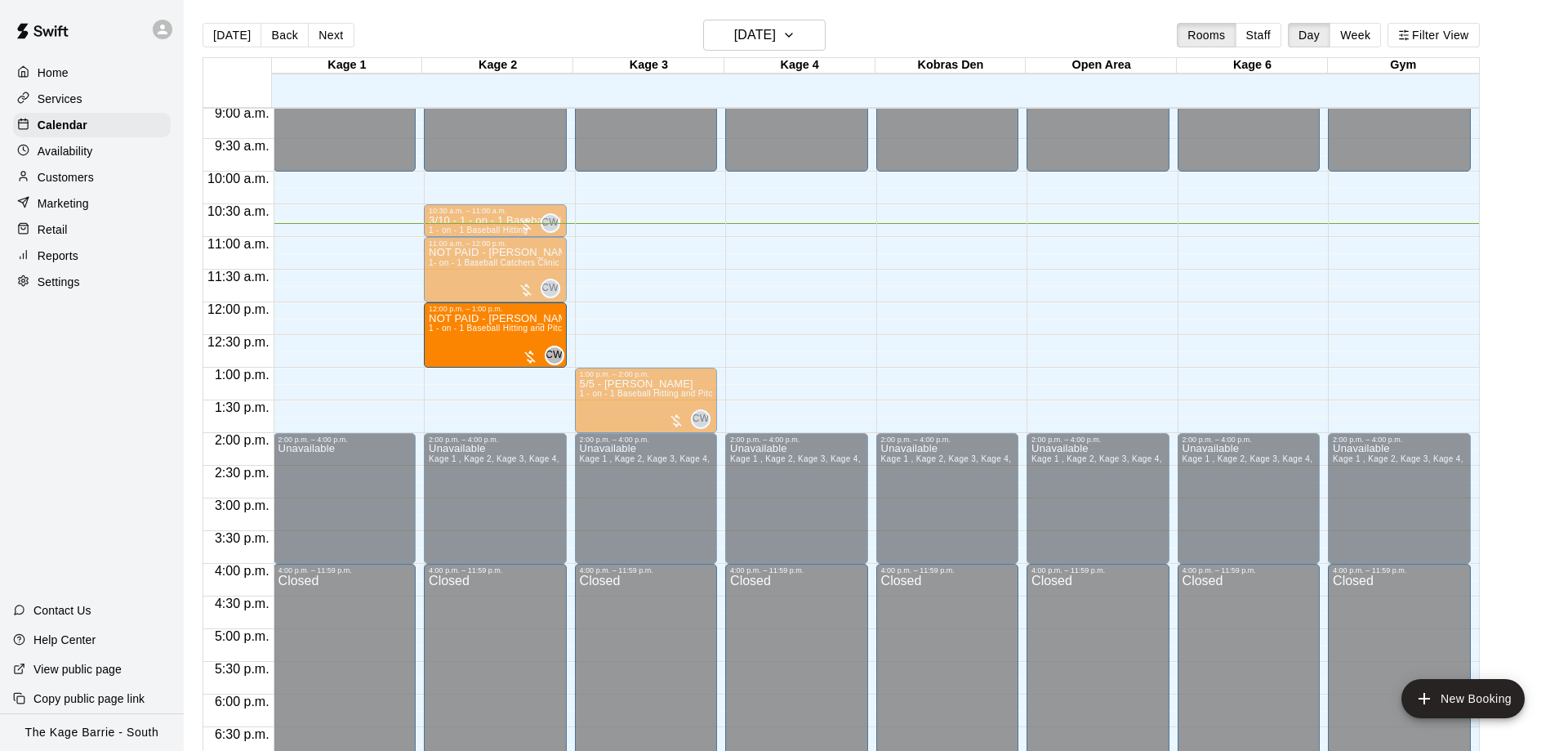
drag, startPoint x: 608, startPoint y: 337, endPoint x: 553, endPoint y: 340, distance: 55.1
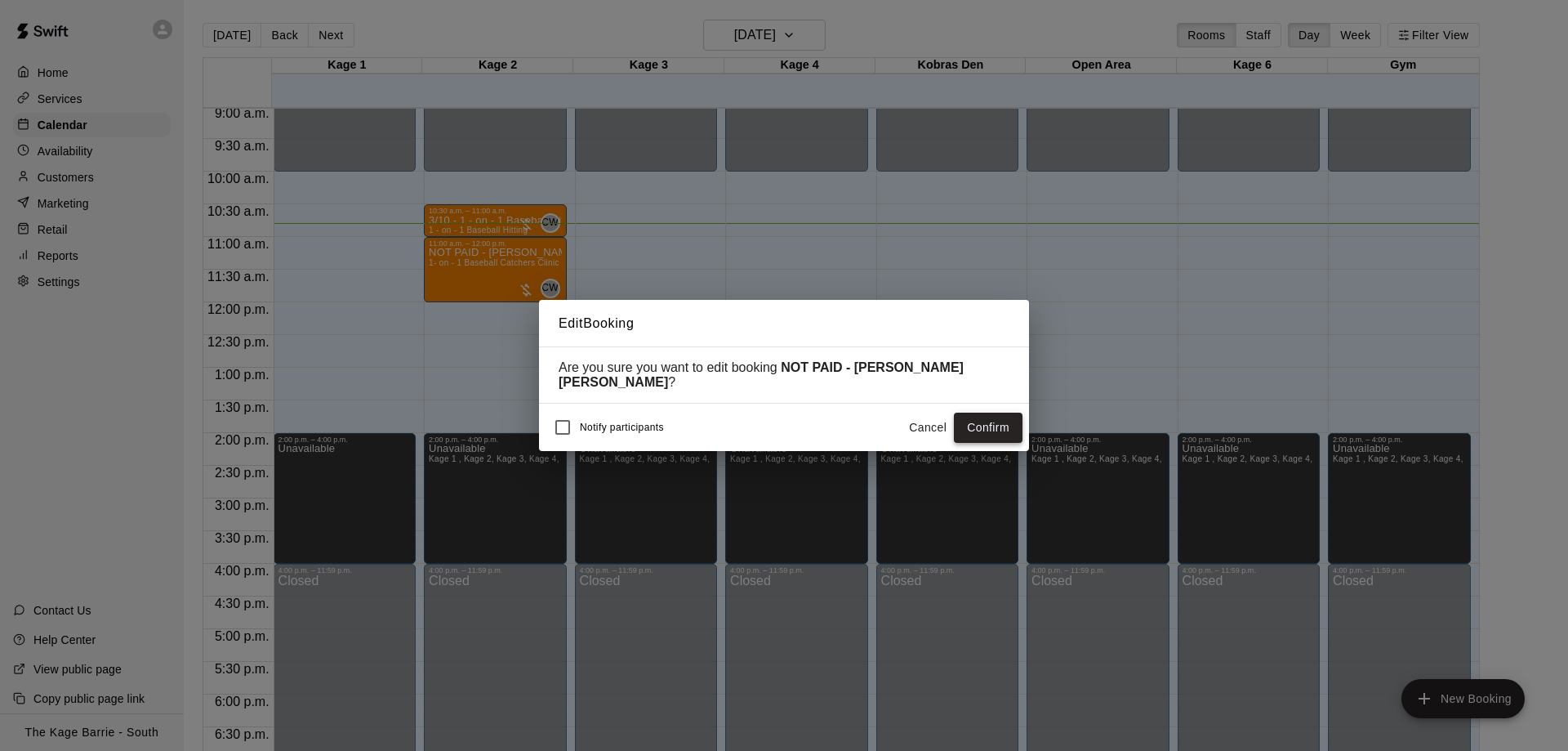
click at [994, 421] on button "Confirm" at bounding box center [987, 428] width 68 height 30
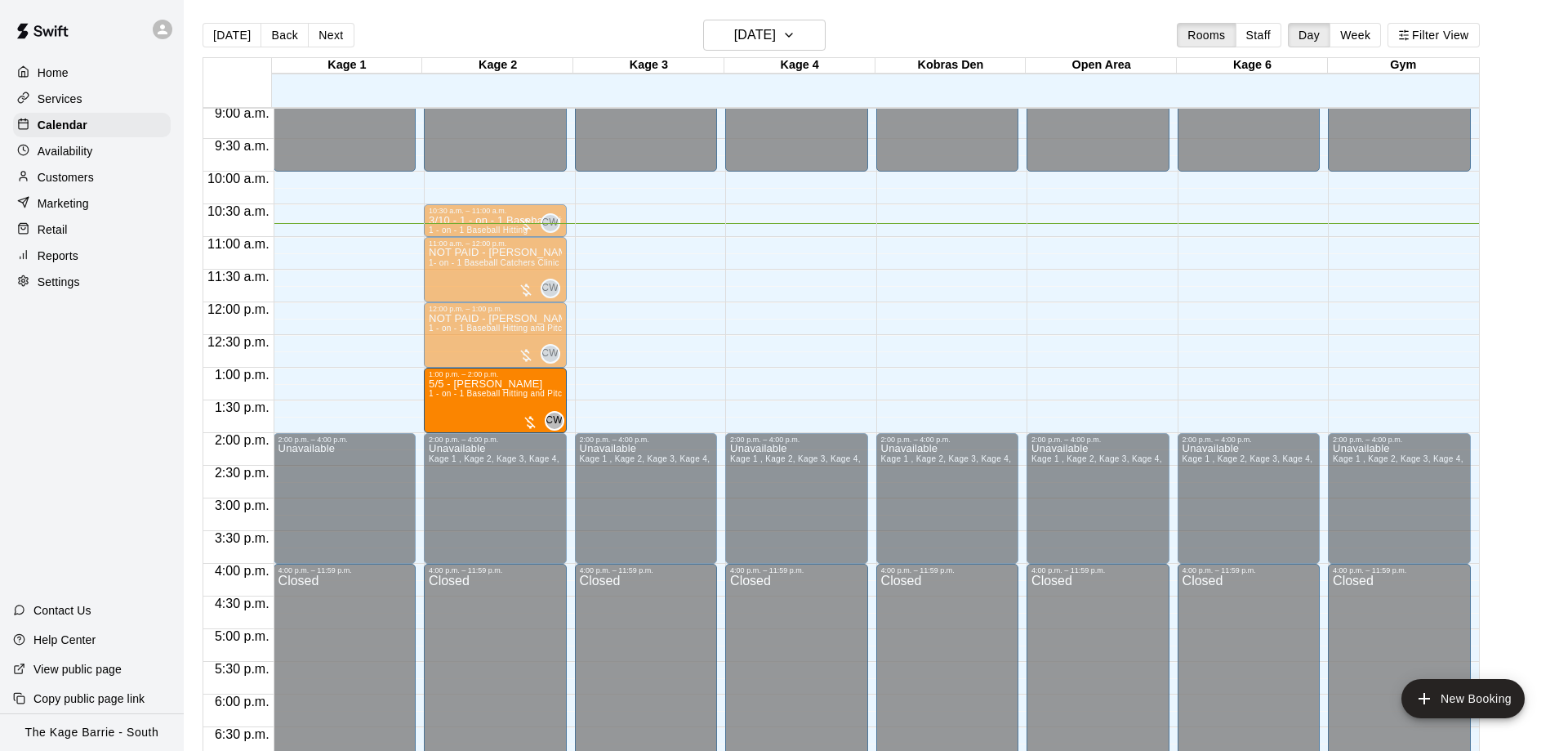
drag, startPoint x: 603, startPoint y: 399, endPoint x: 520, endPoint y: 408, distance: 83.5
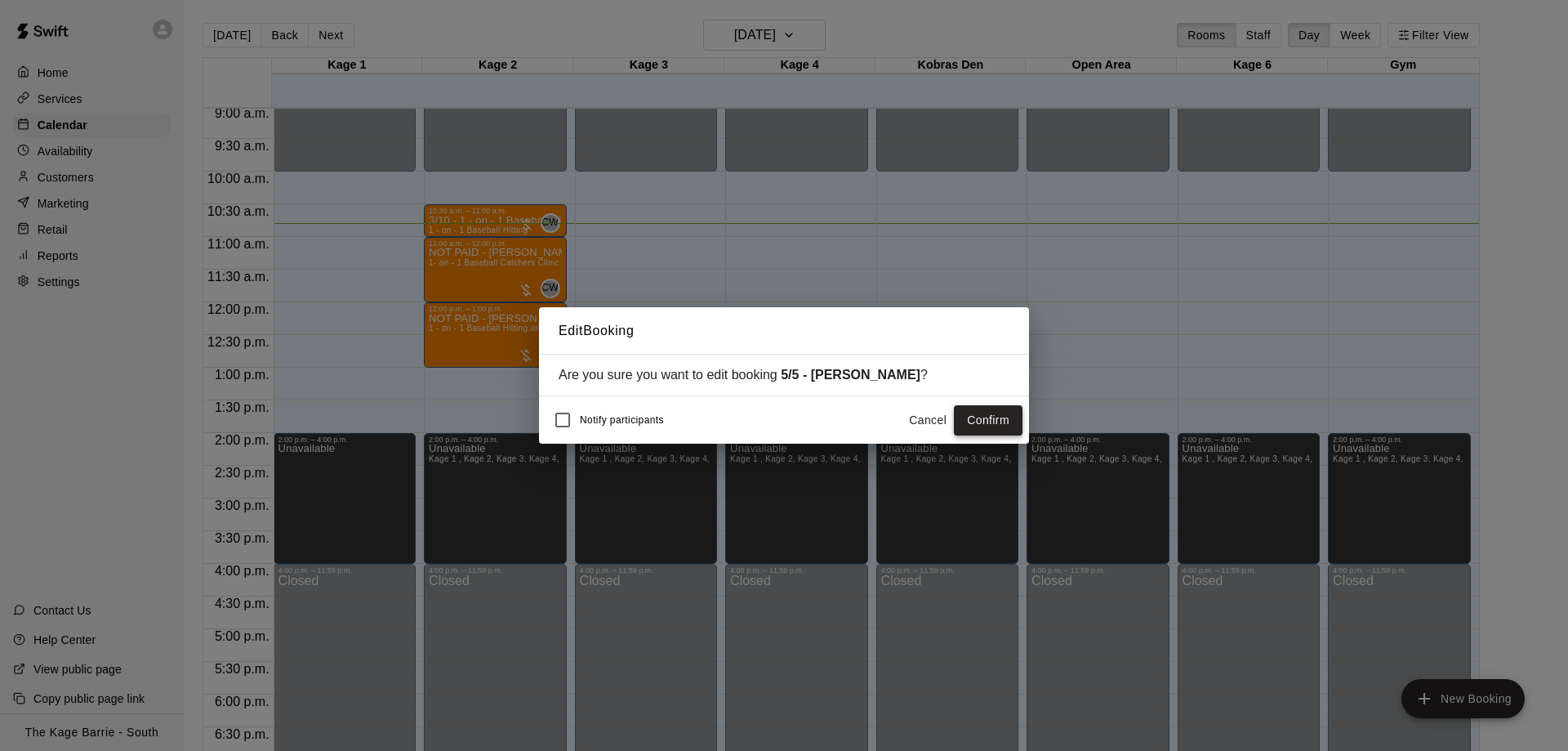
click at [974, 421] on button "Confirm" at bounding box center [987, 420] width 68 height 30
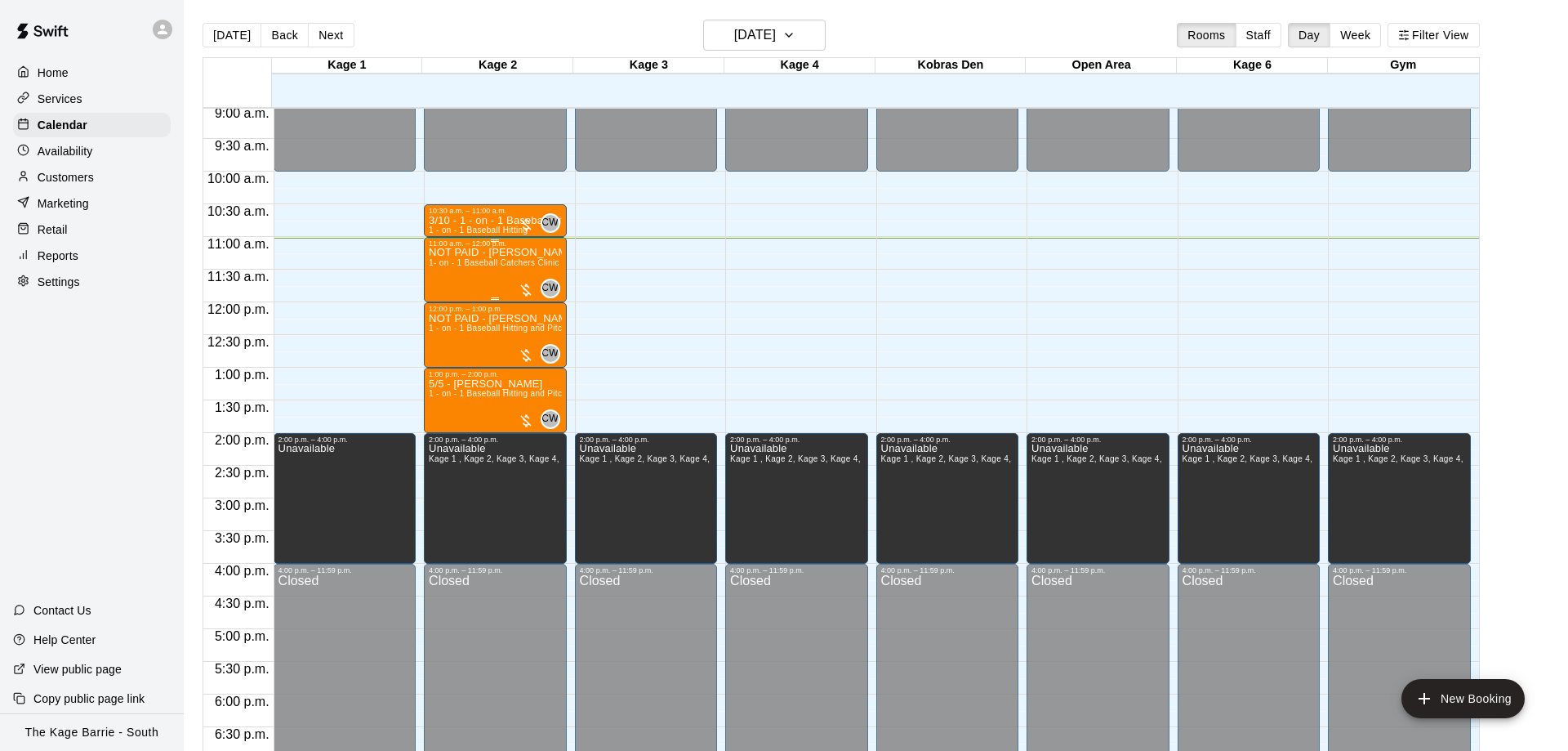
click at [472, 285] on div "NOT PAID - Mason Woods 1- on - 1 Baseball Catchers Clinic" at bounding box center [496, 623] width 133 height 751
click at [452, 266] on icon "edit" at bounding box center [442, 267] width 20 height 20
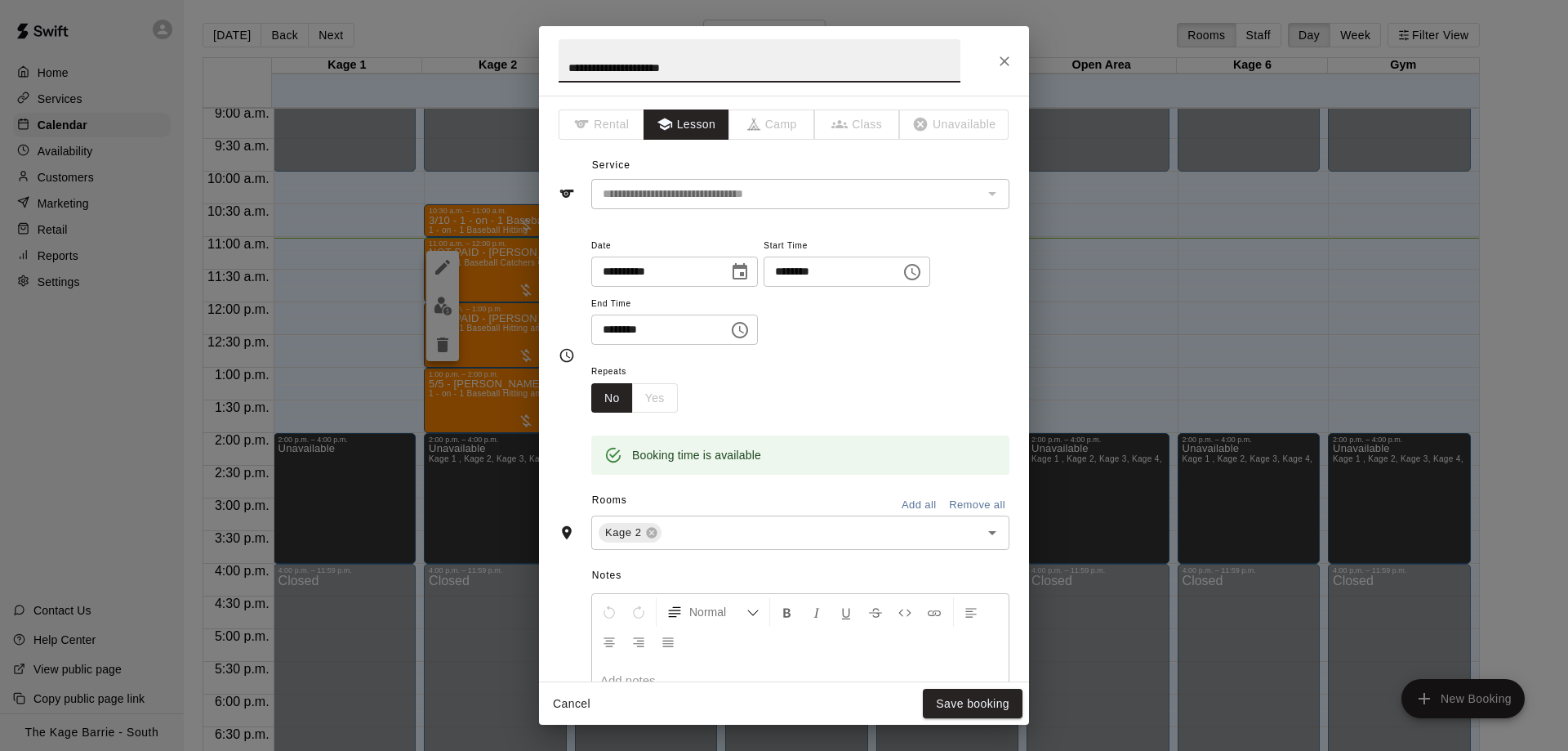
drag, startPoint x: 596, startPoint y: 66, endPoint x: 487, endPoint y: 67, distance: 109.0
click at [558, 67] on input "**********" at bounding box center [759, 61] width 402 height 43
type input "**********"
click at [967, 707] on button "Save booking" at bounding box center [973, 703] width 100 height 30
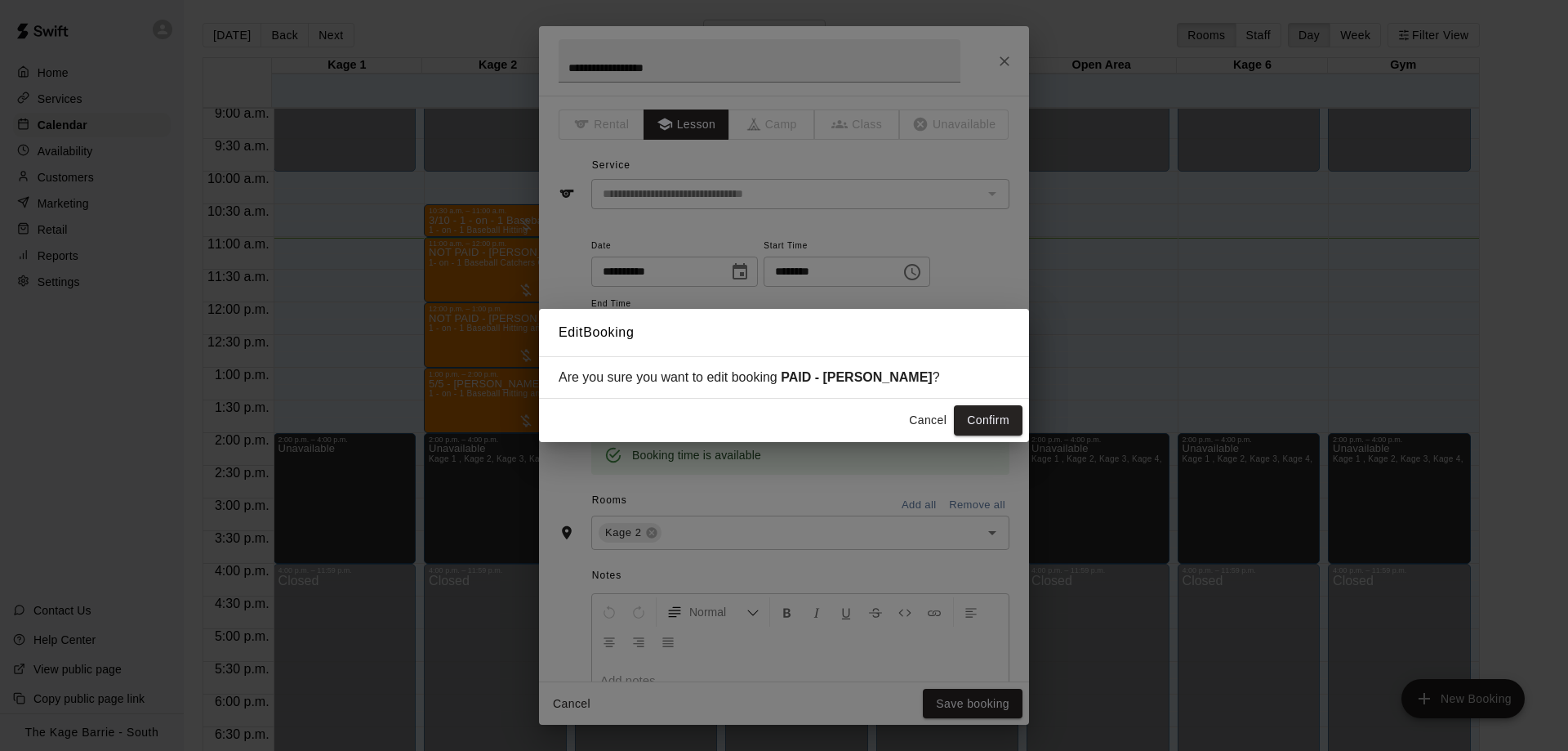
click at [967, 429] on button "Confirm" at bounding box center [987, 420] width 68 height 30
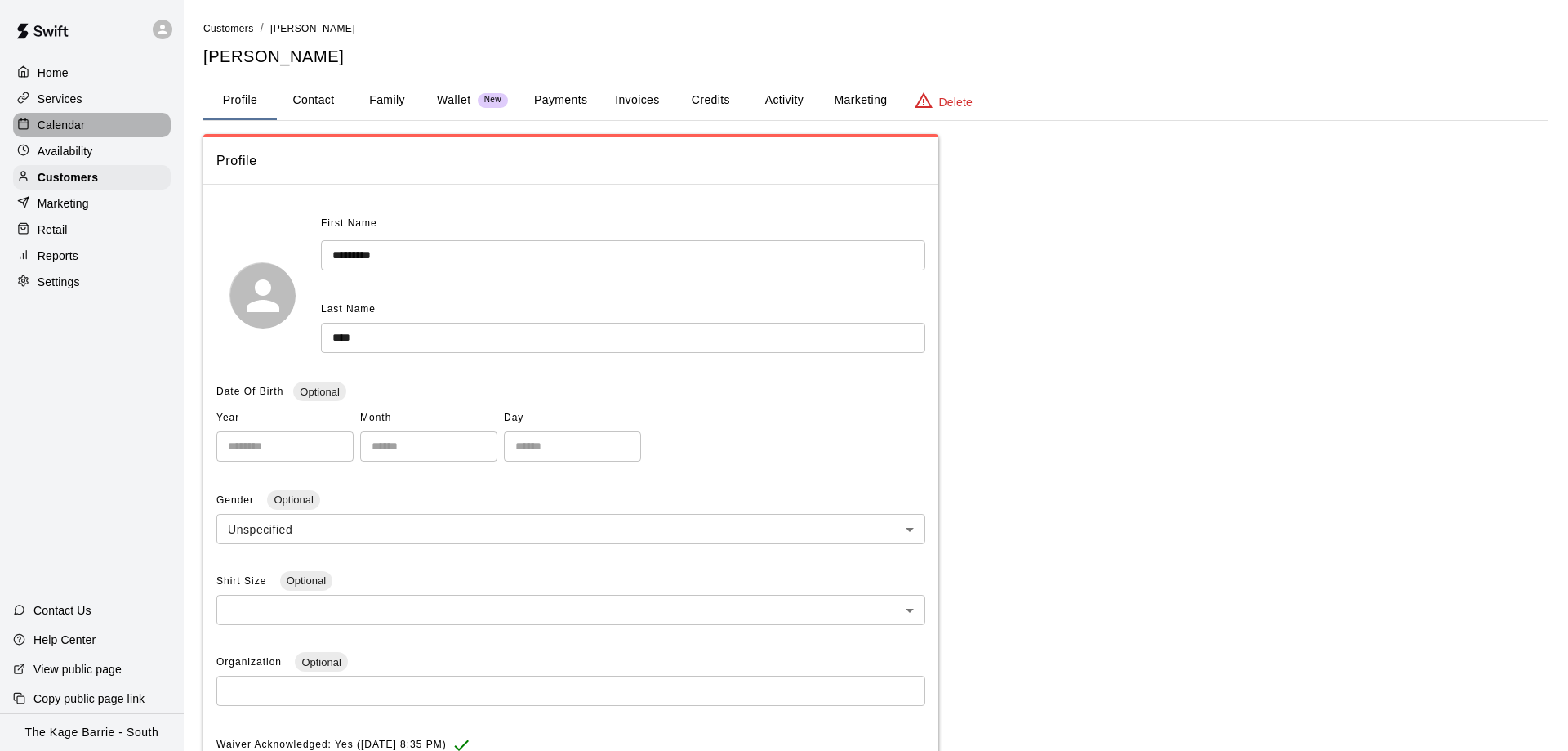
click at [75, 118] on div "Calendar" at bounding box center [92, 125] width 158 height 24
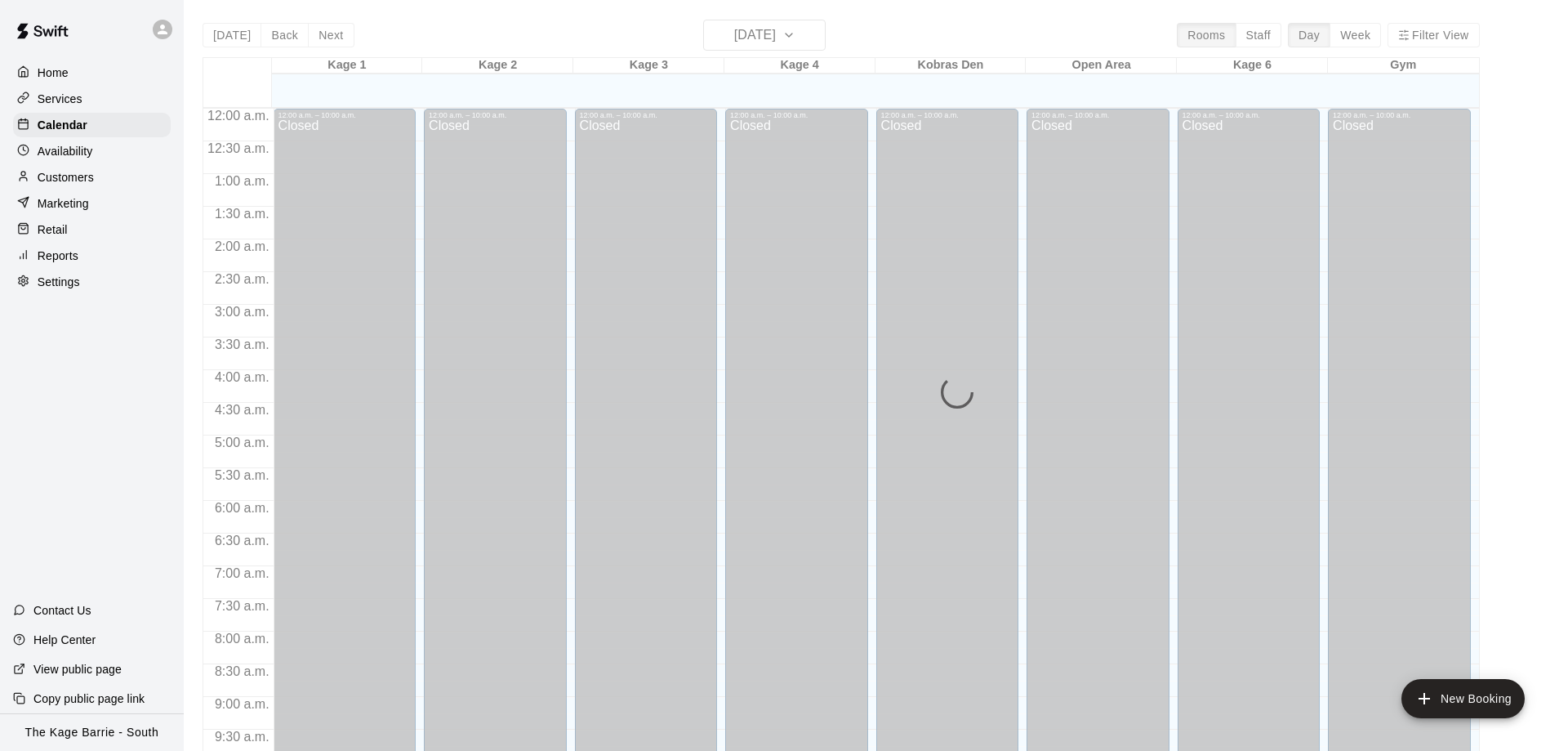
scroll to position [693, 0]
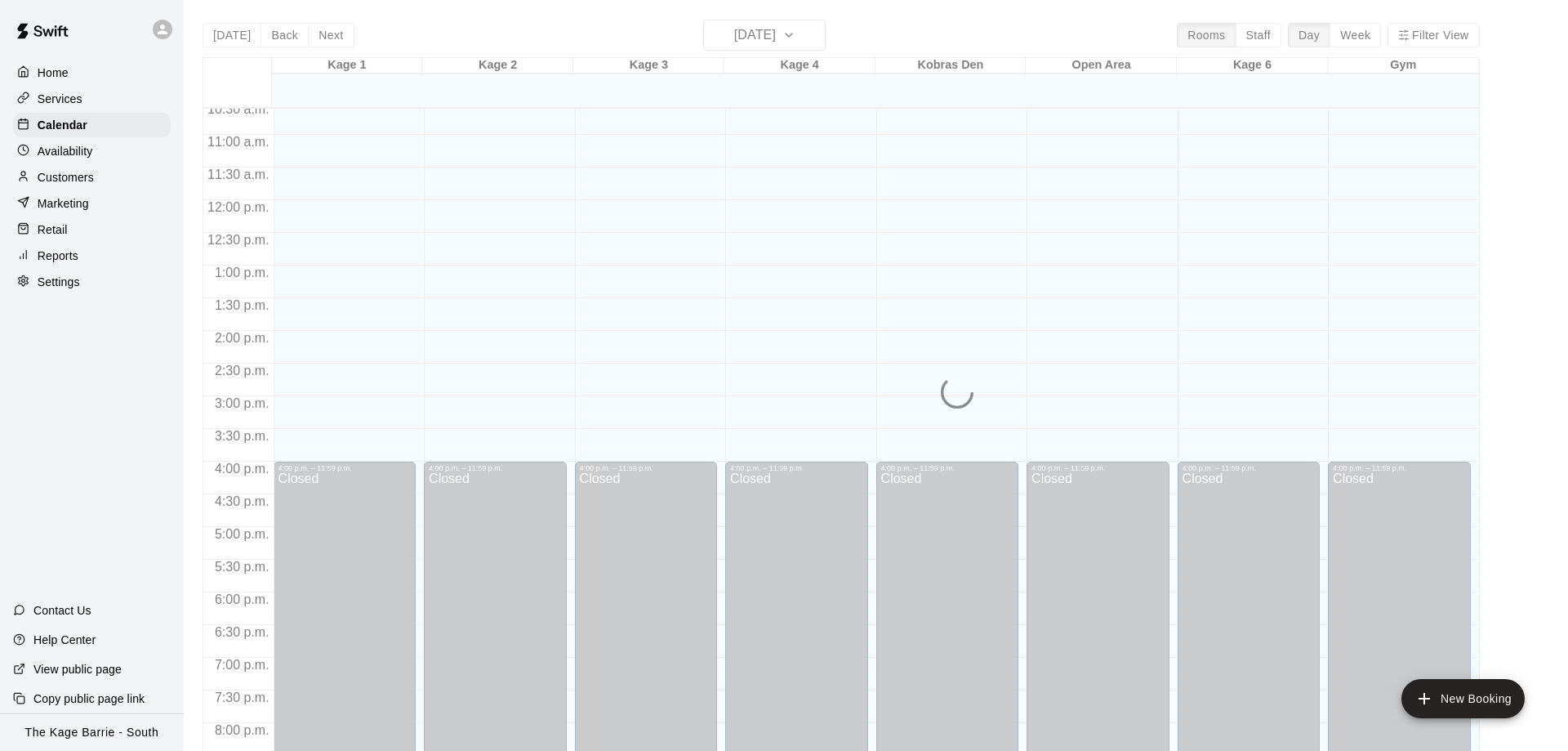
click at [799, 30] on div "[DATE] Back [DATE][DATE] Rooms Staff Day Week Filter View Kage 1 20 Sat Kage 2 …" at bounding box center [841, 395] width 1277 height 751
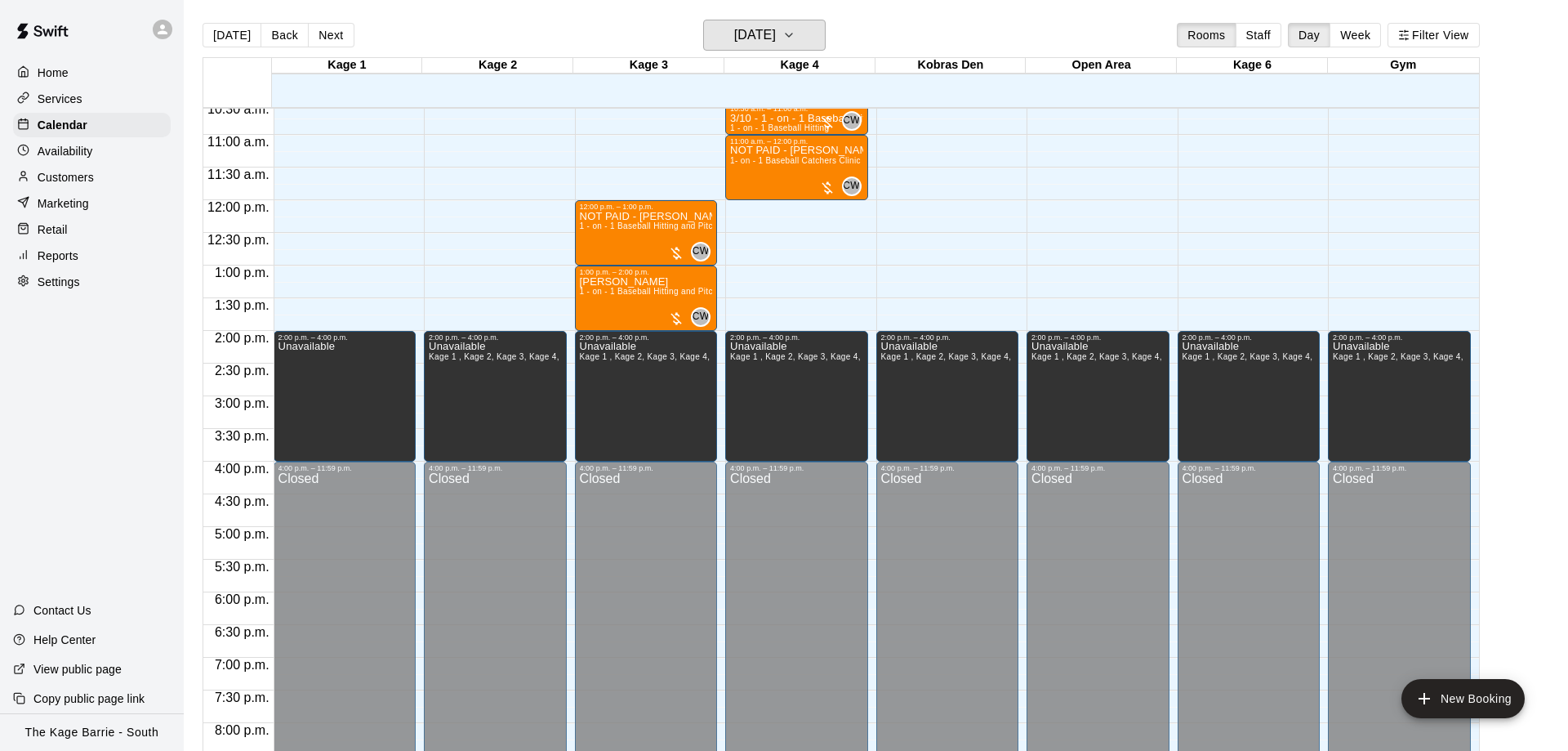
click at [776, 30] on h6 "[DATE]" at bounding box center [755, 35] width 42 height 23
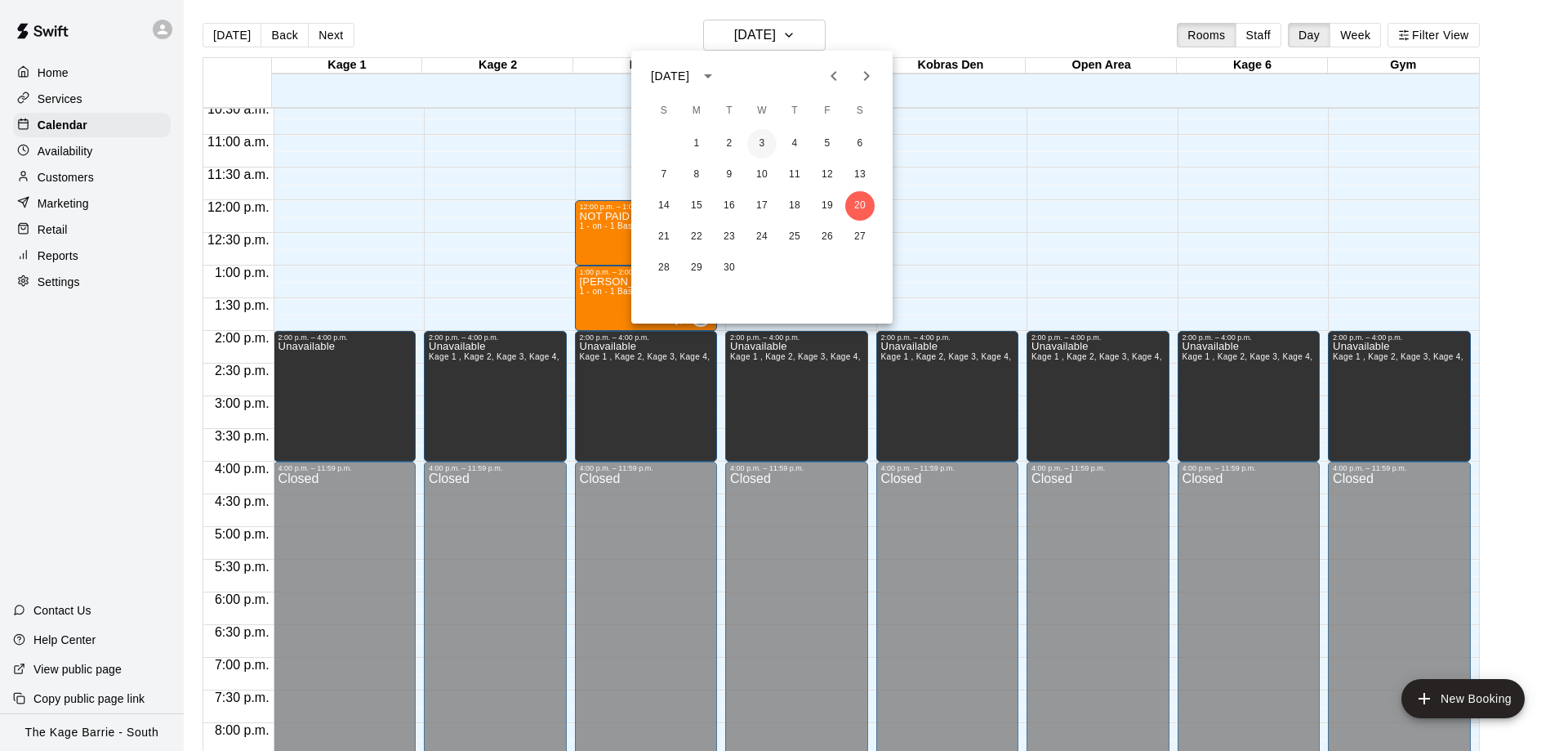
click at [764, 147] on button "3" at bounding box center [762, 144] width 29 height 29
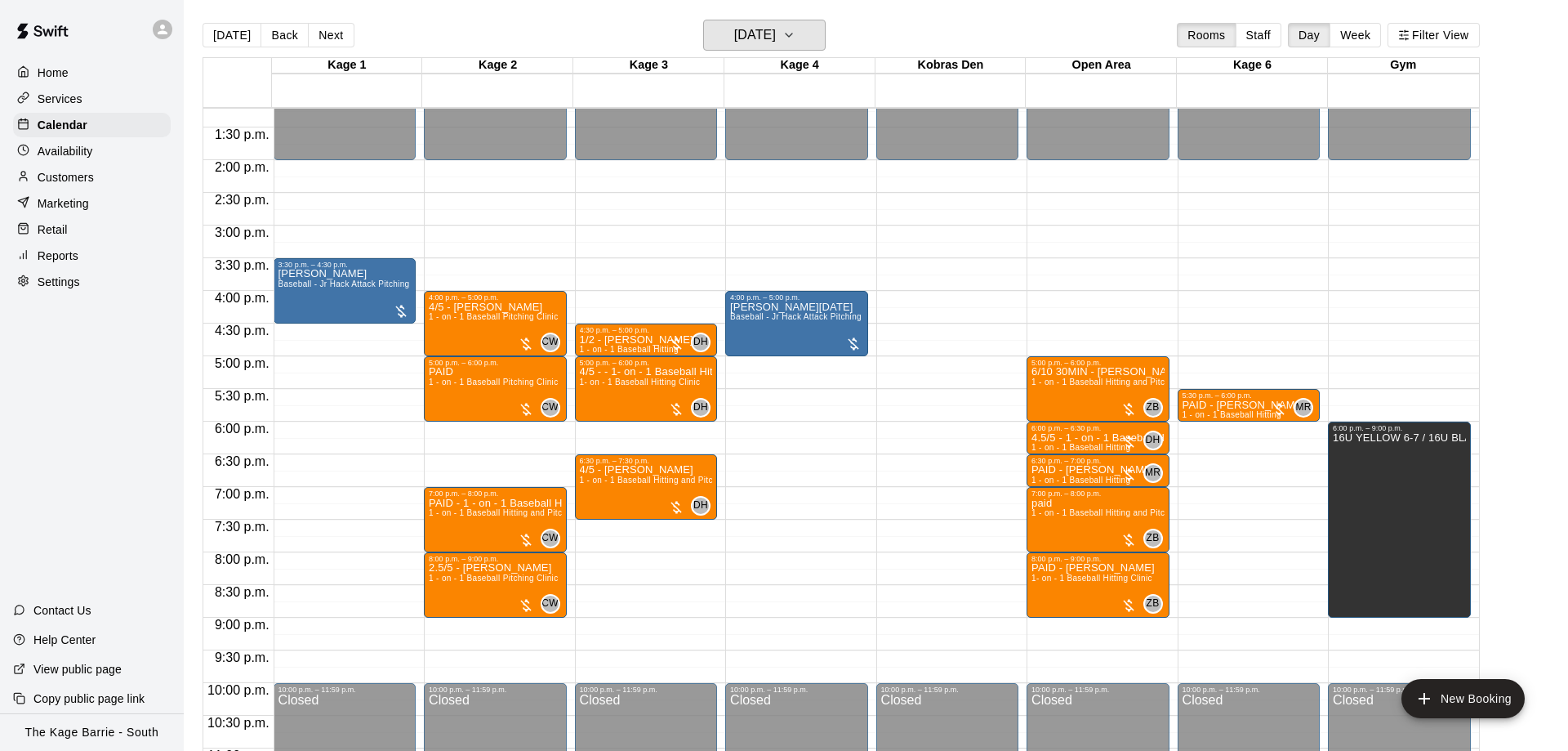
scroll to position [898, 0]
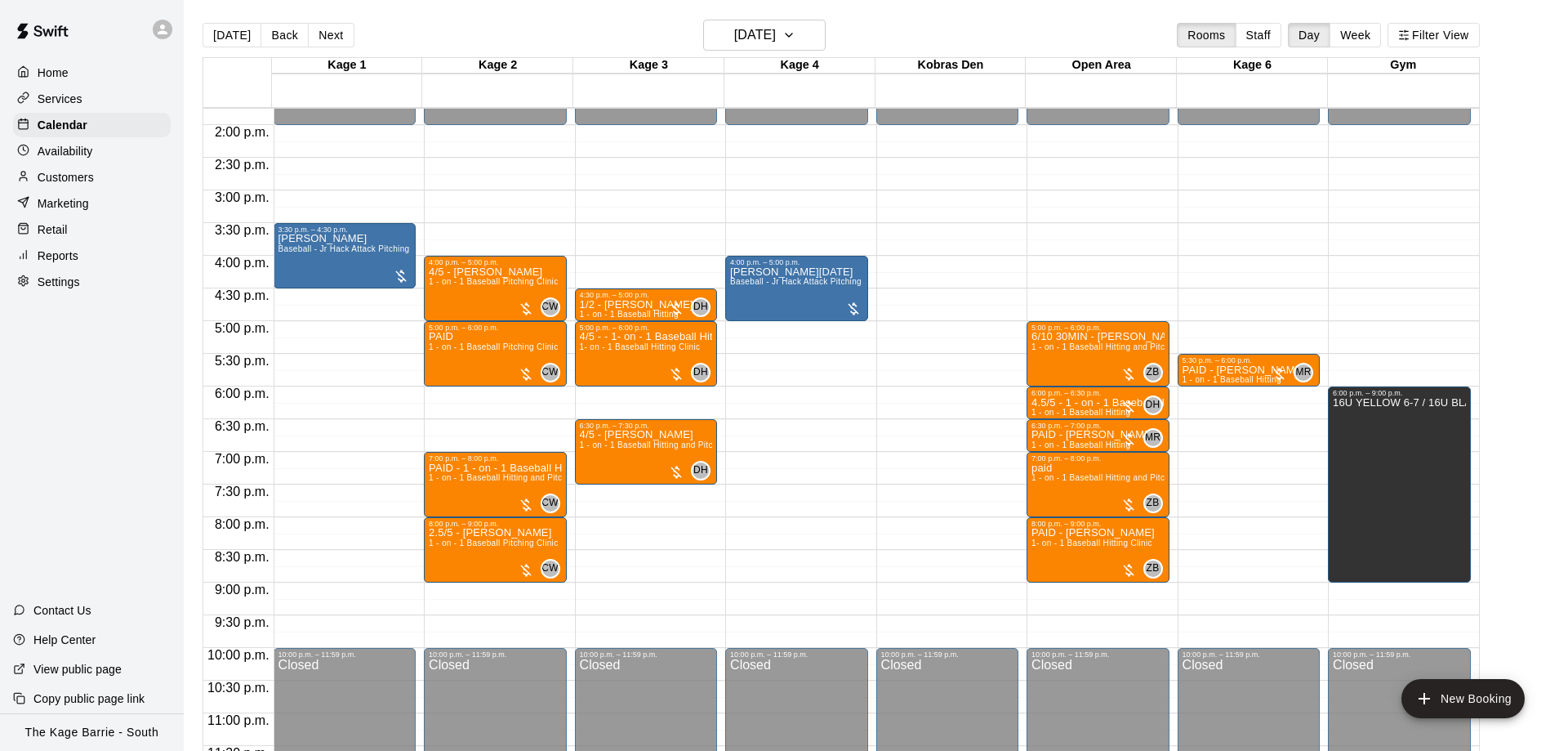
click at [218, 28] on button "[DATE]" at bounding box center [232, 35] width 59 height 24
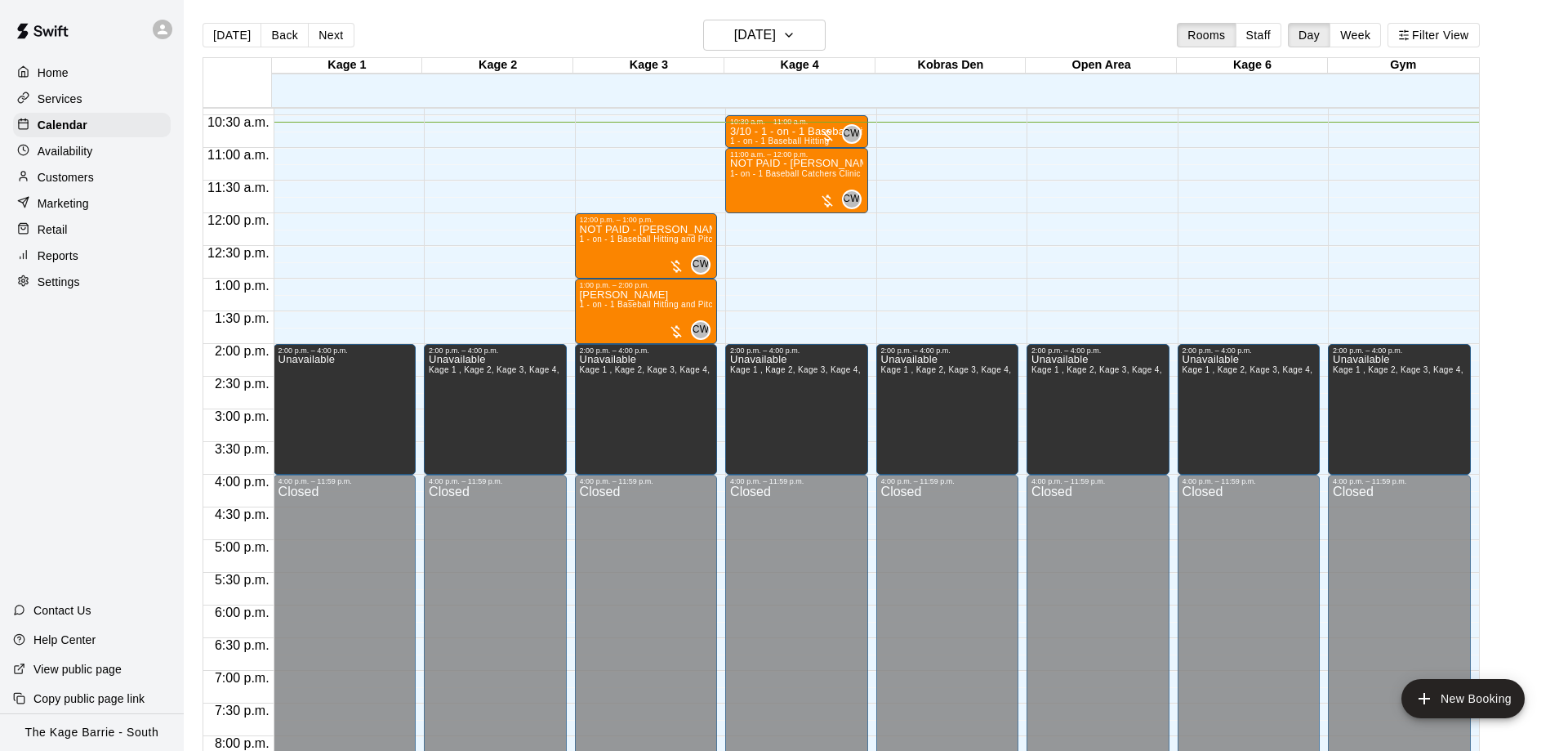
scroll to position [590, 0]
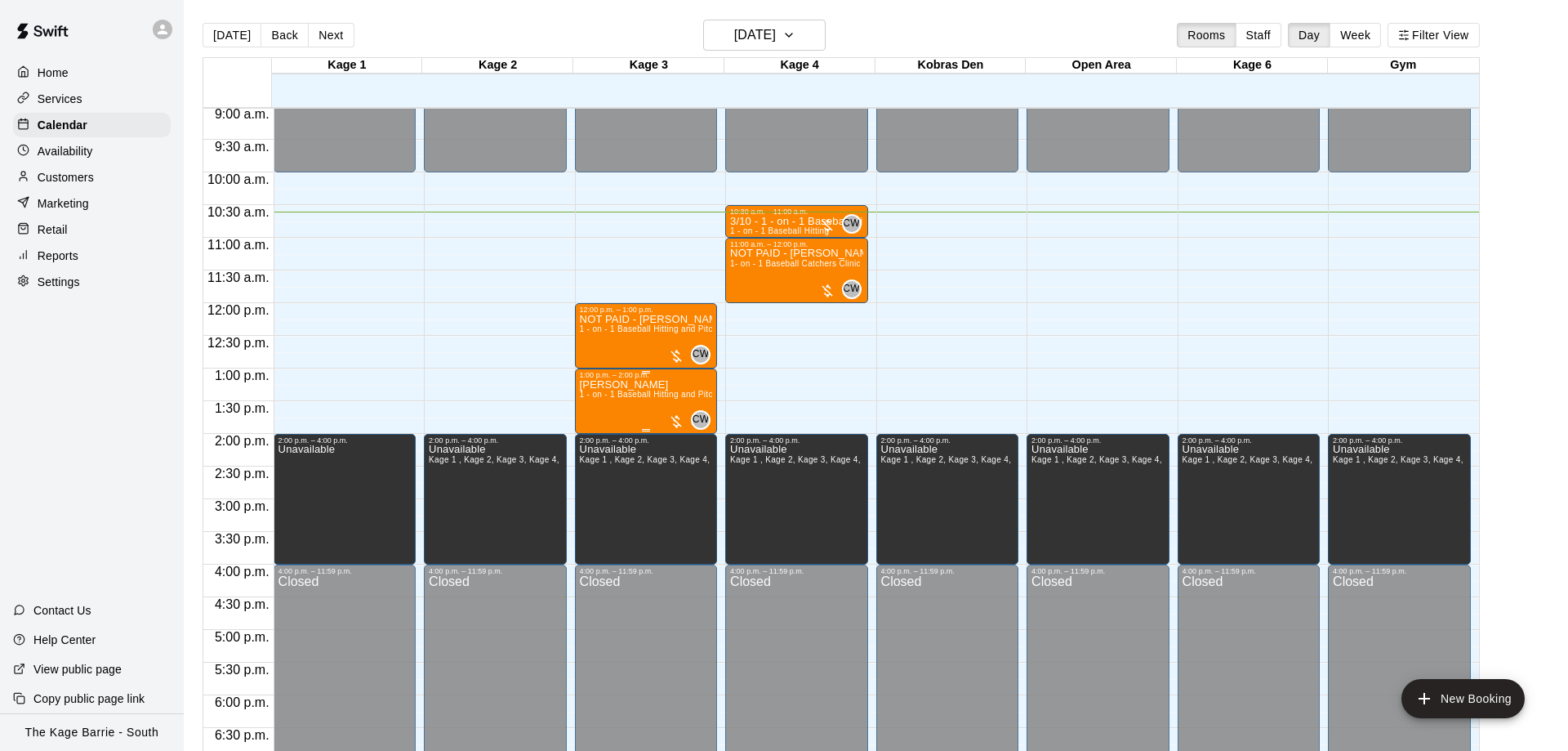
click at [616, 399] on span "1 - on - 1 Baseball Hitting and Pitching Clinic" at bounding box center [667, 394] width 174 height 9
click at [598, 402] on icon "edit" at bounding box center [594, 410] width 20 height 20
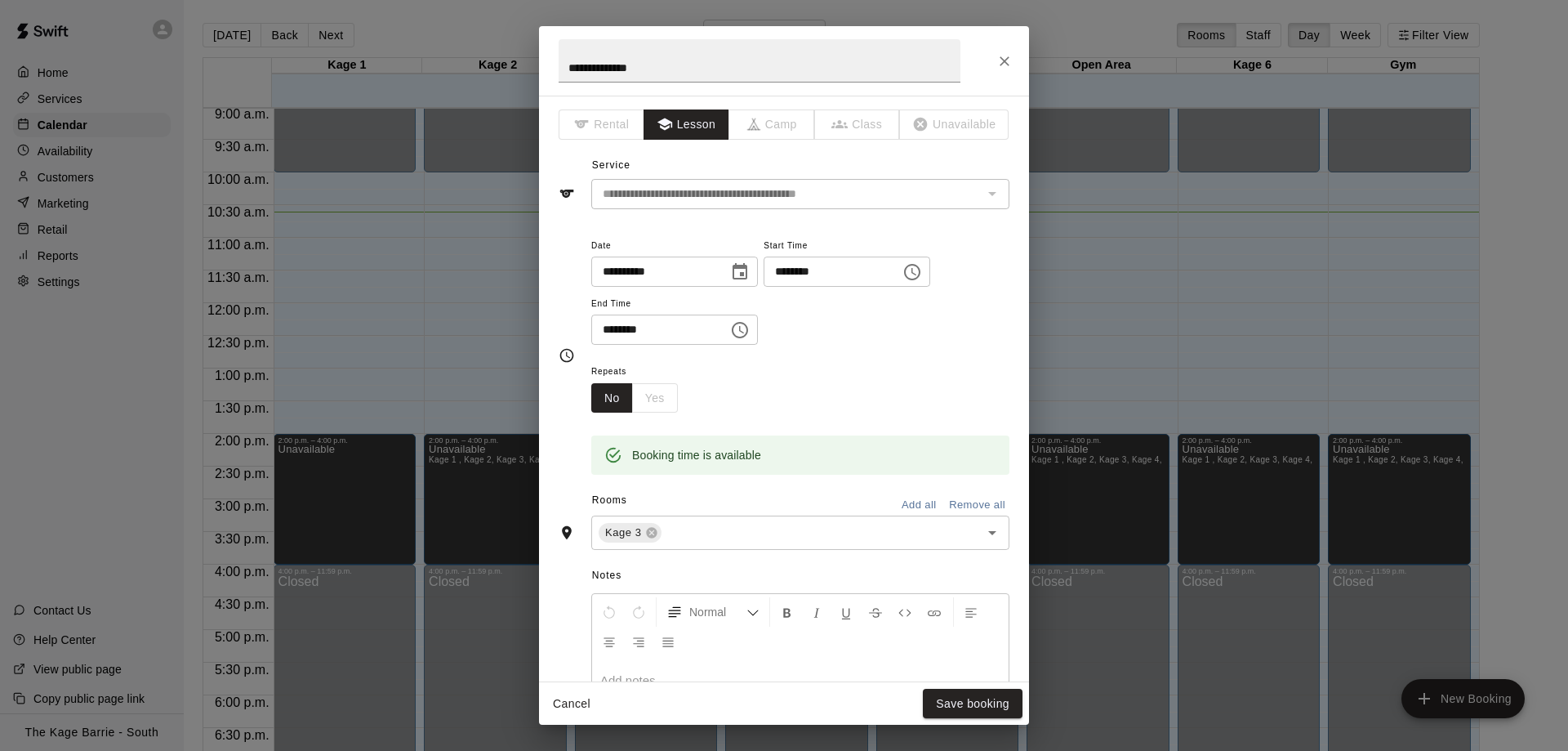
click at [557, 61] on h2 "**********" at bounding box center [759, 61] width 441 height 69
click at [562, 59] on input "**********" at bounding box center [759, 61] width 402 height 43
type input "**********"
click at [991, 698] on button "Save booking" at bounding box center [973, 703] width 100 height 30
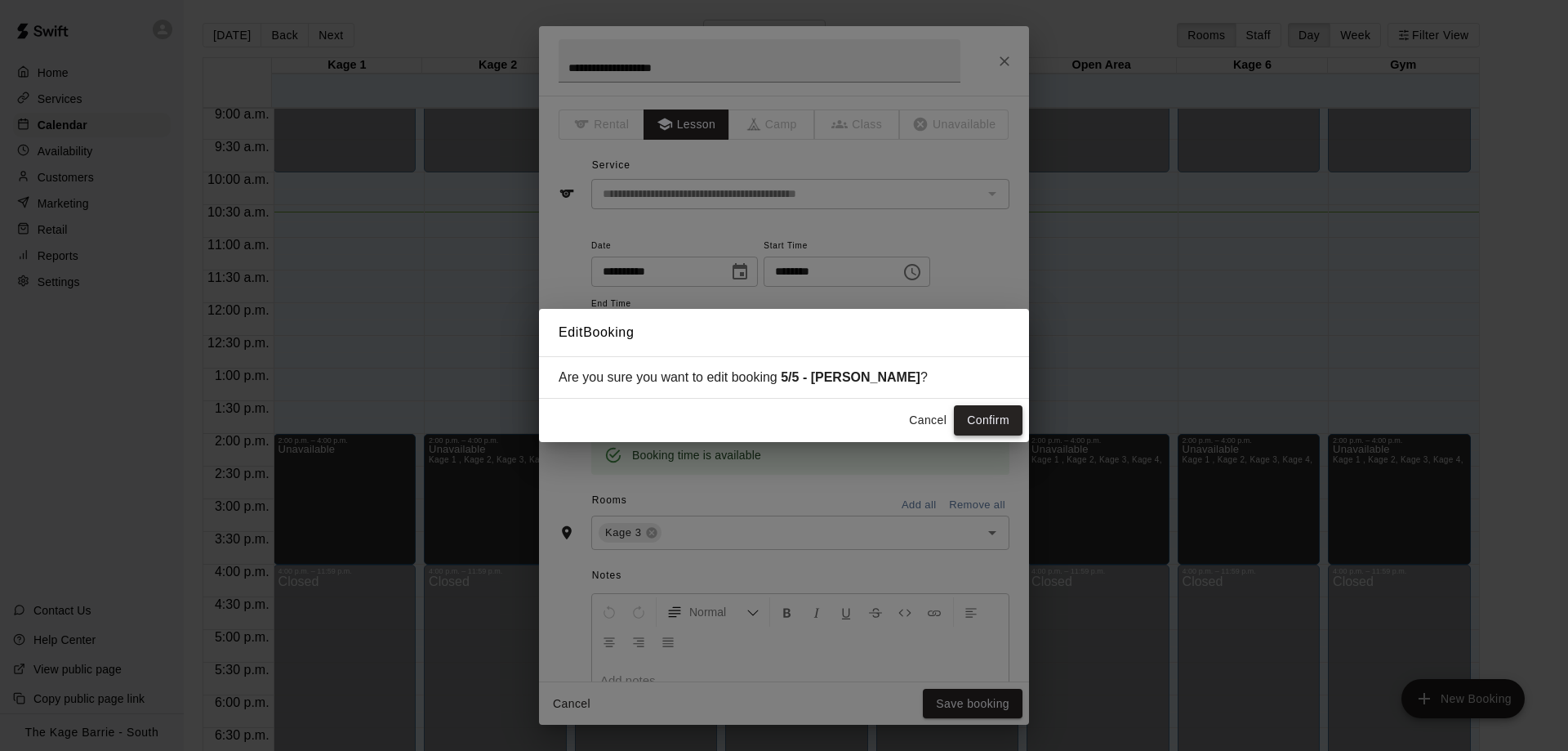
click at [1005, 427] on button "Confirm" at bounding box center [987, 420] width 68 height 30
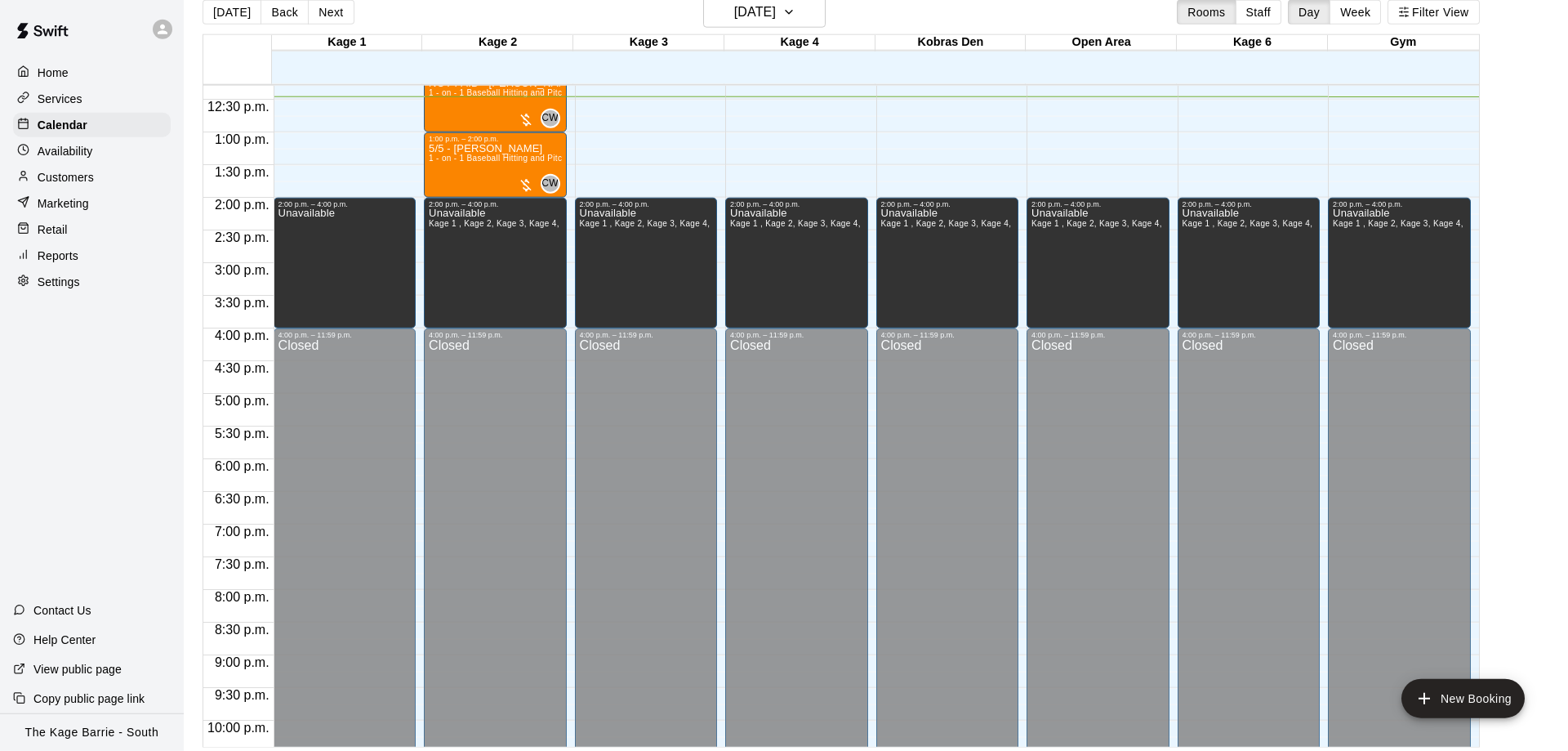
scroll to position [26, 0]
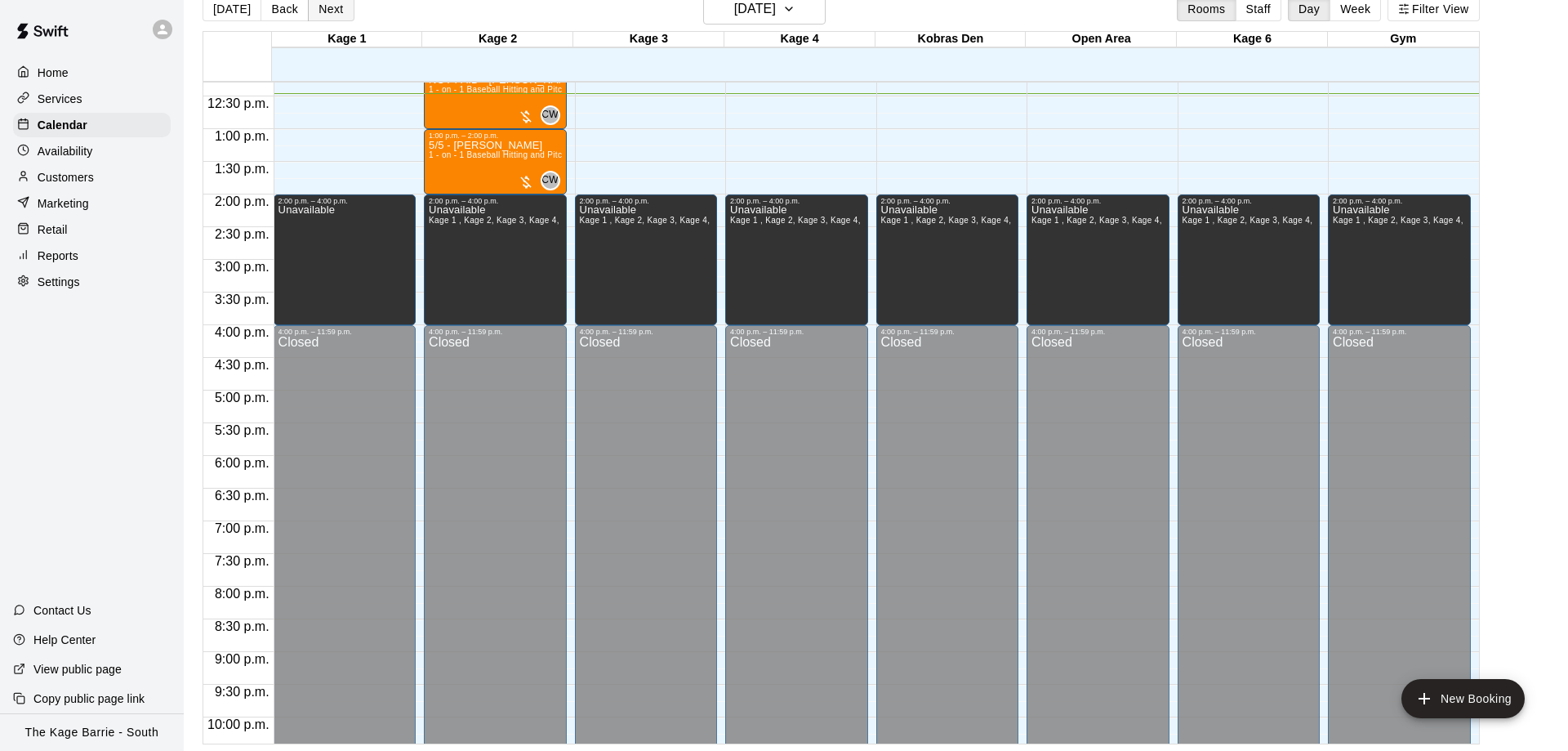
click at [322, 7] on button "Next" at bounding box center [330, 9] width 46 height 24
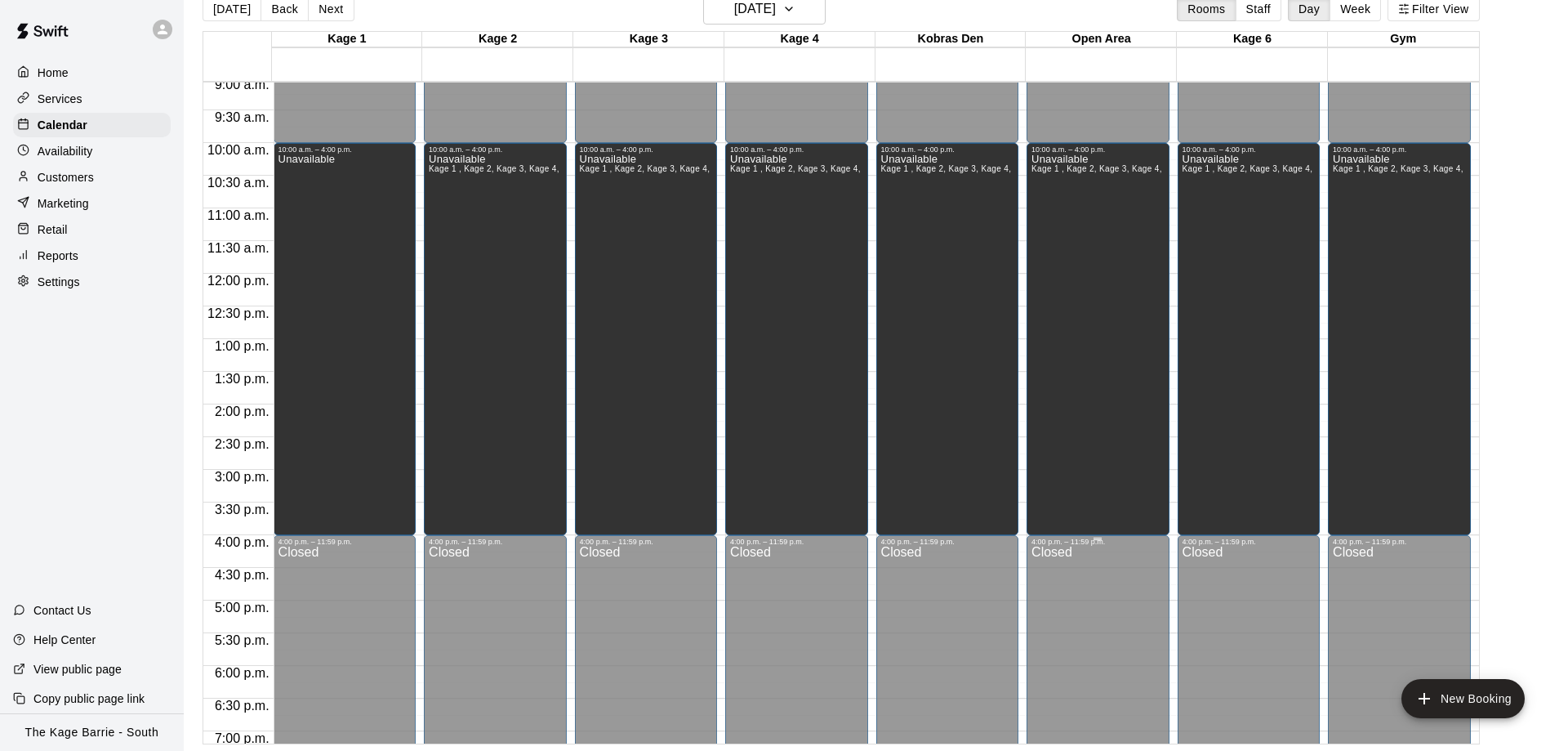
scroll to position [391, 0]
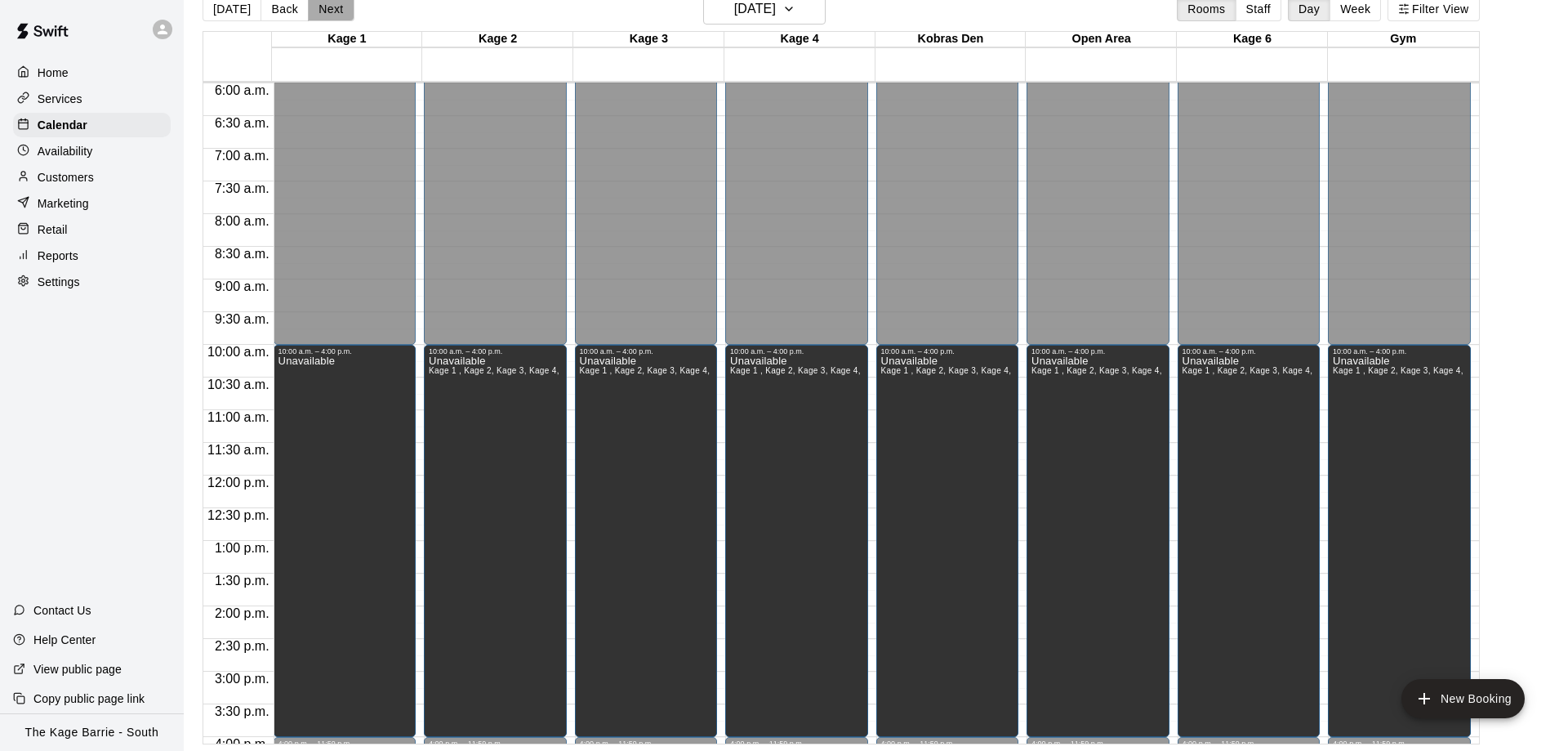
click at [343, 3] on button "Next" at bounding box center [330, 9] width 46 height 24
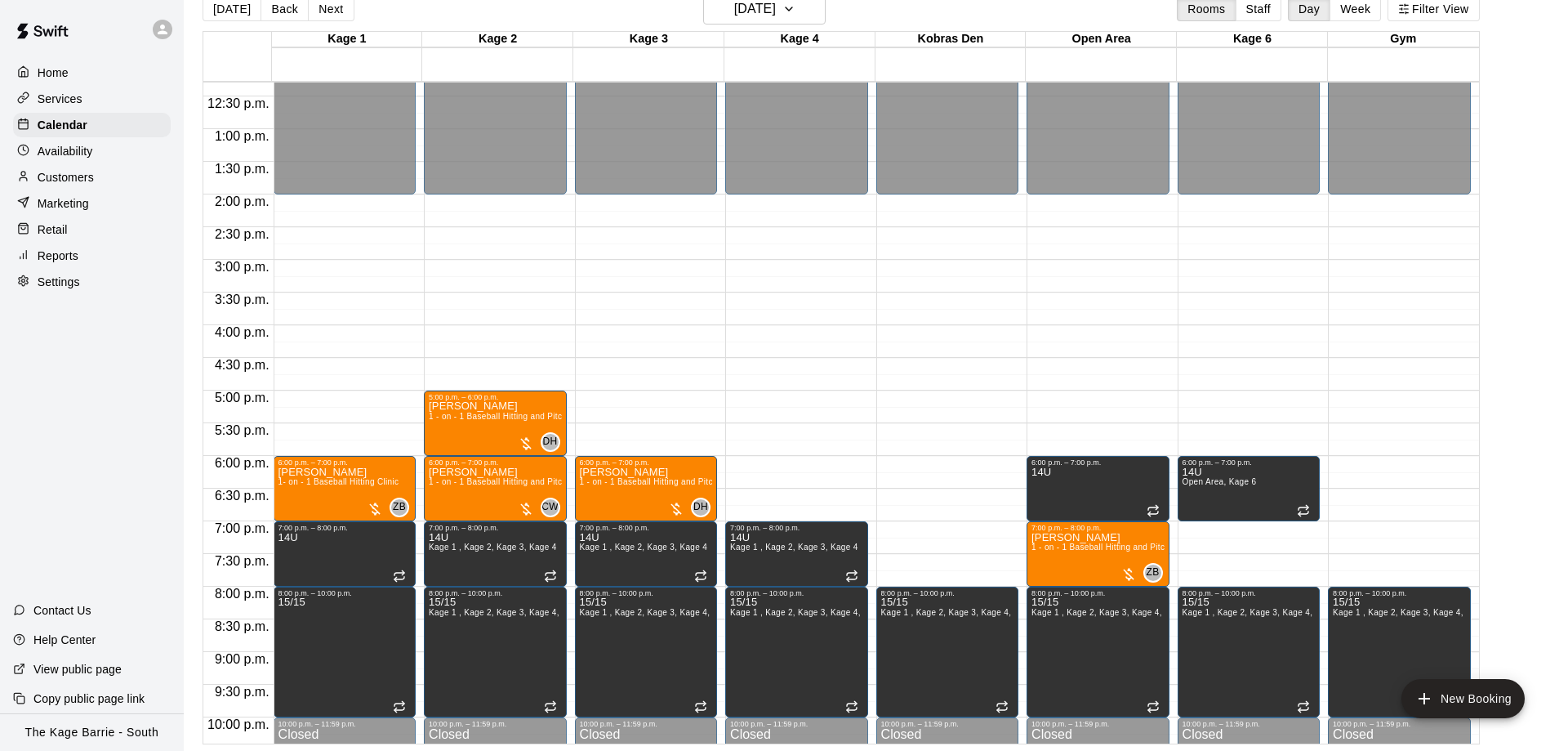
scroll to position [700, 0]
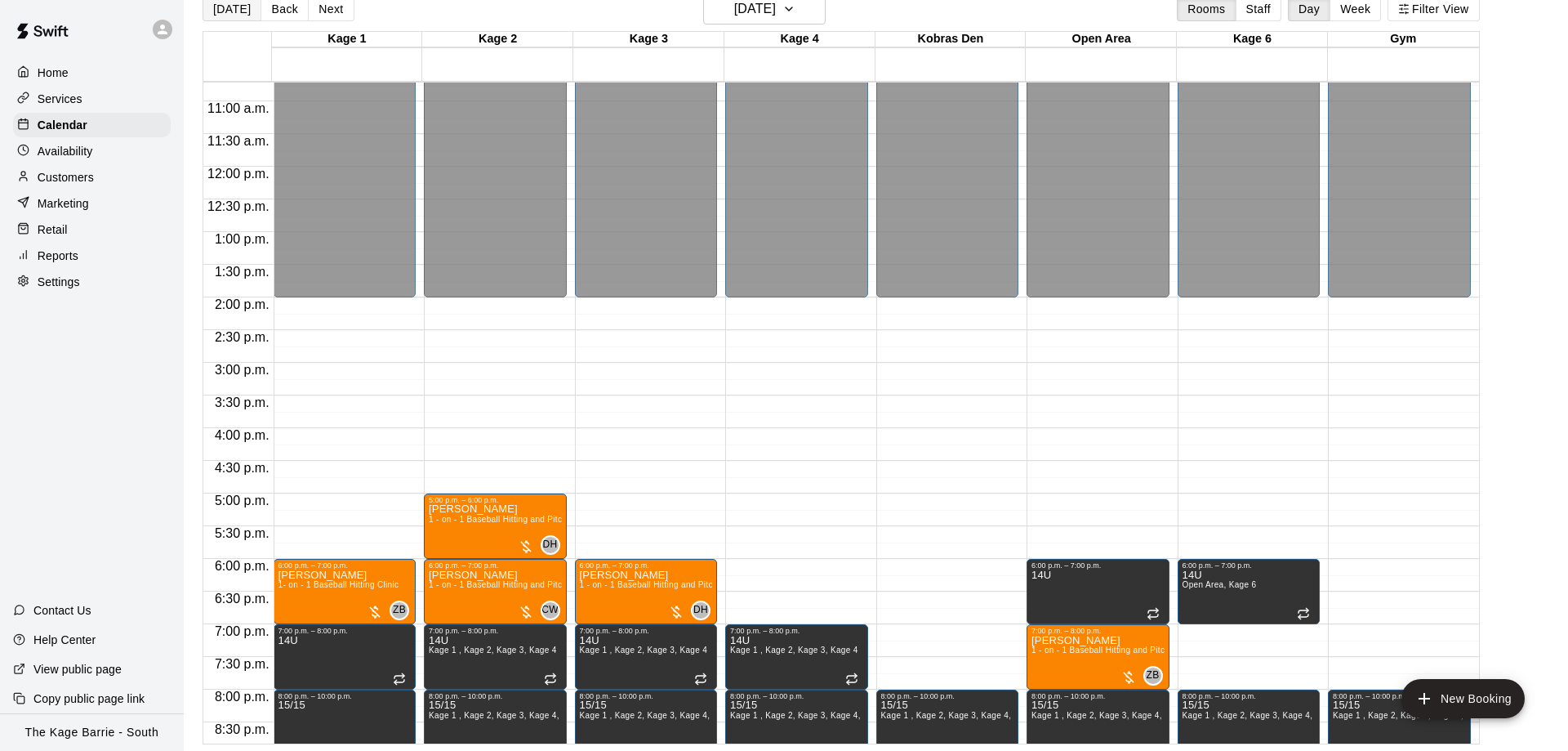
click at [253, 8] on button "[DATE]" at bounding box center [232, 9] width 59 height 24
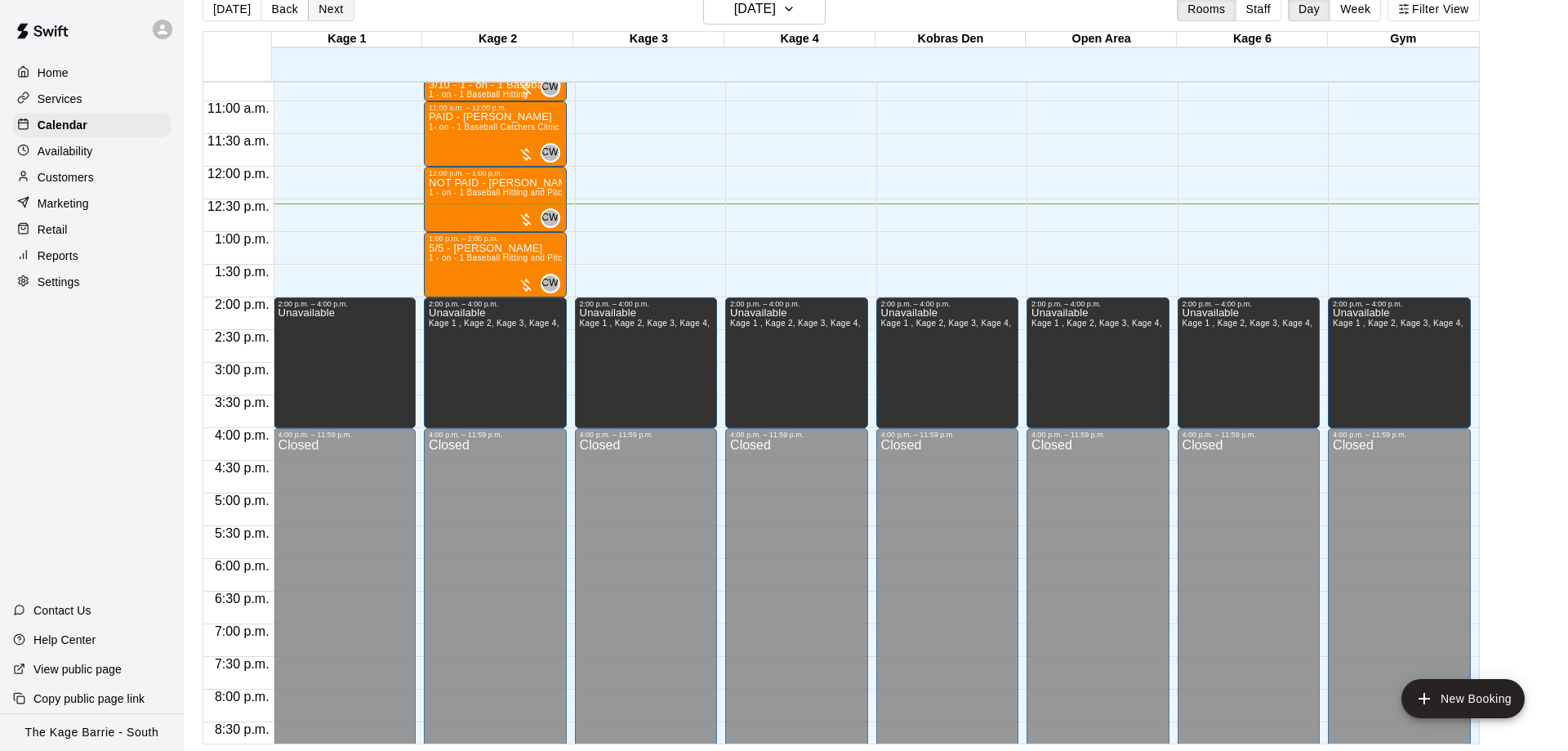
click at [331, 8] on button "Next" at bounding box center [330, 9] width 46 height 24
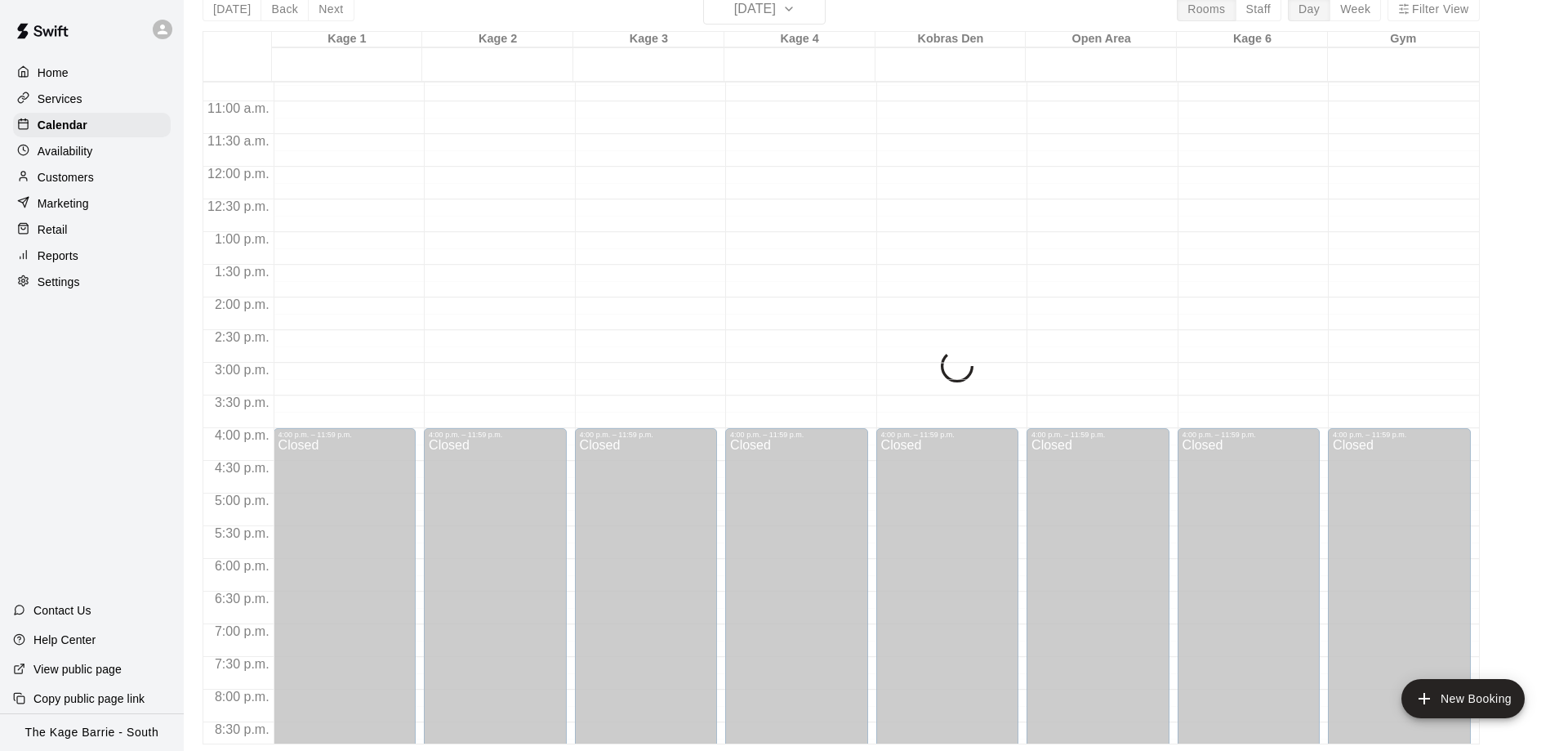
click at [331, 7] on button "Next" at bounding box center [330, 9] width 46 height 24
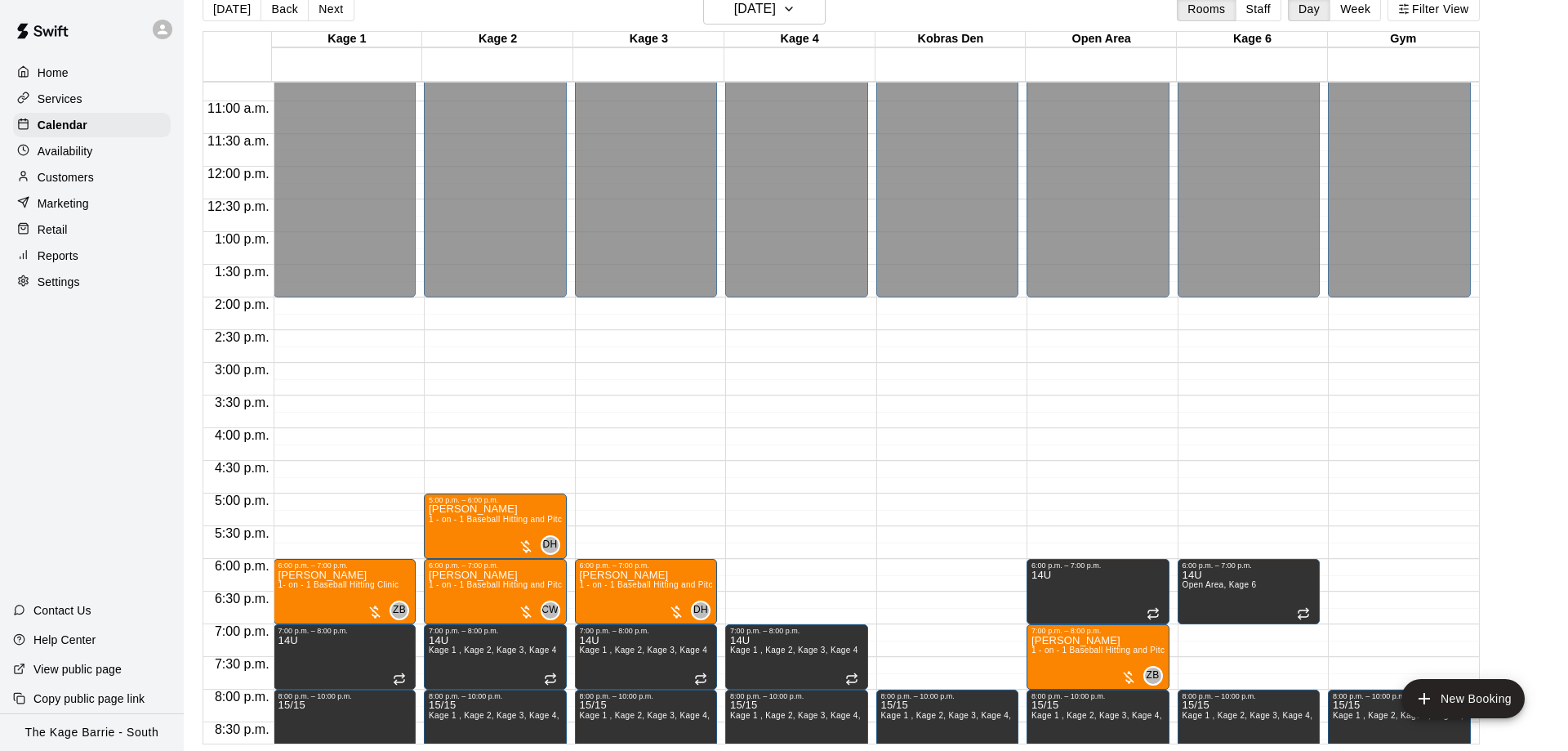
scroll to position [803, 0]
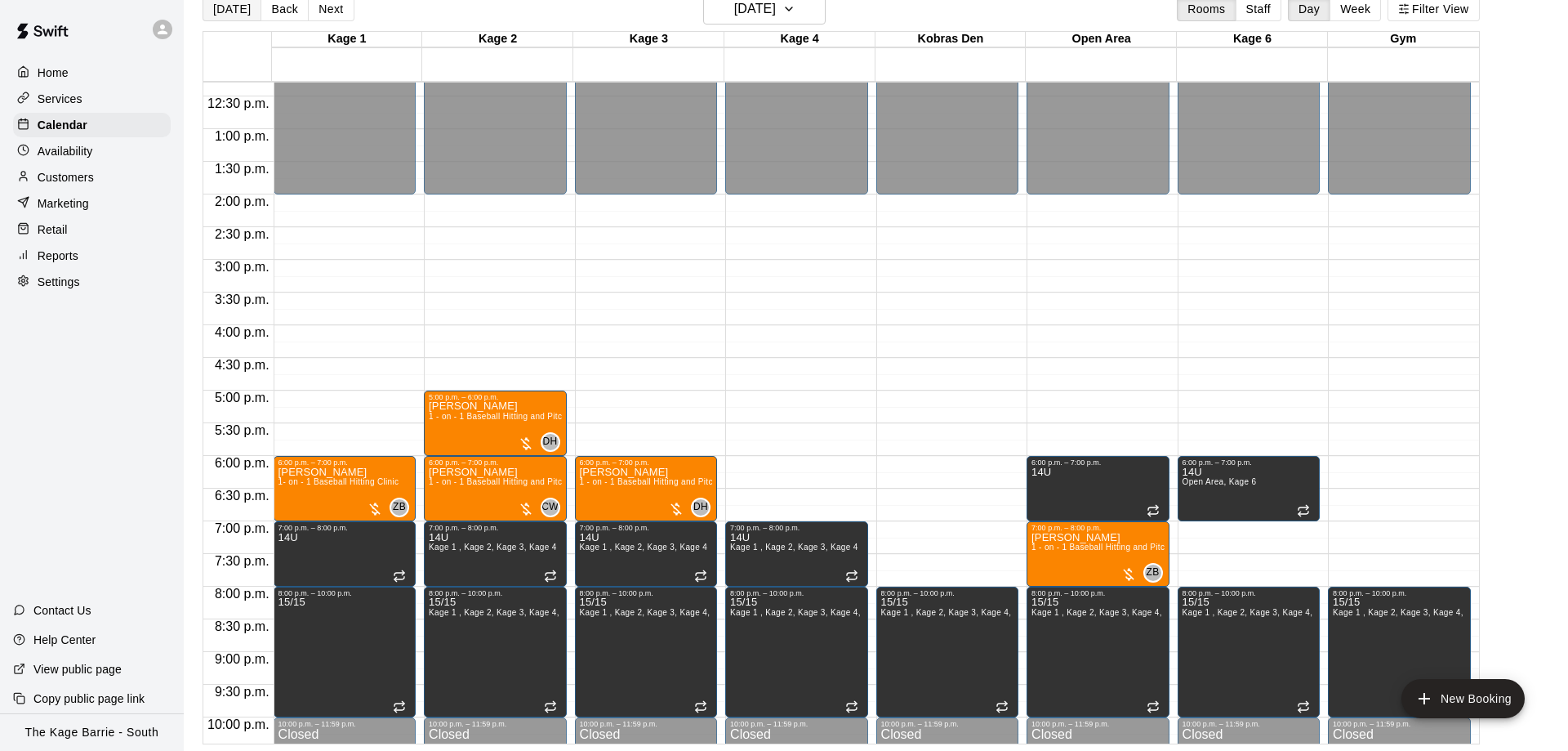
click at [235, 20] on button "[DATE]" at bounding box center [232, 9] width 59 height 24
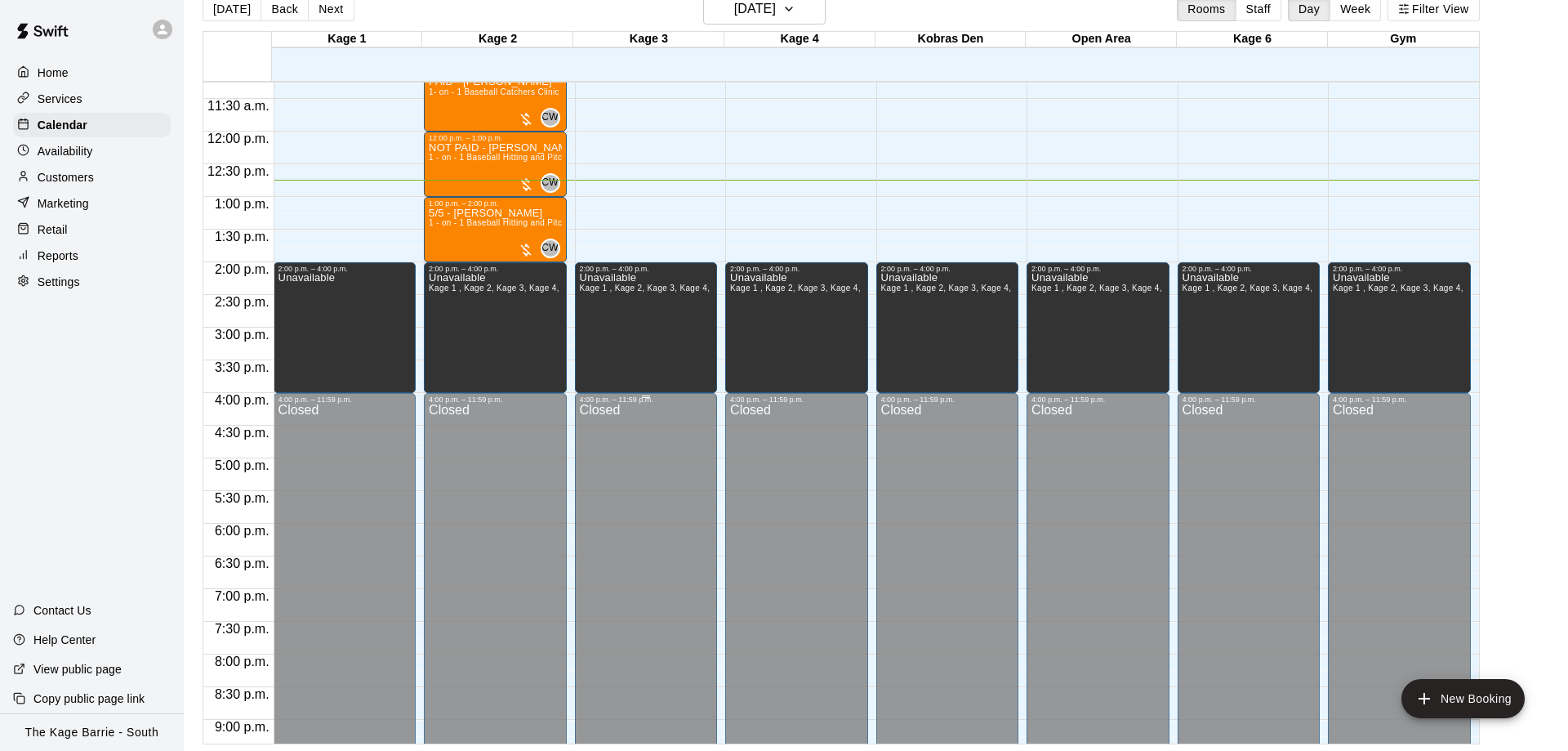
scroll to position [700, 0]
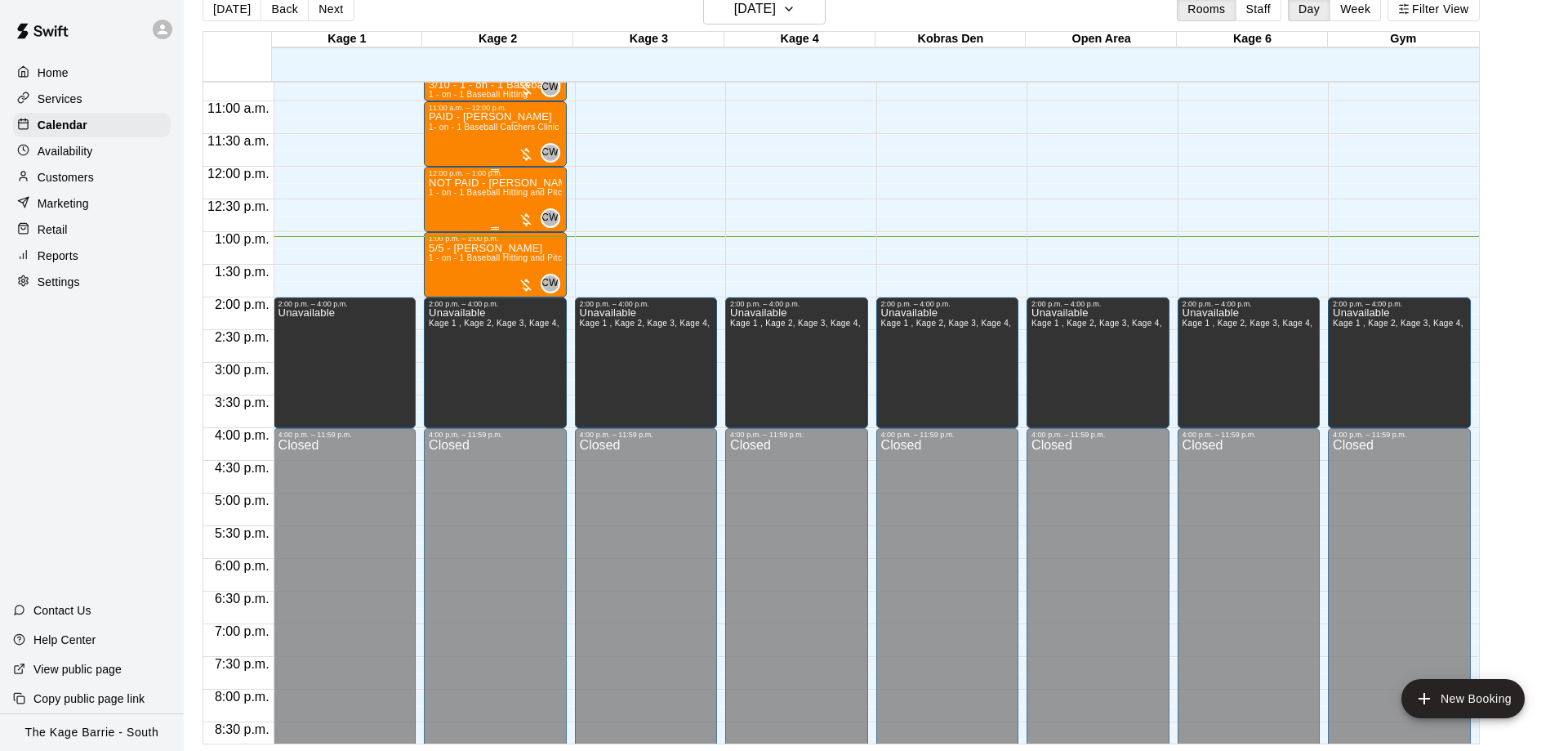
click at [443, 170] on div "12:00 p.m. – 1:00 p.m. NOT PAID - Hudson Lasseter 1 - on - 1 Baseball Hitting a…" at bounding box center [495, 199] width 143 height 65
click at [437, 187] on icon "edit" at bounding box center [437, 184] width 15 height 15
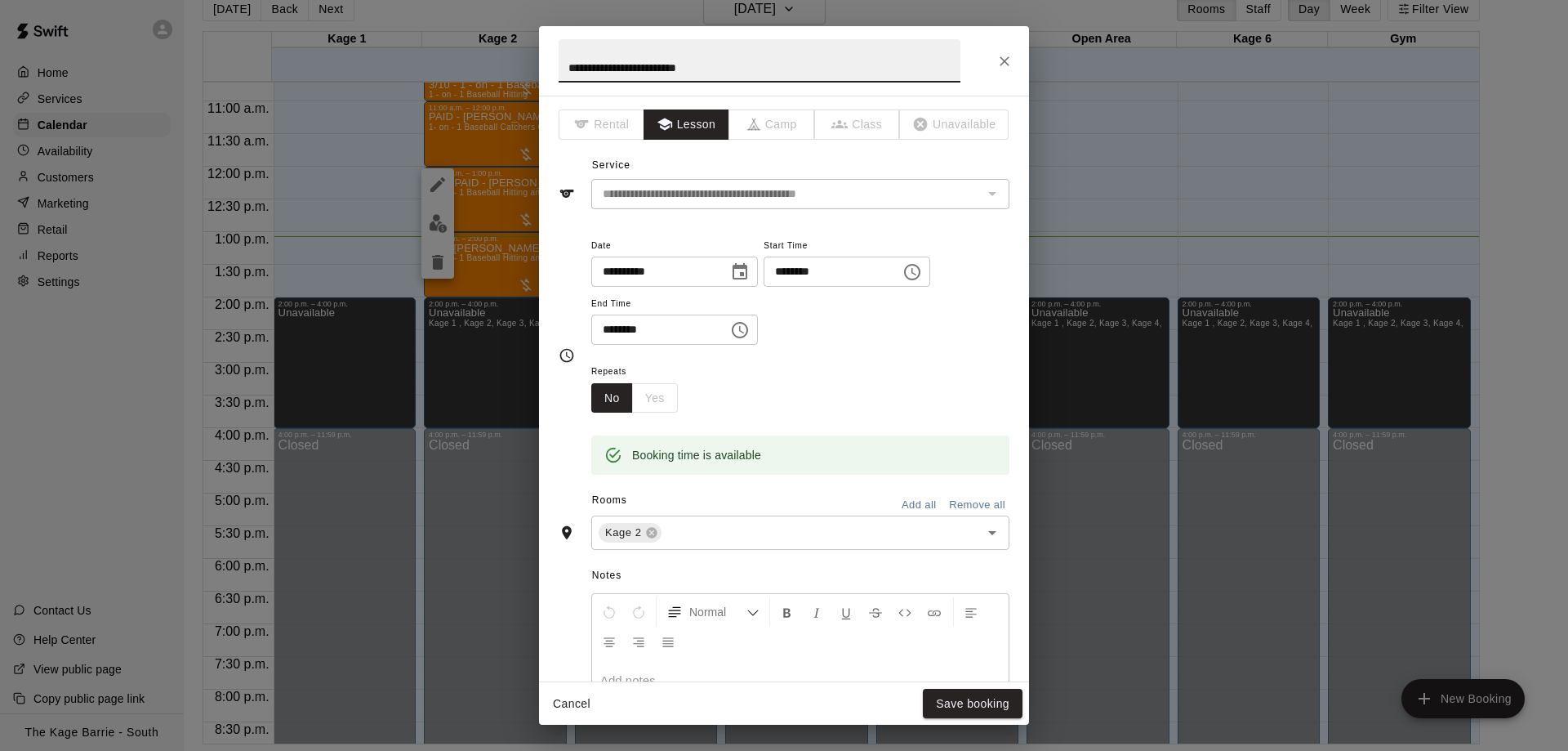
drag, startPoint x: 596, startPoint y: 67, endPoint x: 512, endPoint y: 49, distance: 85.9
click at [558, 50] on input "**********" at bounding box center [759, 61] width 402 height 43
type input "**********"
click at [993, 697] on button "Save booking" at bounding box center [973, 703] width 100 height 30
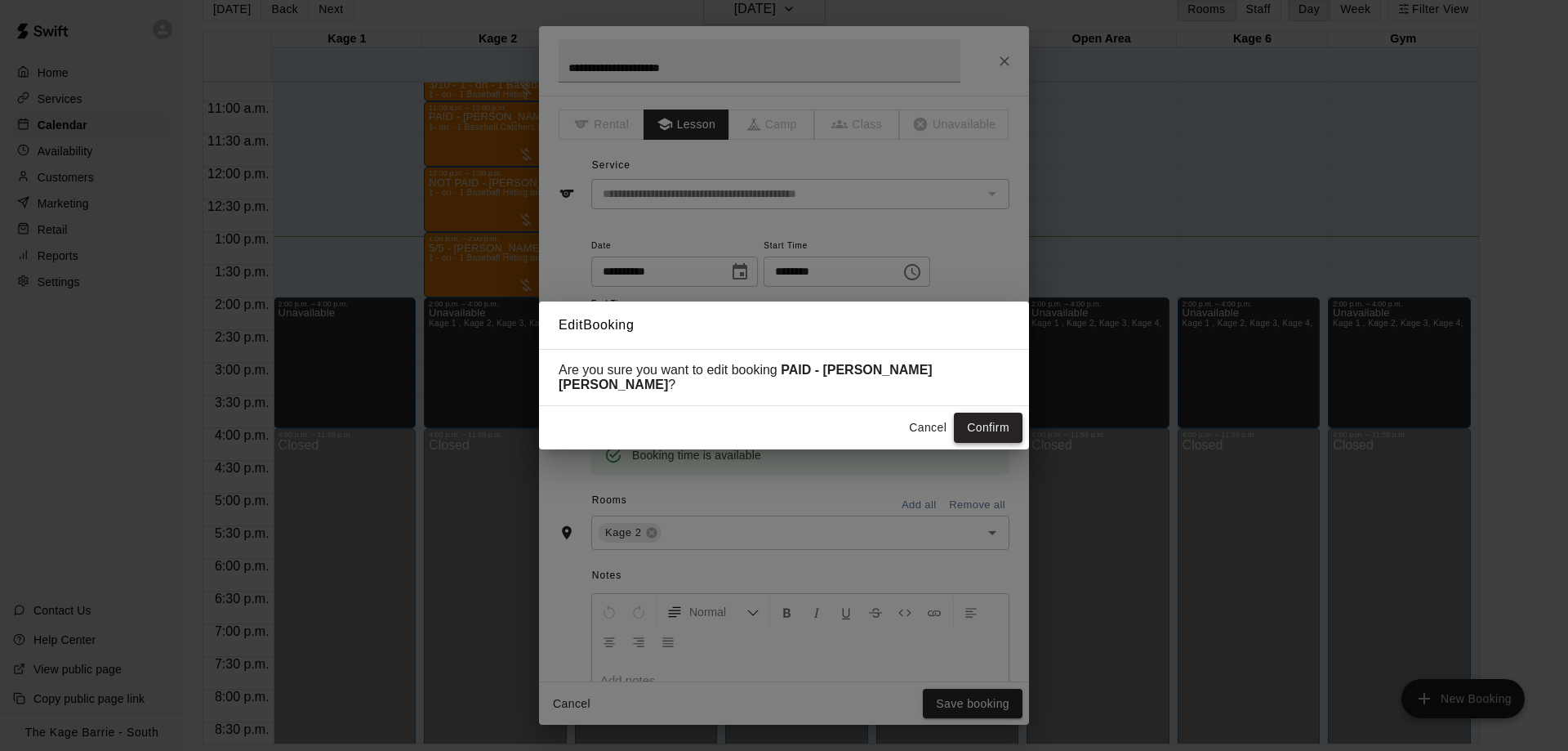
click at [995, 413] on button "Confirm" at bounding box center [987, 428] width 68 height 30
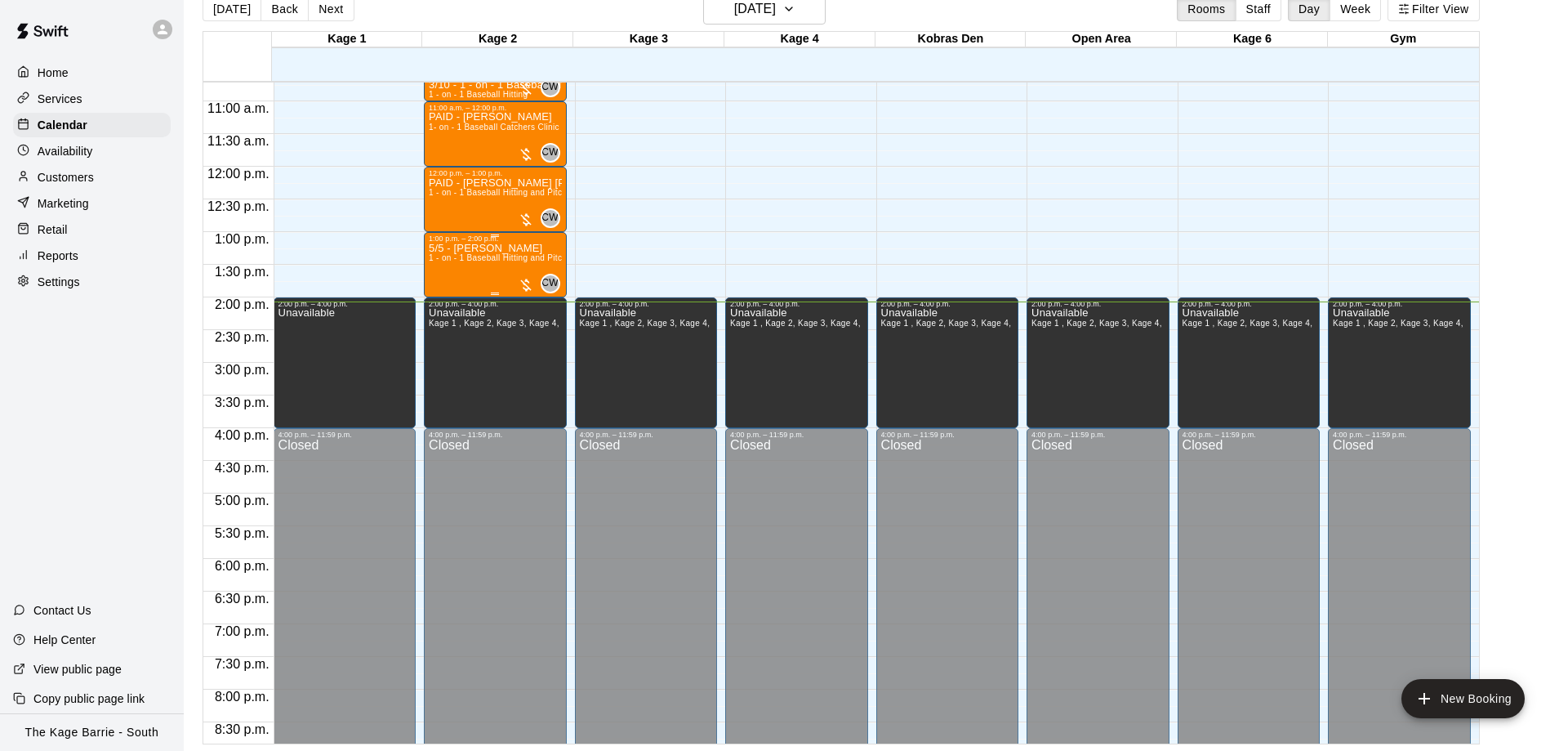
click at [473, 271] on div "5/5 - Chase Philpott 1 - on - 1 Baseball Hitting and Pitching Clinic" at bounding box center [496, 618] width 133 height 751
click at [442, 264] on icon "edit" at bounding box center [442, 262] width 15 height 15
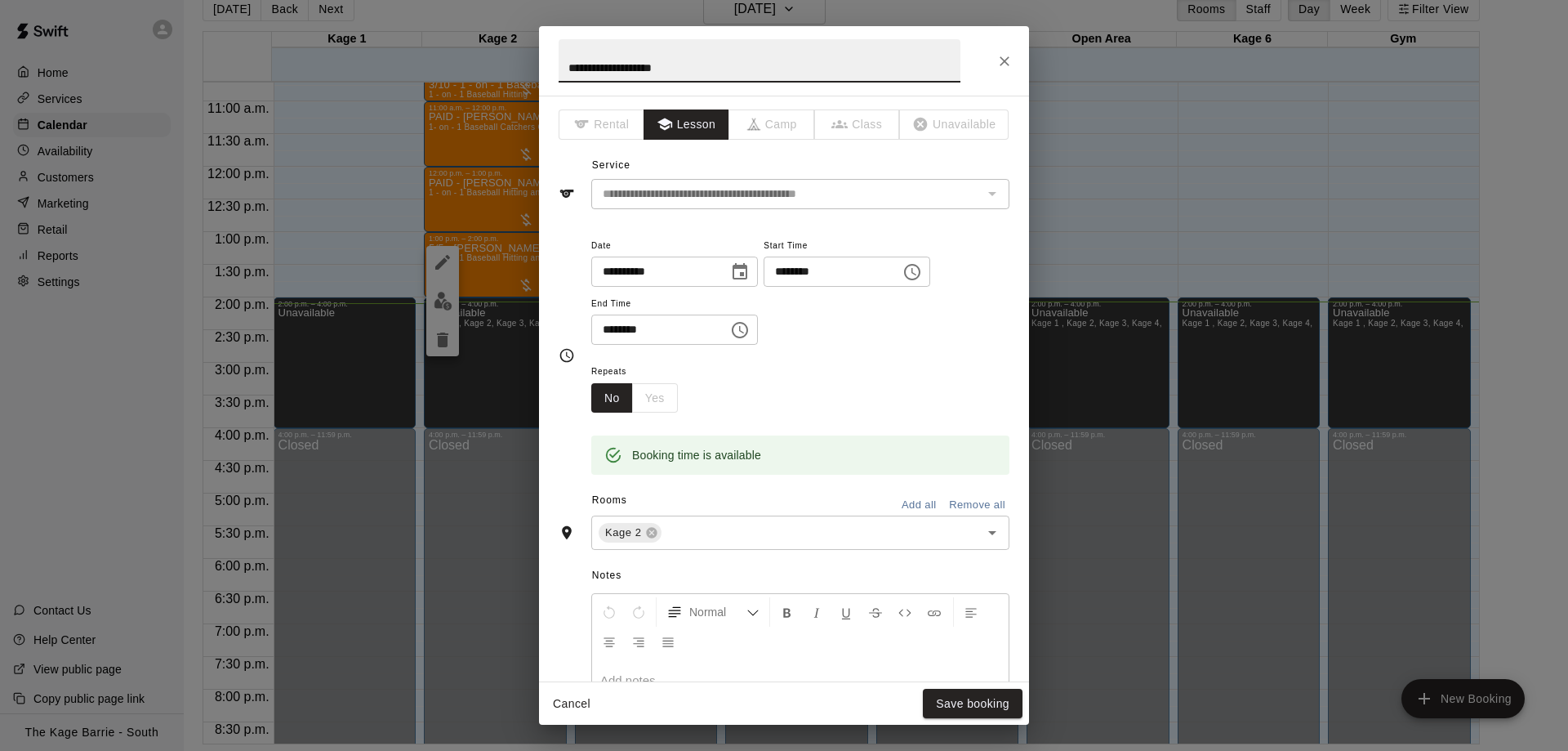
drag, startPoint x: 680, startPoint y: 75, endPoint x: 598, endPoint y: 67, distance: 82.4
click at [598, 67] on input "**********" at bounding box center [759, 61] width 402 height 43
type input "**********"
click at [979, 707] on button "Save booking" at bounding box center [973, 703] width 100 height 30
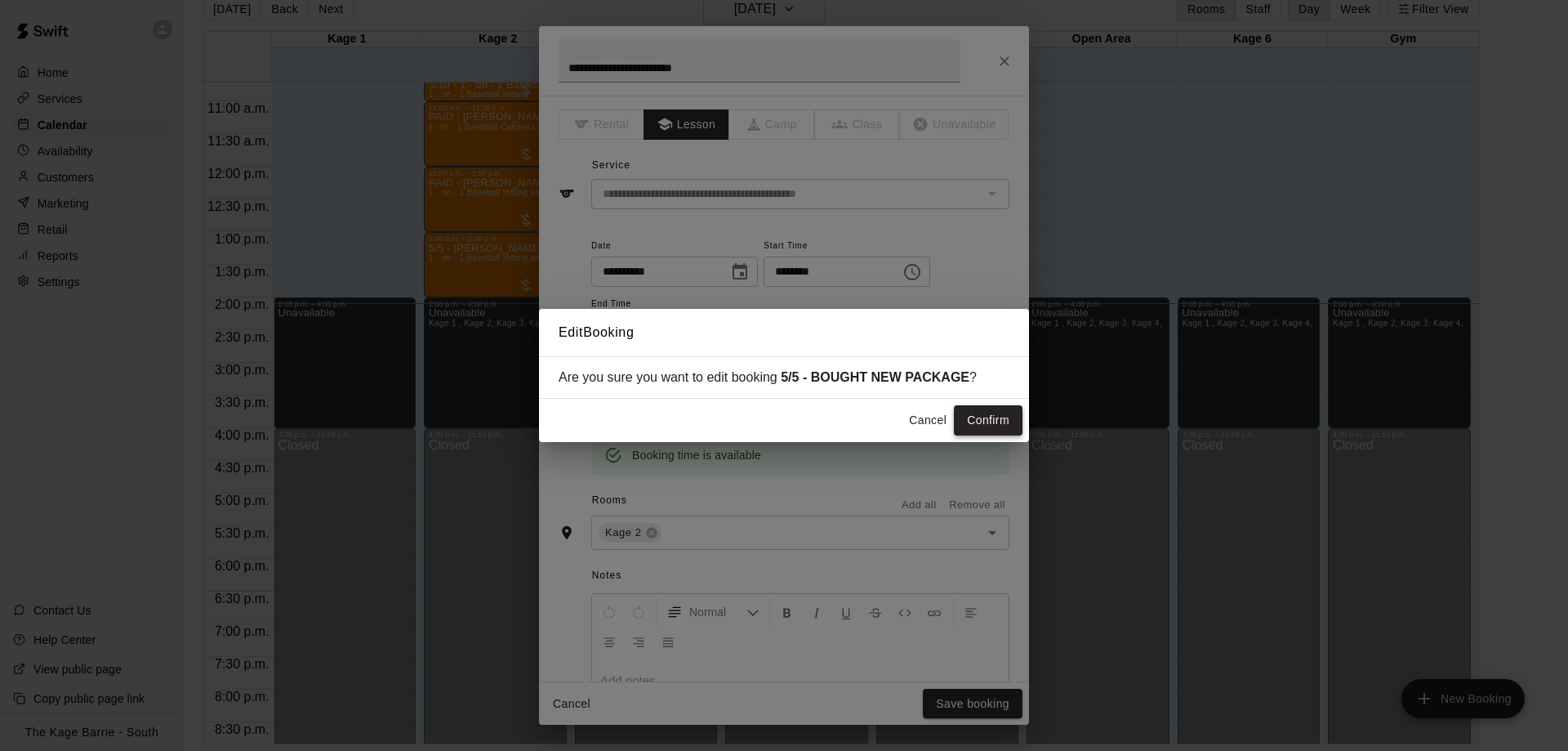
click at [987, 422] on button "Confirm" at bounding box center [987, 420] width 68 height 30
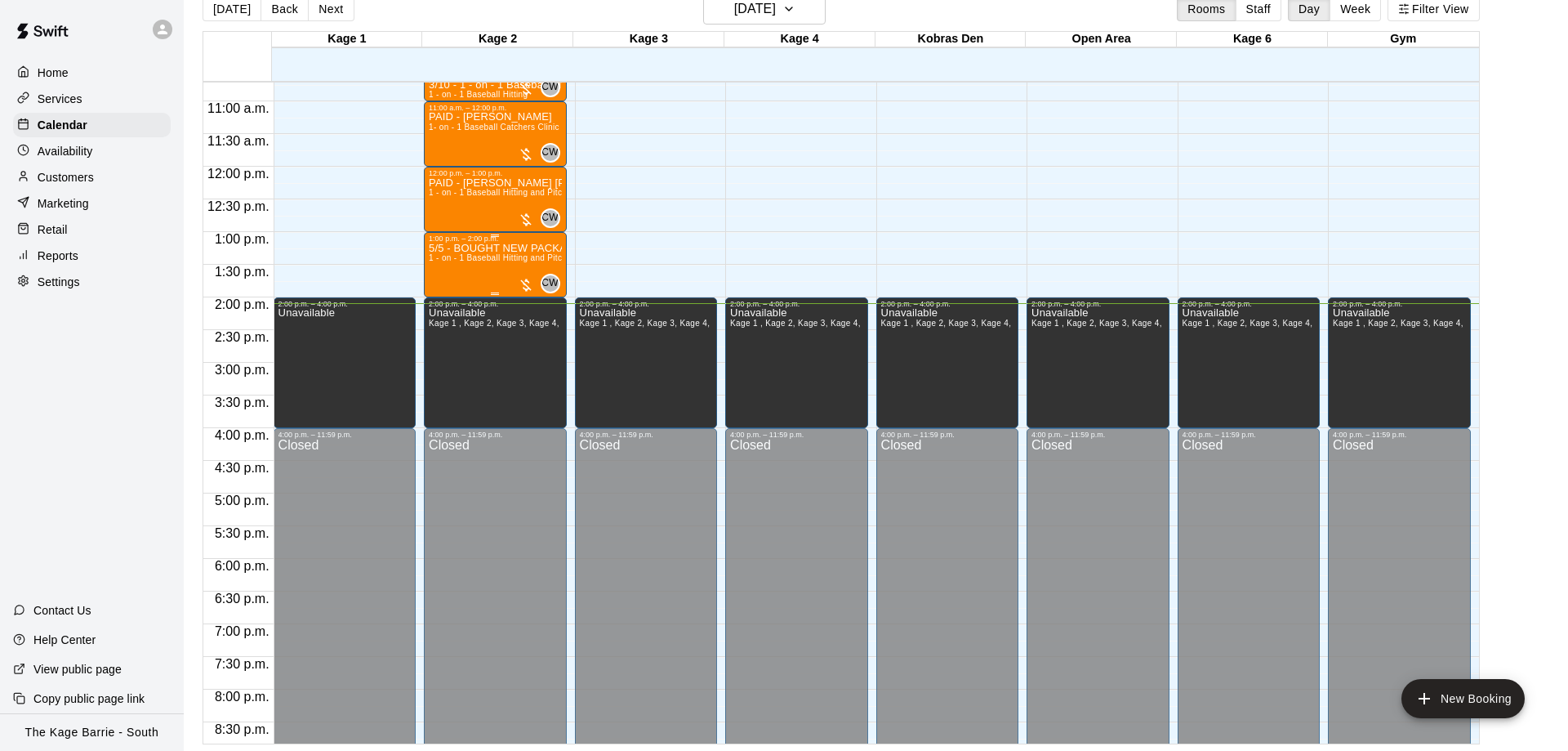
click at [495, 248] on p "5/5 - BOUGHT NEW PACKAGE" at bounding box center [496, 248] width 133 height 0
click at [447, 308] on img "edit" at bounding box center [443, 307] width 19 height 19
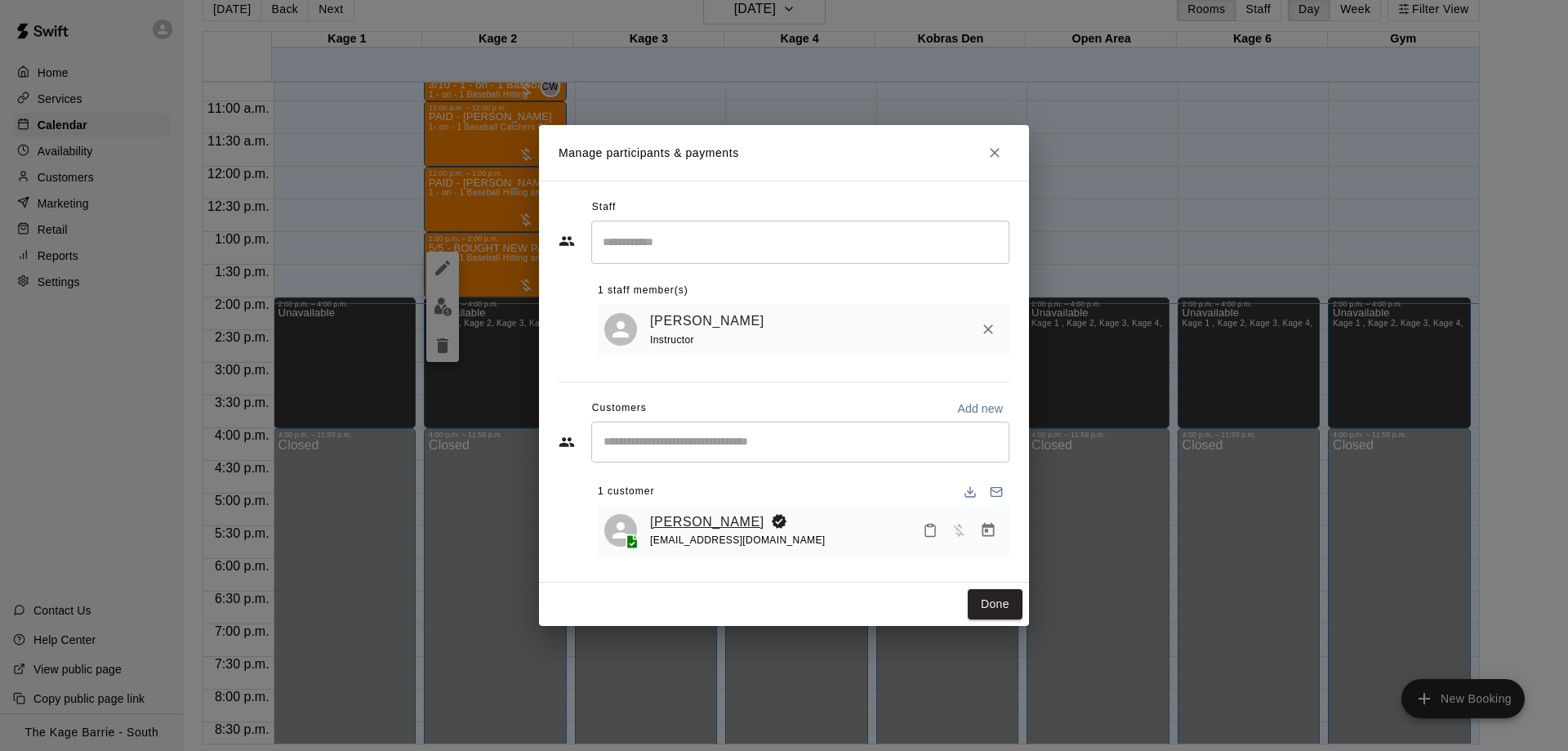
click at [712, 519] on link "[PERSON_NAME]" at bounding box center [707, 522] width 114 height 21
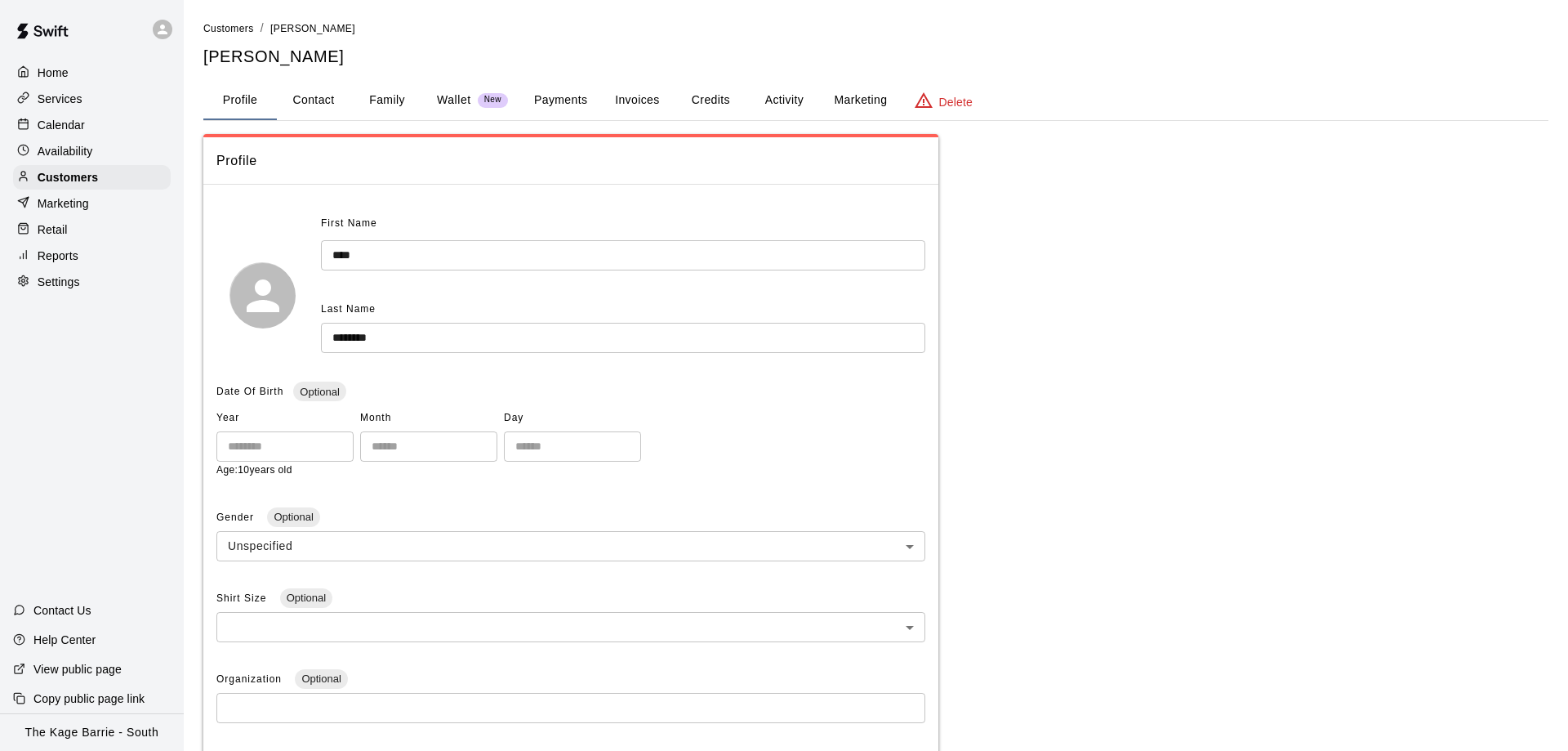
click at [778, 101] on button "Activity" at bounding box center [784, 100] width 74 height 39
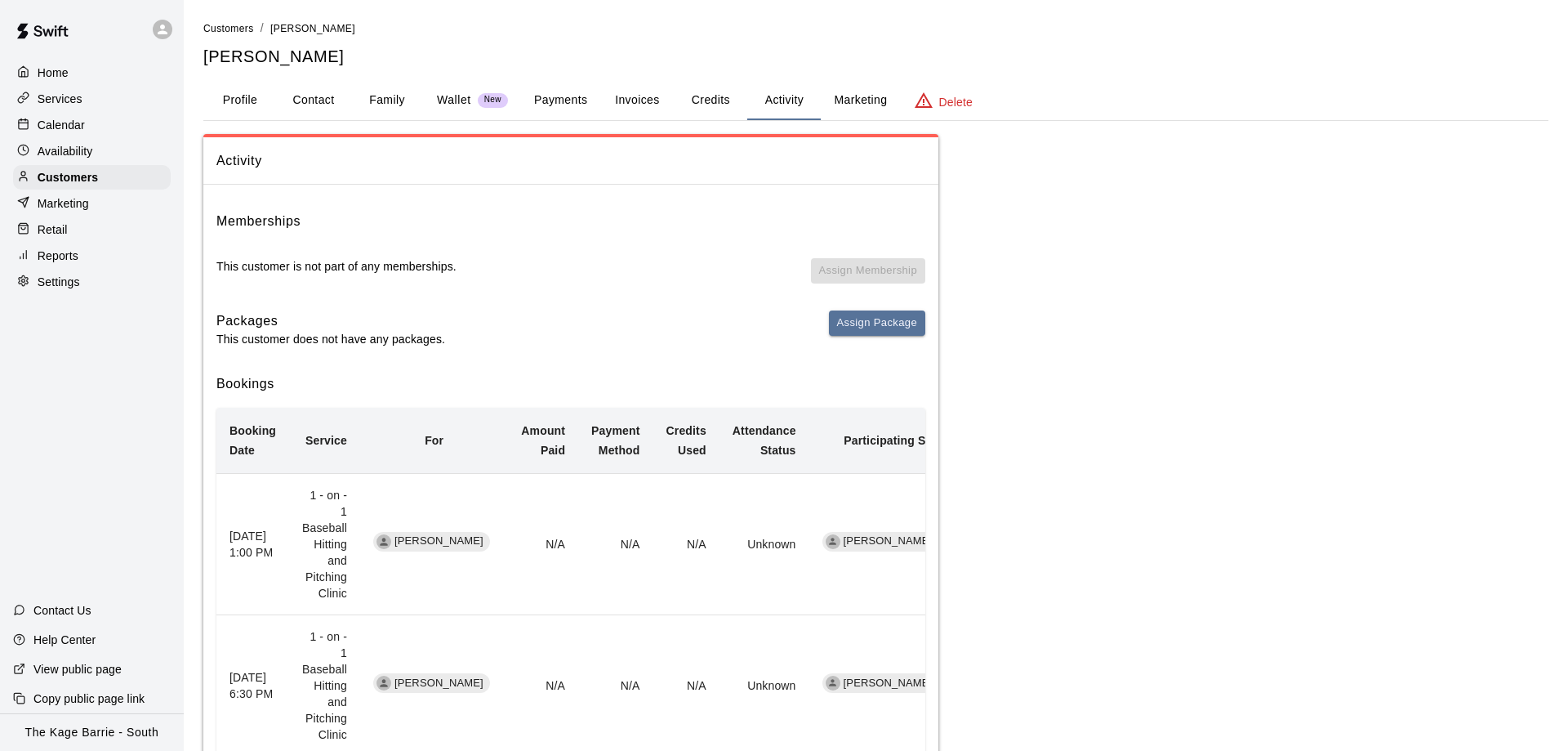
click at [123, 124] on div "Calendar" at bounding box center [92, 125] width 158 height 24
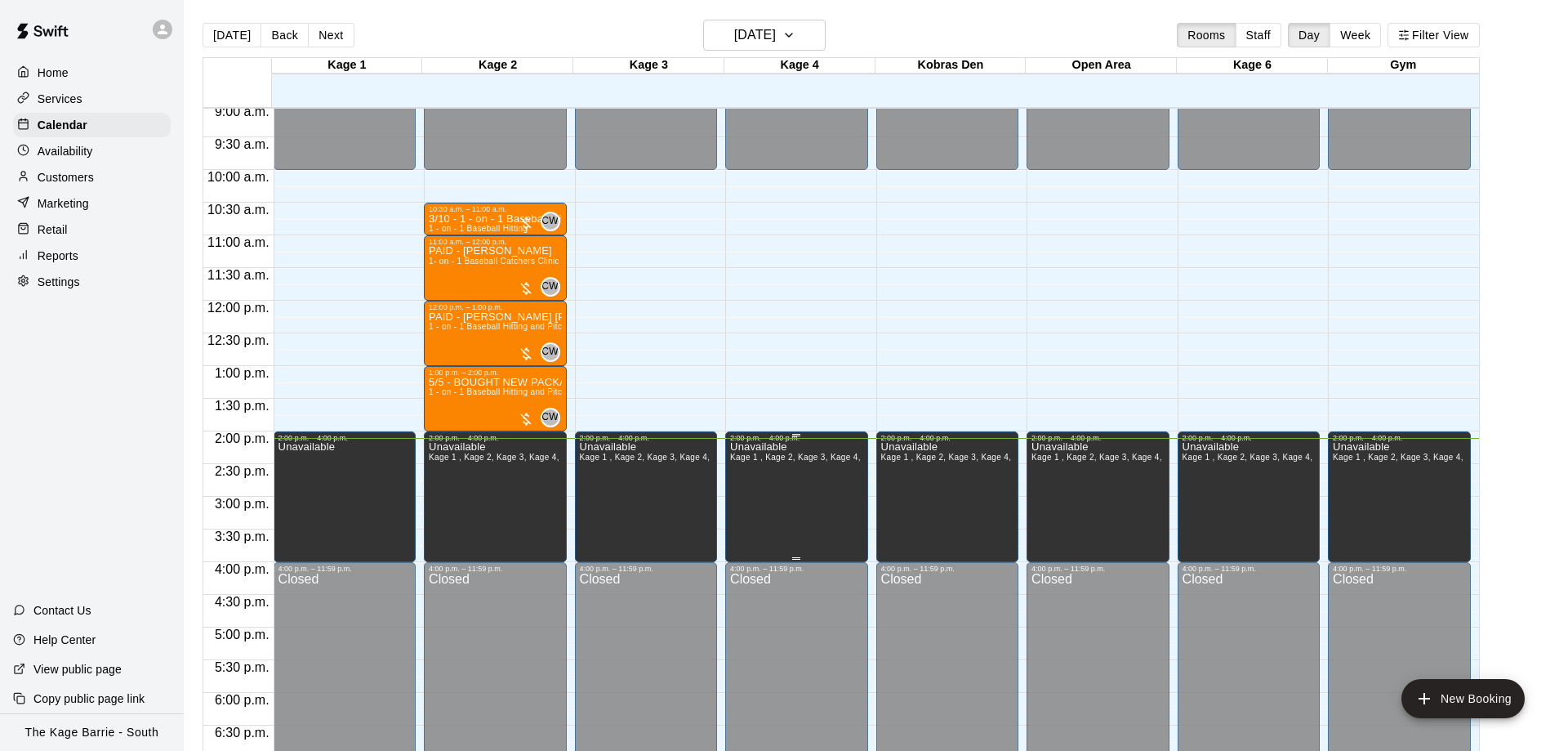
scroll to position [550, 0]
